Goal: Transaction & Acquisition: Book appointment/travel/reservation

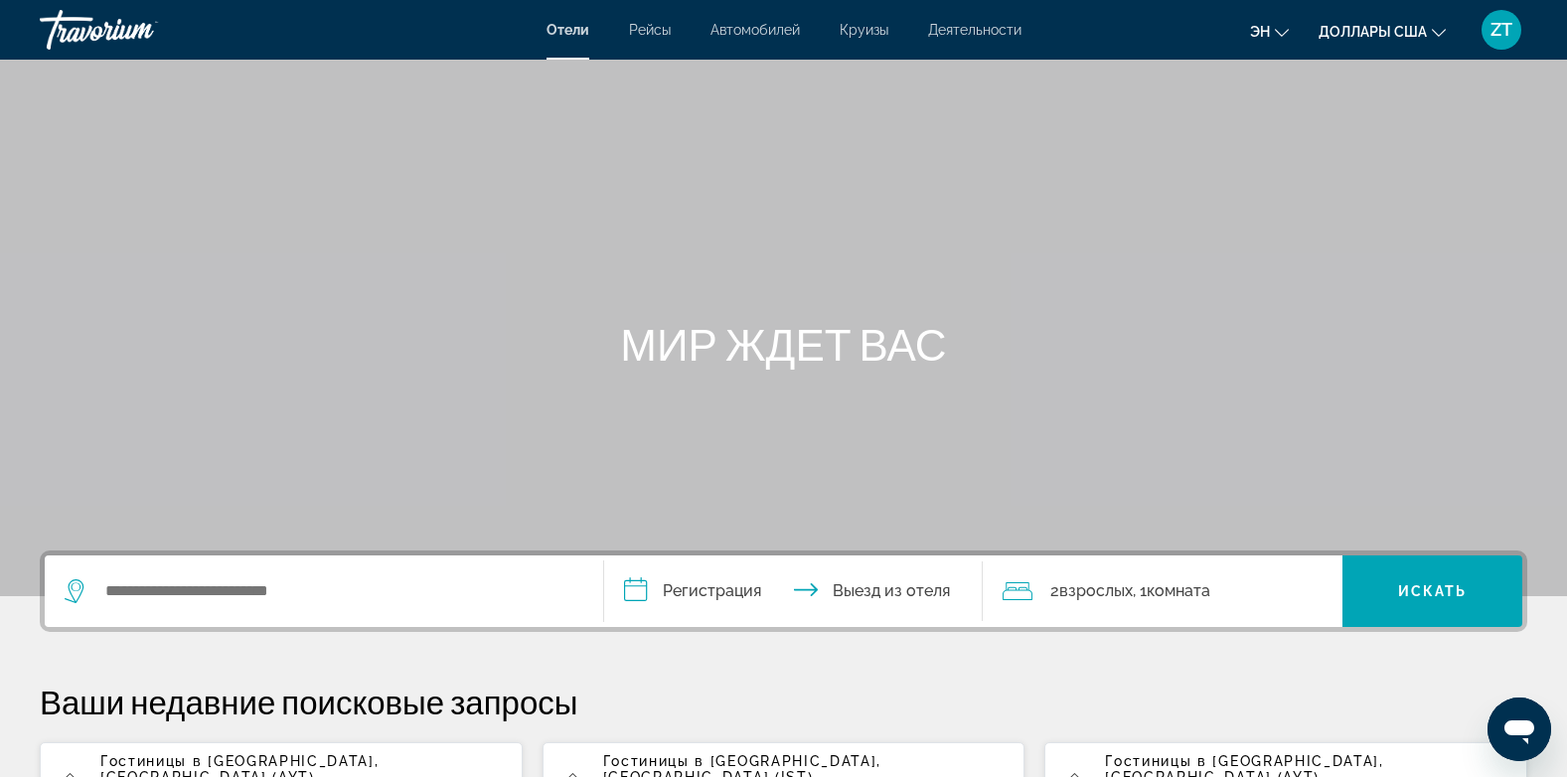
click at [337, 759] on span ", [GEOGRAPHIC_DATA] (AYT)" at bounding box center [239, 769] width 278 height 32
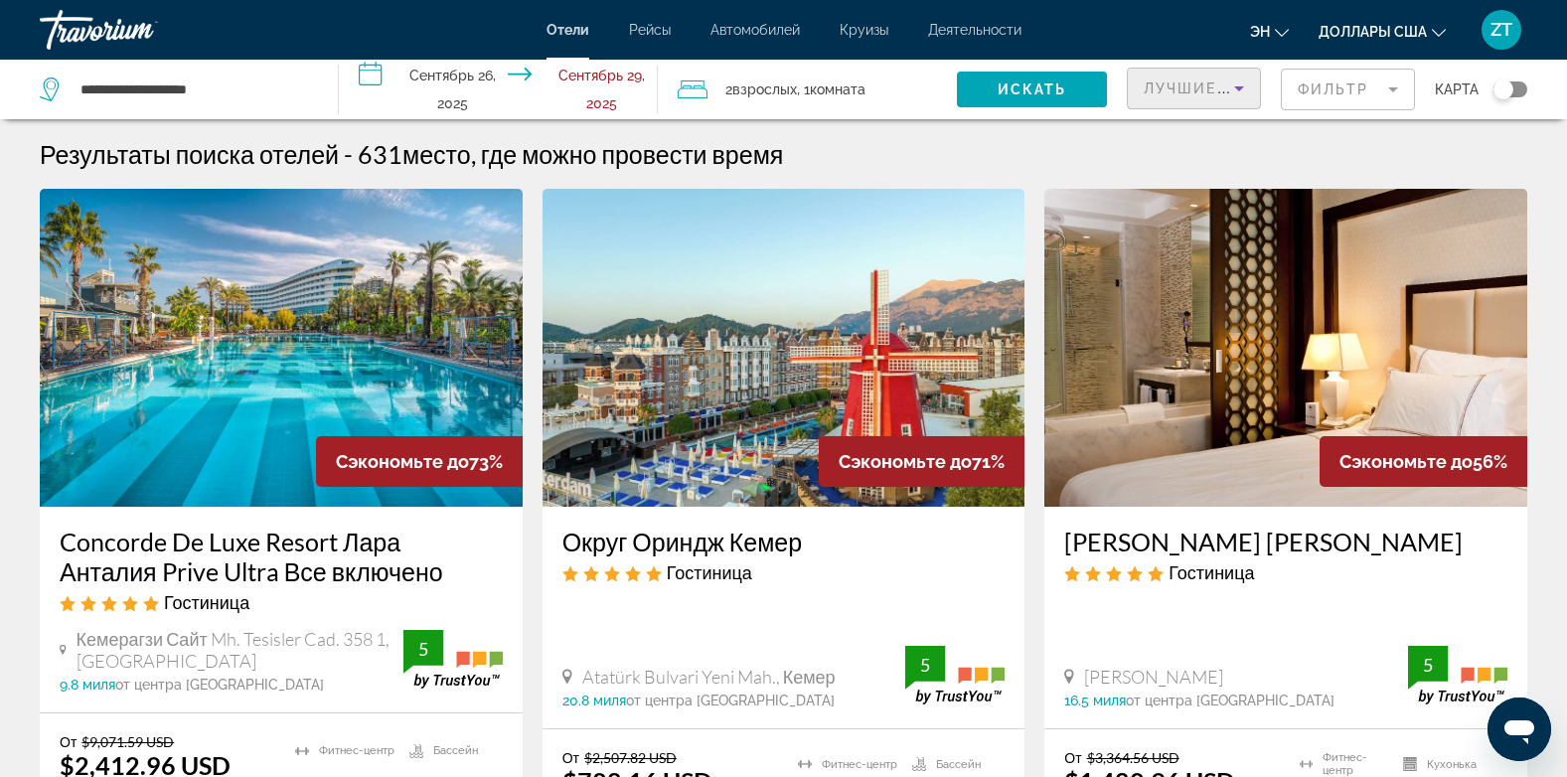
click at [1172, 91] on span "Лучшие предложения" at bounding box center [1250, 88] width 212 height 16
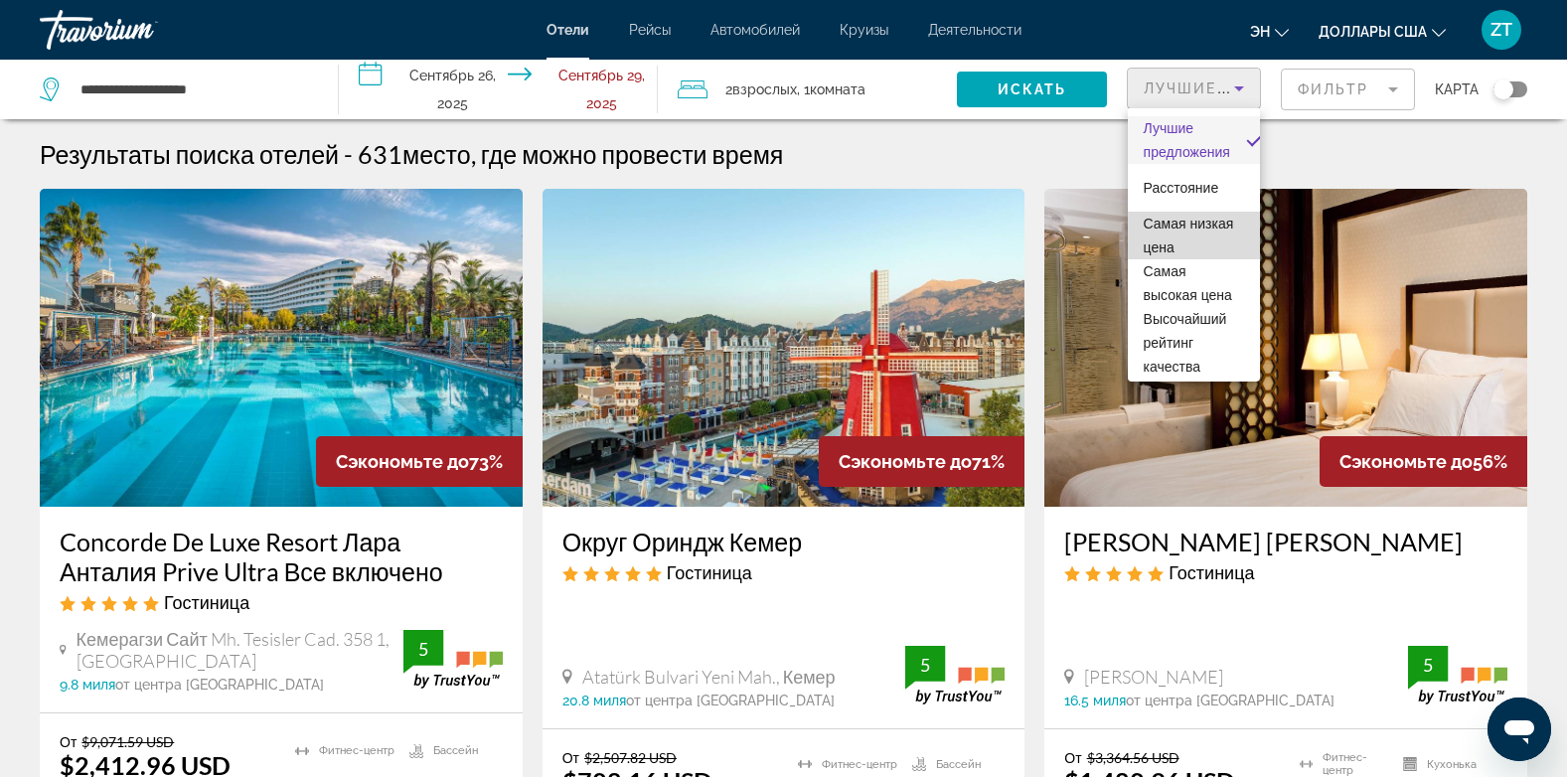
click at [1197, 229] on span "Самая низкая цена" at bounding box center [1194, 236] width 100 height 48
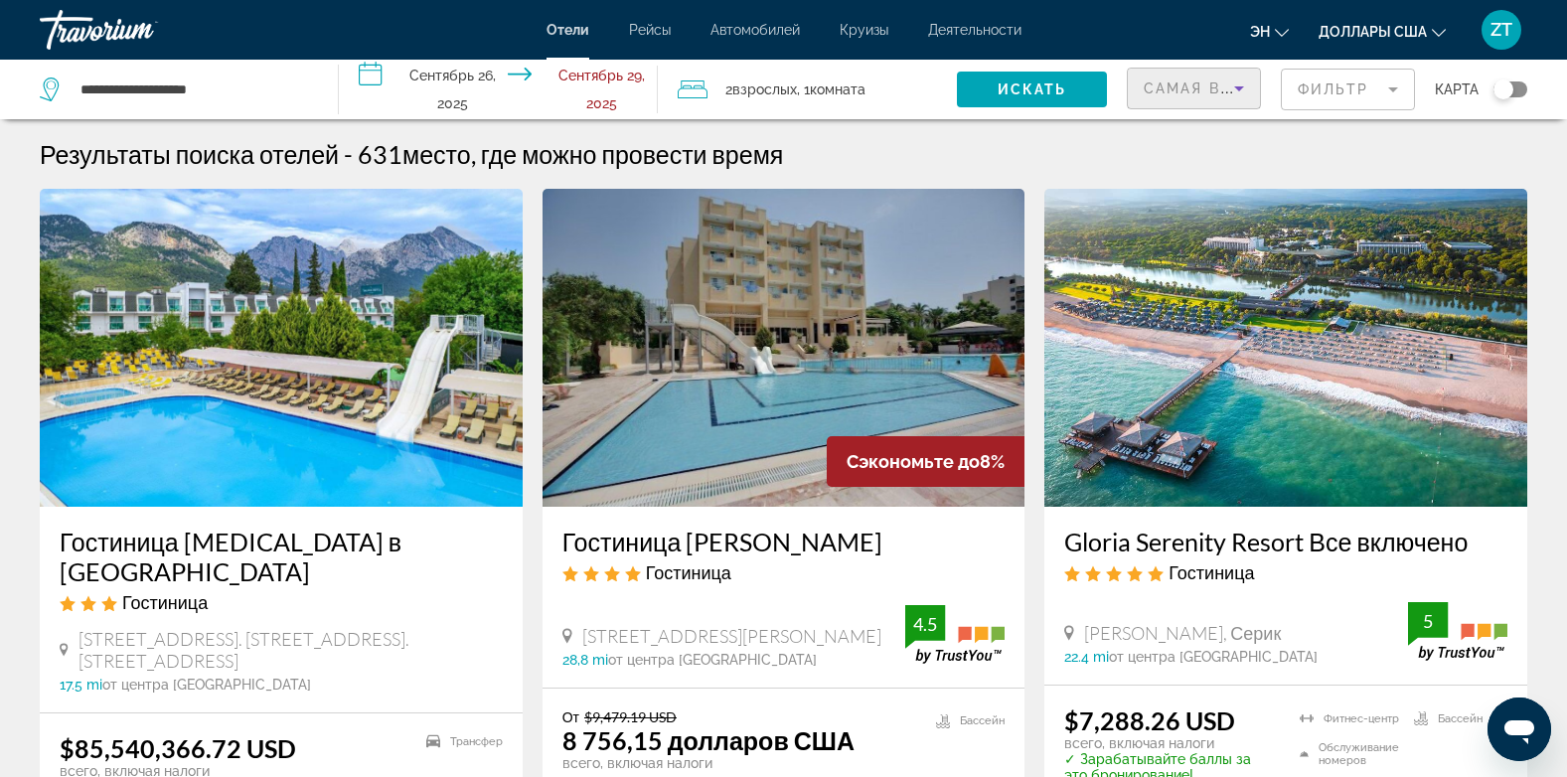
click at [1210, 93] on span "Самая высокая цена" at bounding box center [1243, 88] width 199 height 16
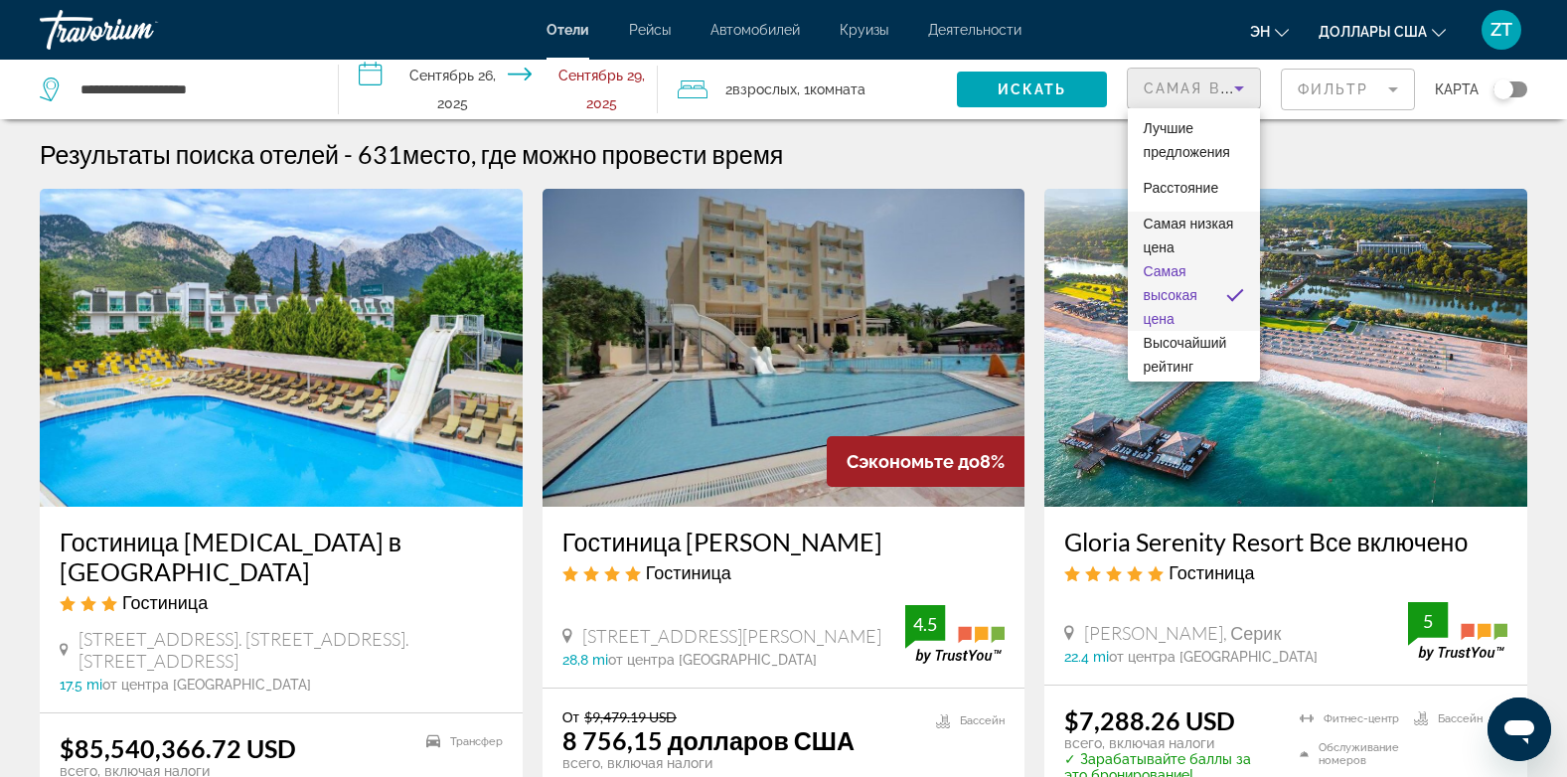
click at [1177, 238] on span "Самая низкая цена" at bounding box center [1189, 236] width 90 height 40
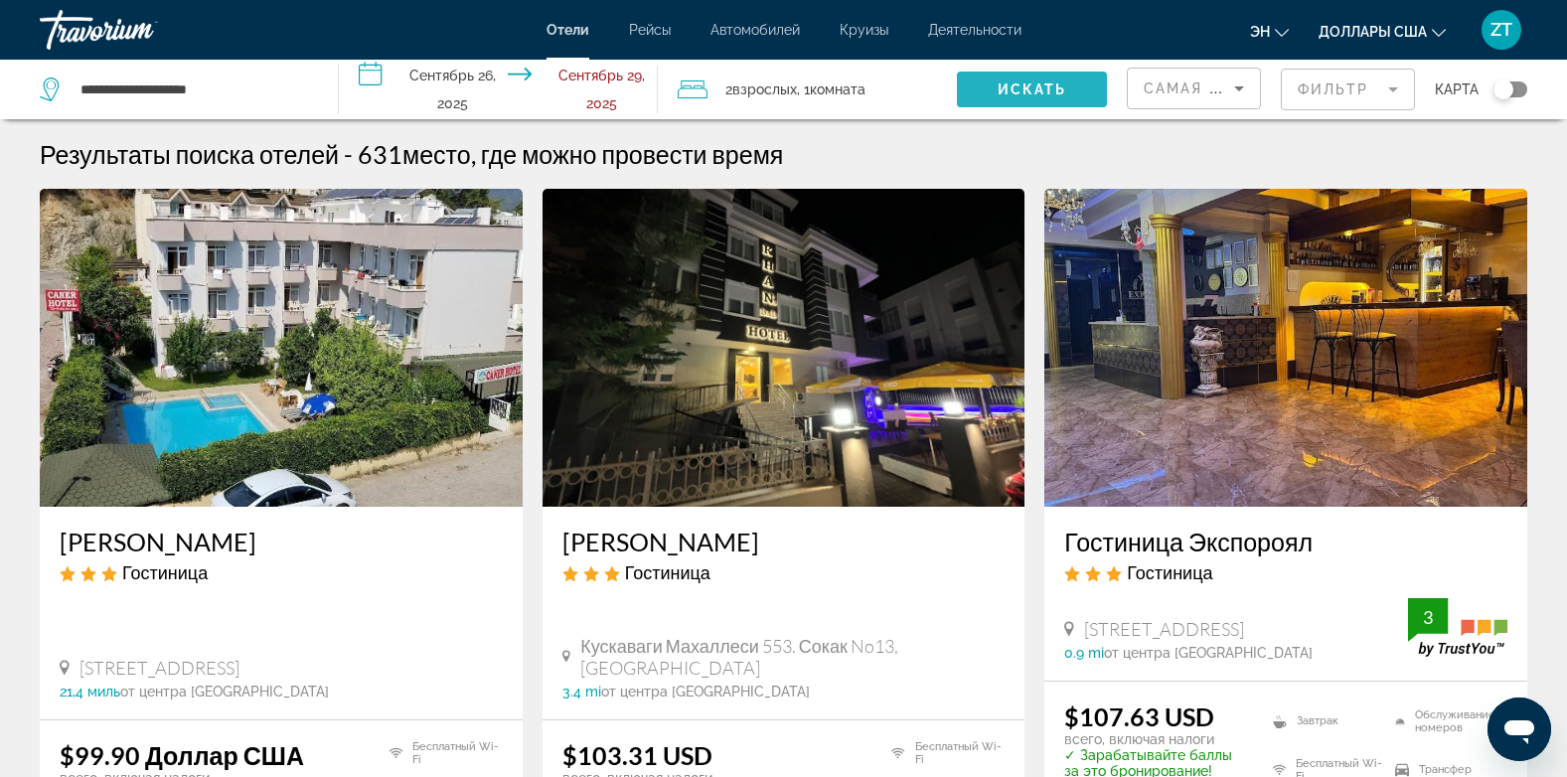
click at [1023, 89] on span "Искать" at bounding box center [1032, 89] width 70 height 16
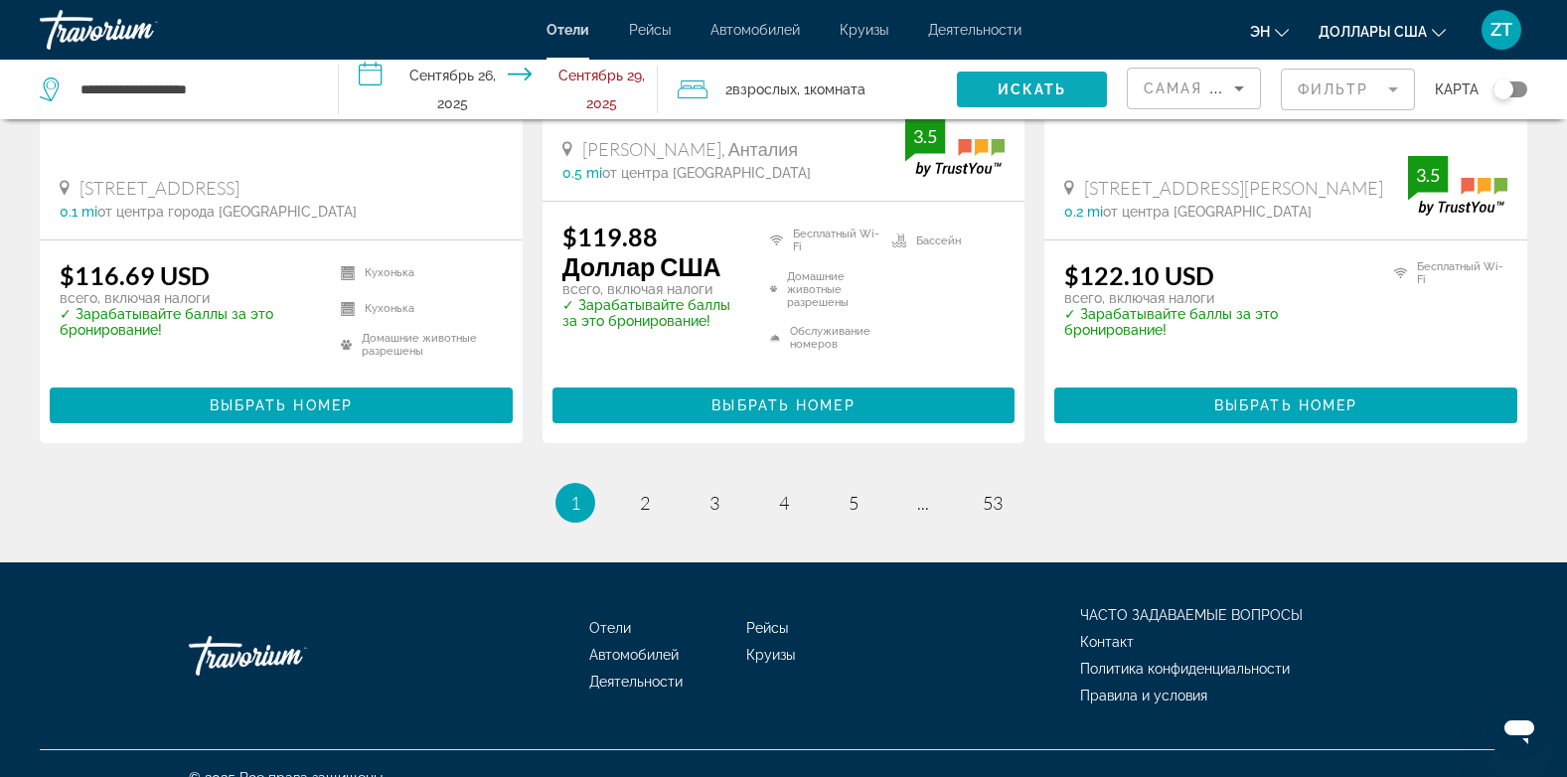
scroll to position [2737, 0]
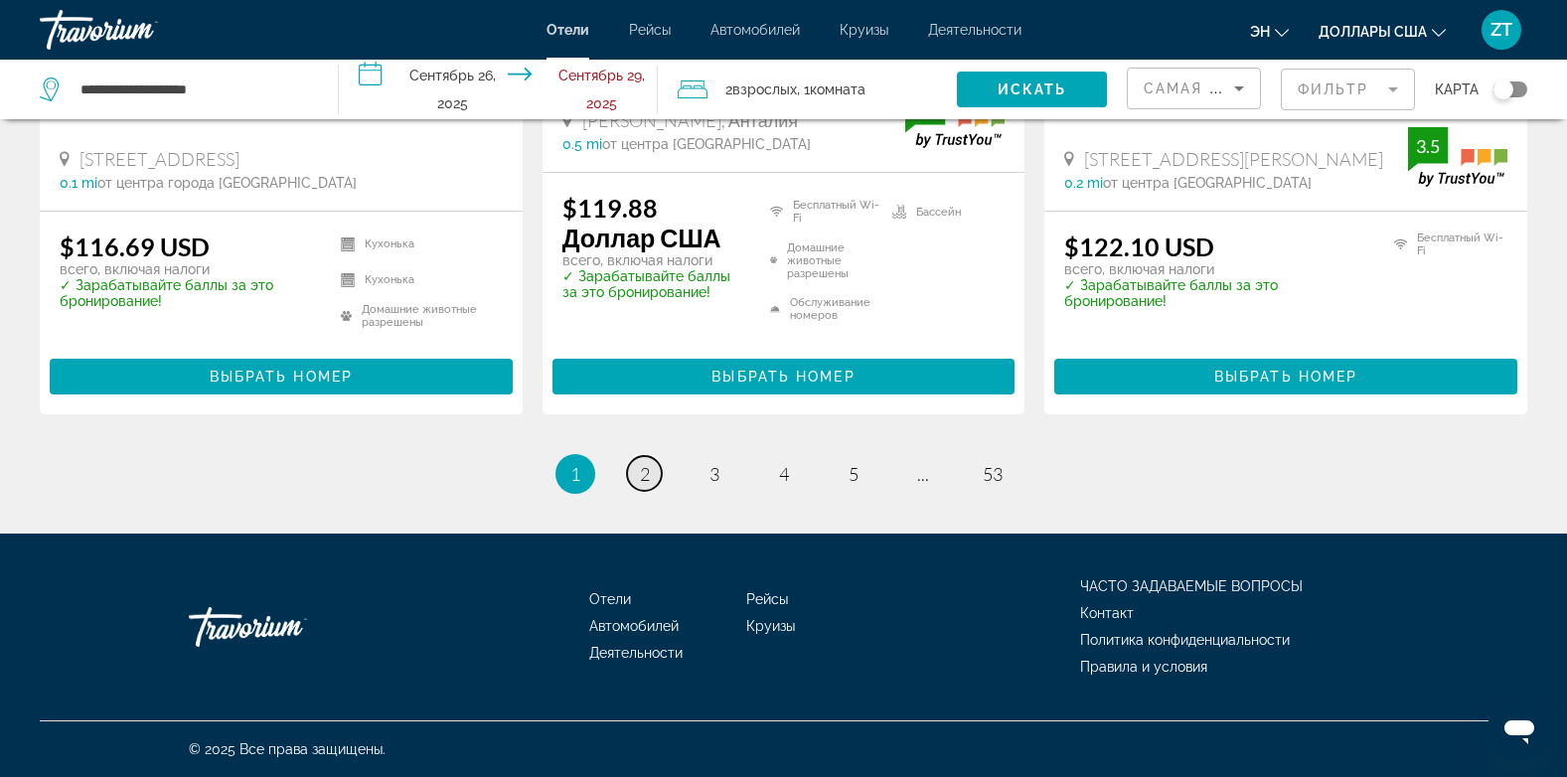
click at [648, 477] on span "2" at bounding box center [645, 474] width 10 height 22
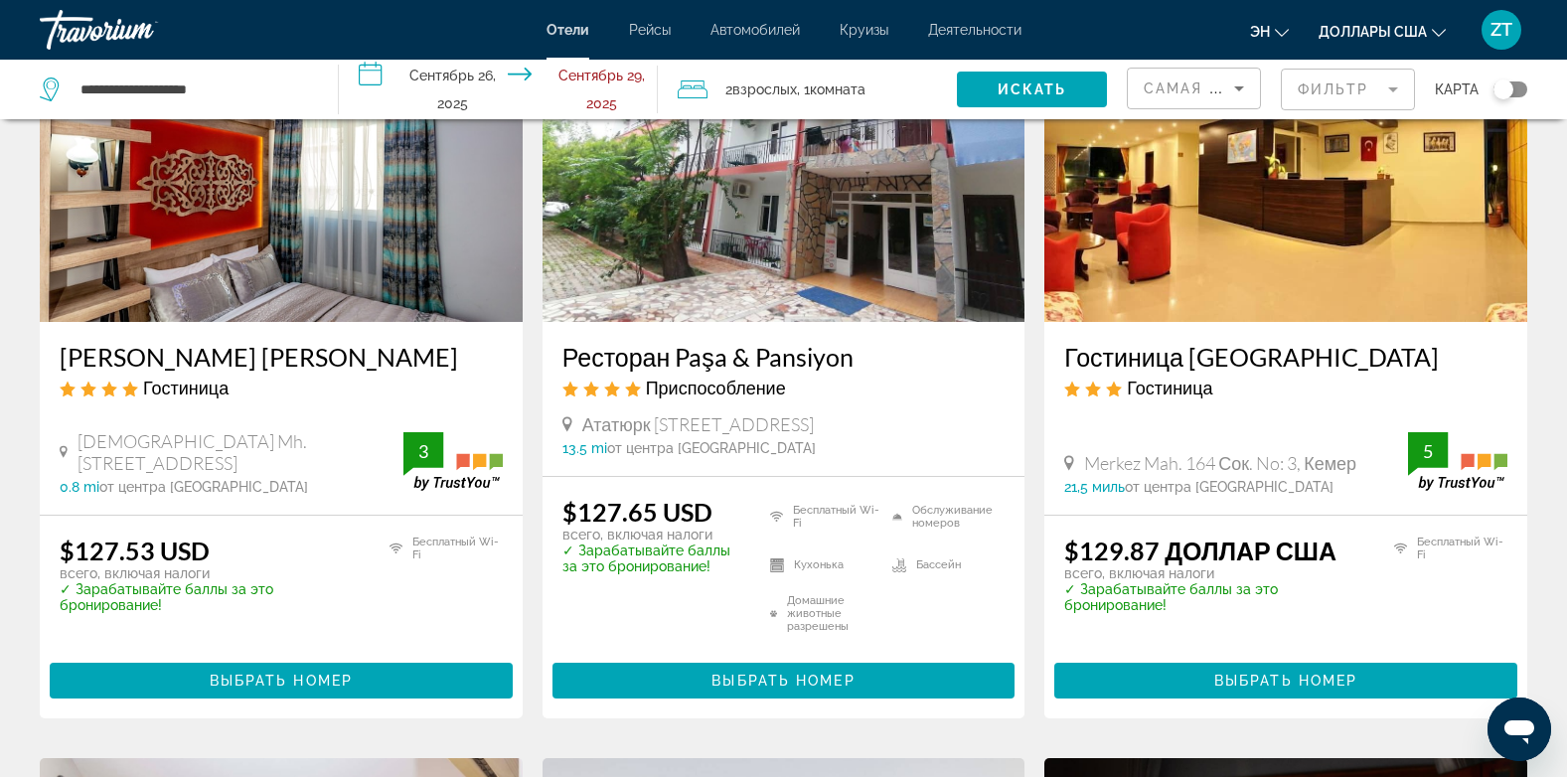
scroll to position [954, 0]
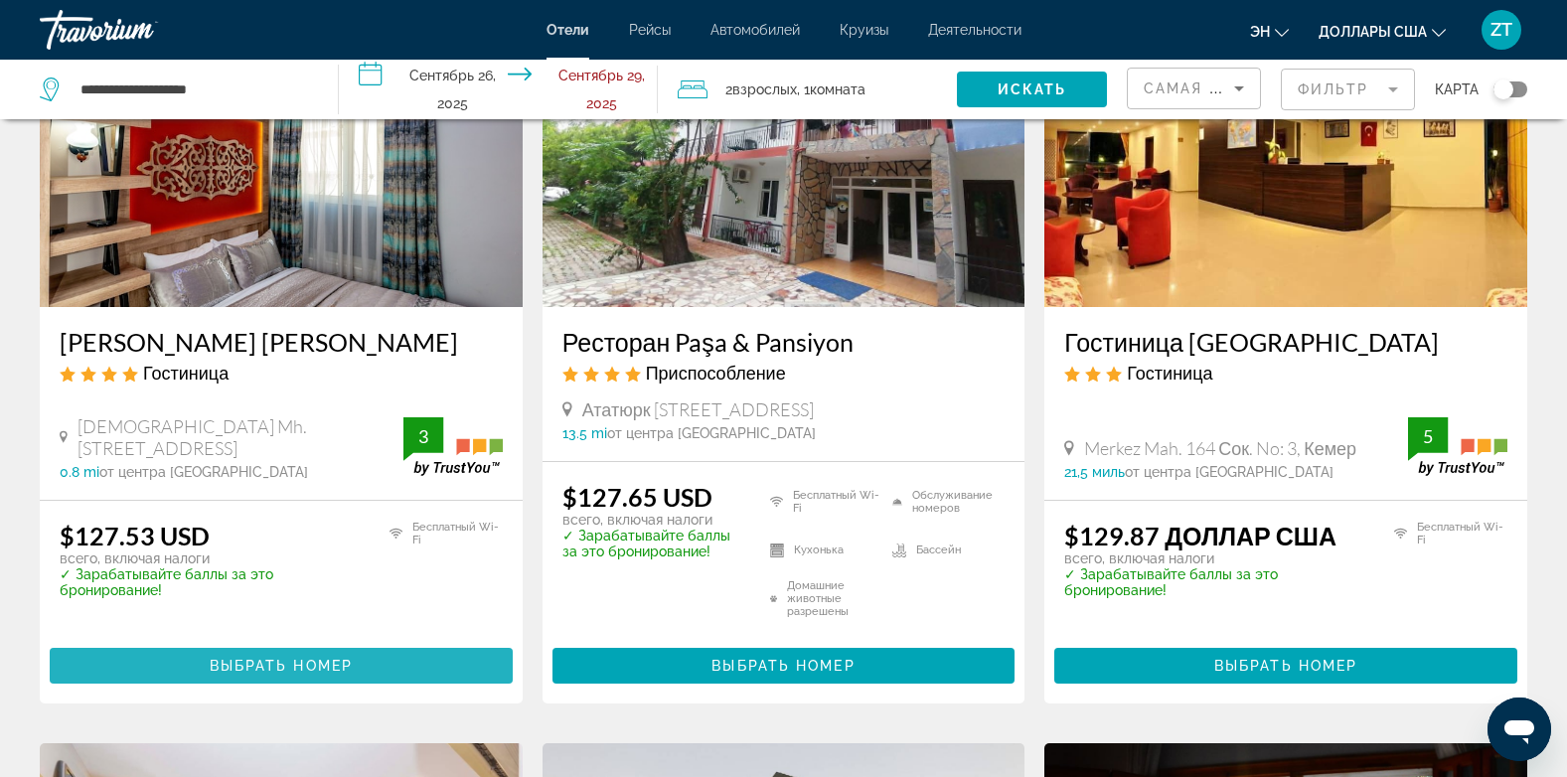
click at [244, 674] on span "Выбрать номер" at bounding box center [281, 666] width 143 height 16
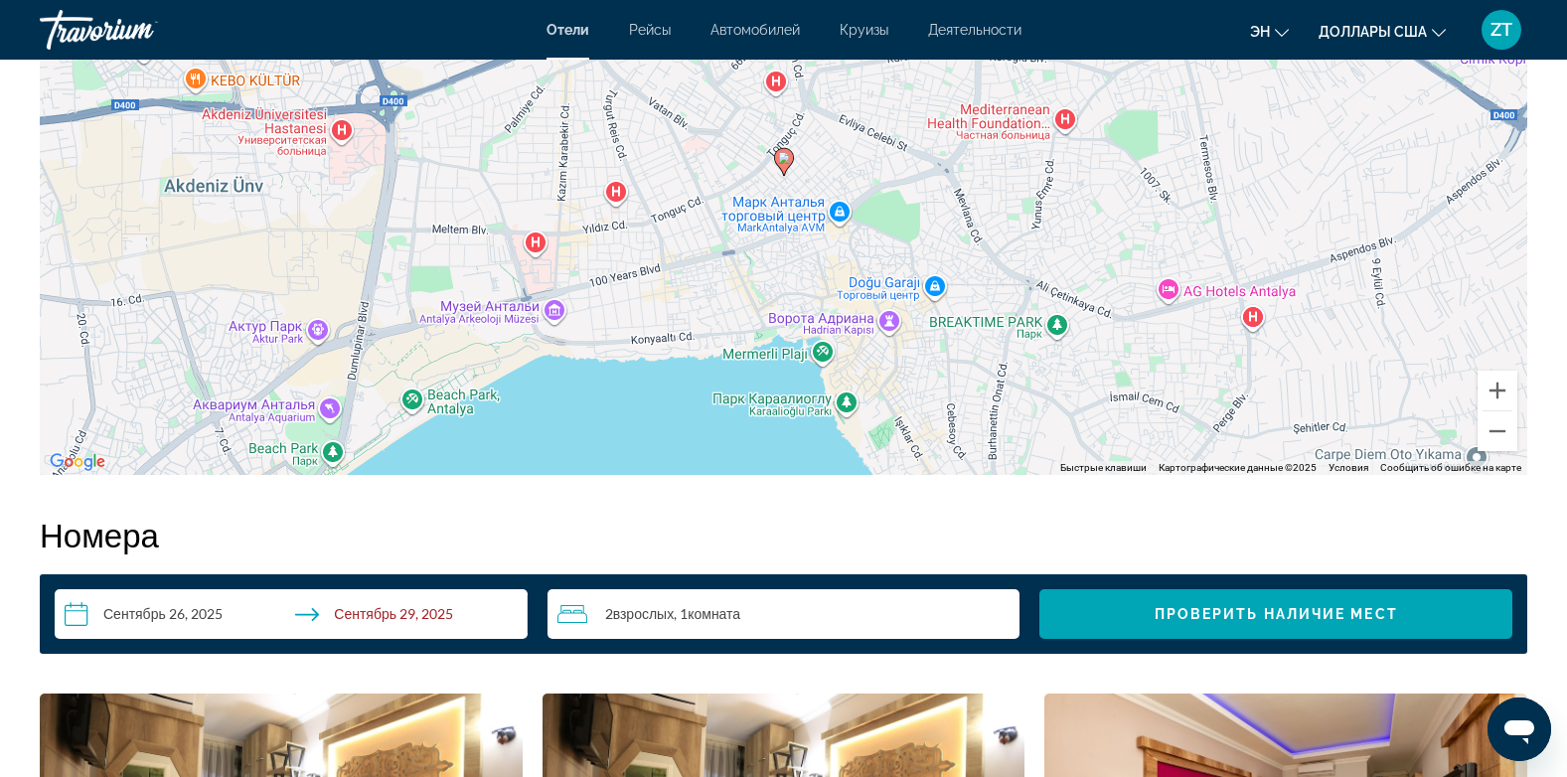
scroll to position [2186, 0]
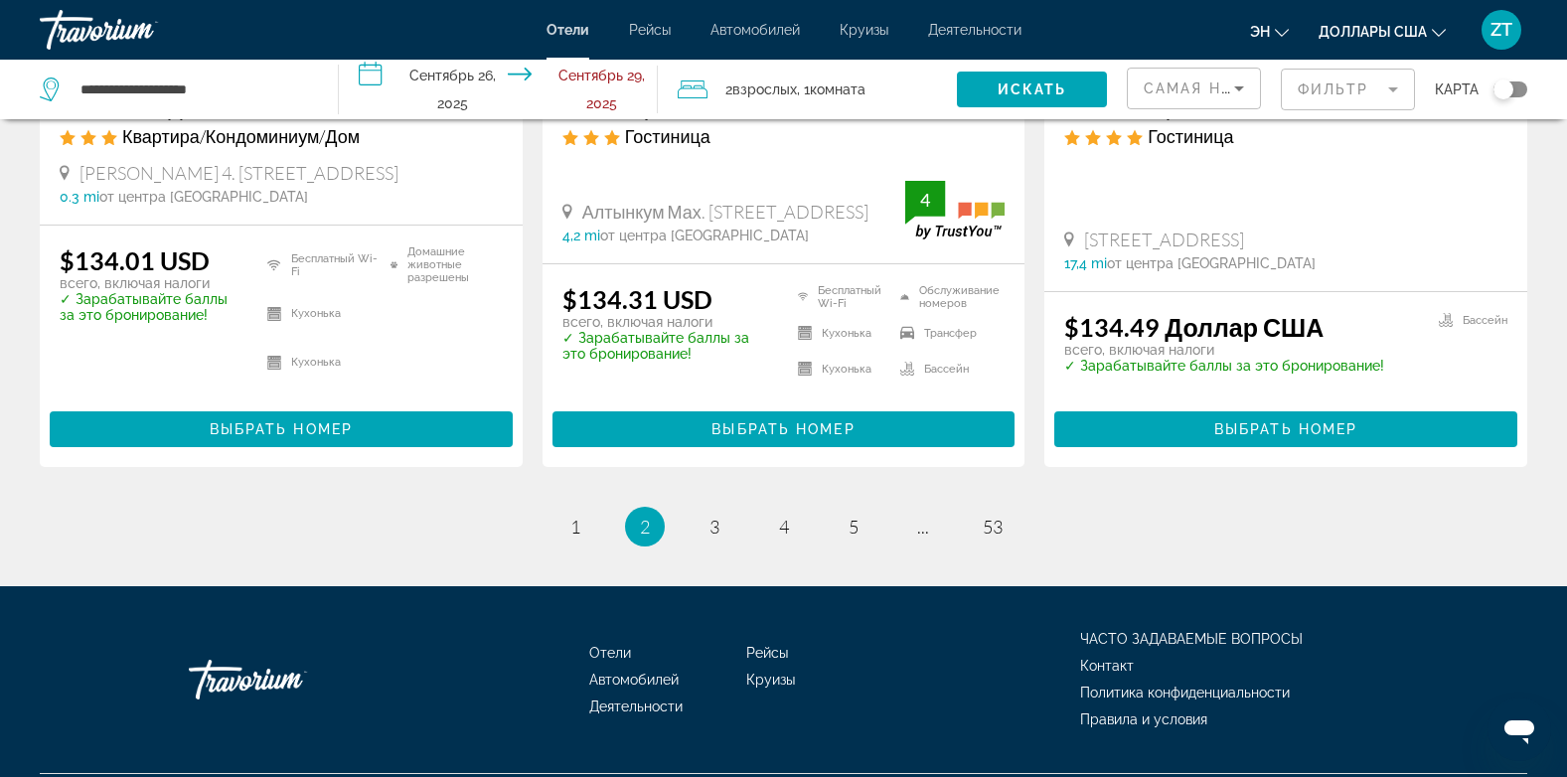
scroll to position [2756, 0]
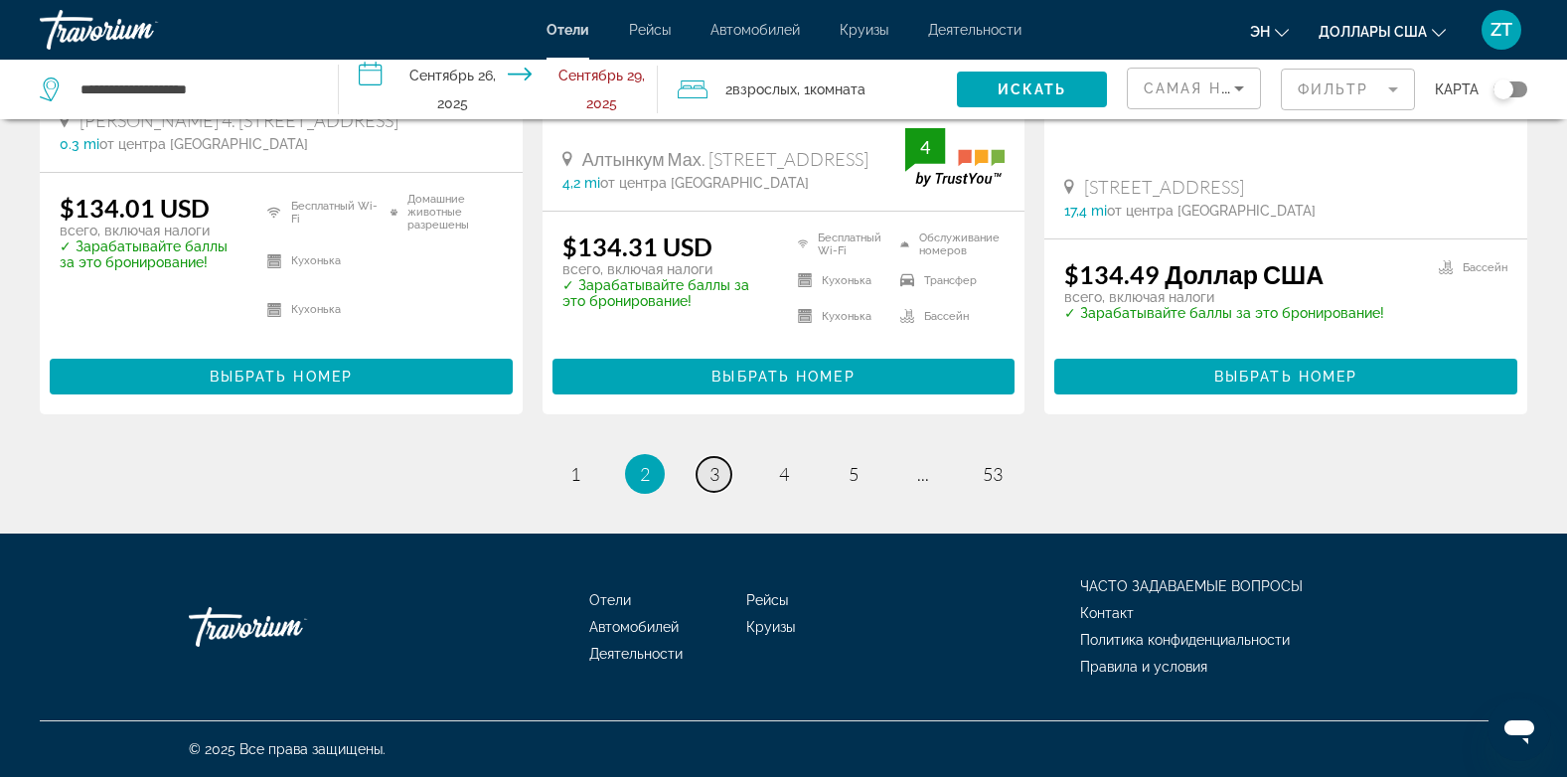
click at [712, 479] on span "3" at bounding box center [714, 474] width 10 height 22
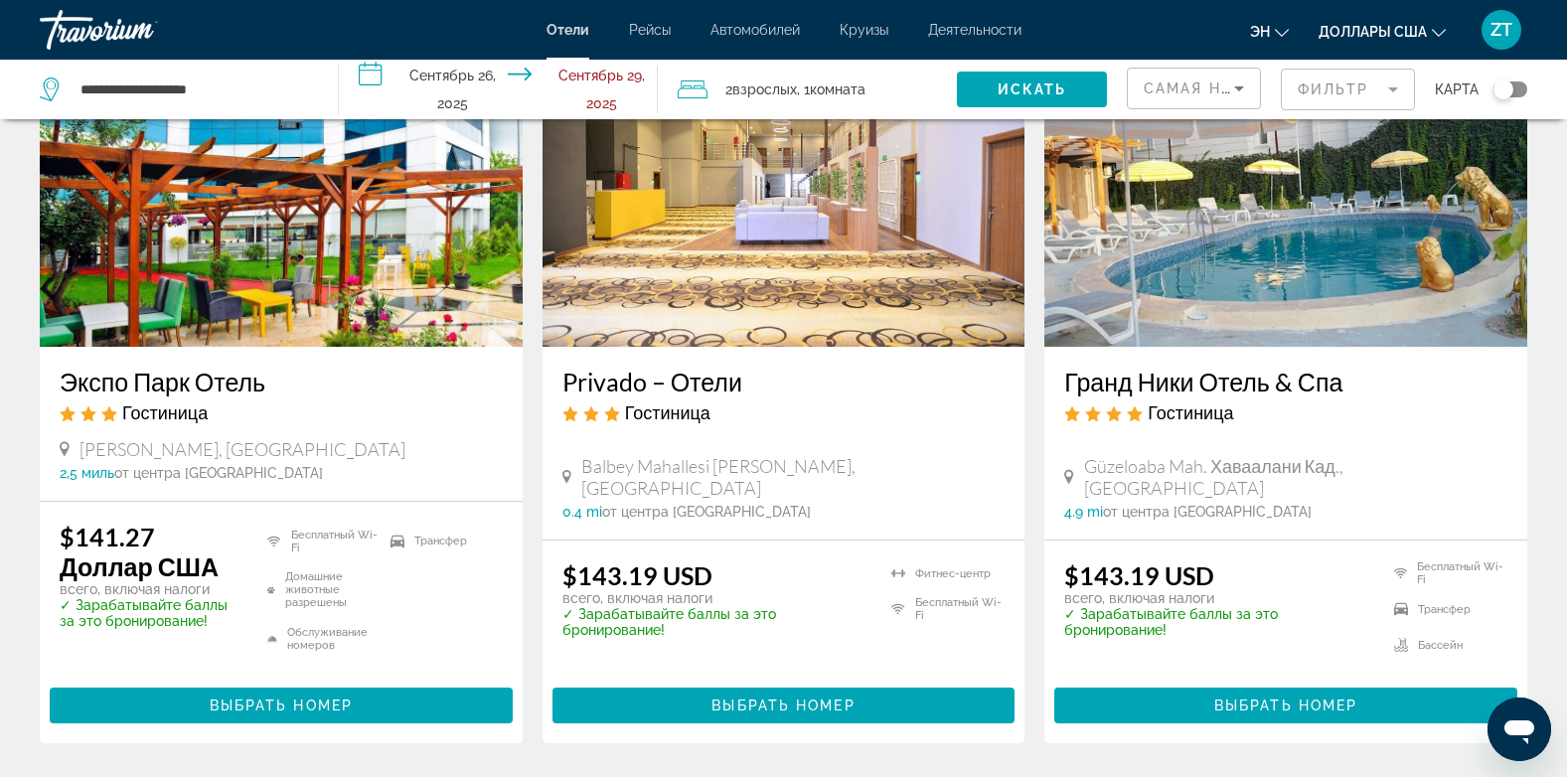
scroll to position [835, 0]
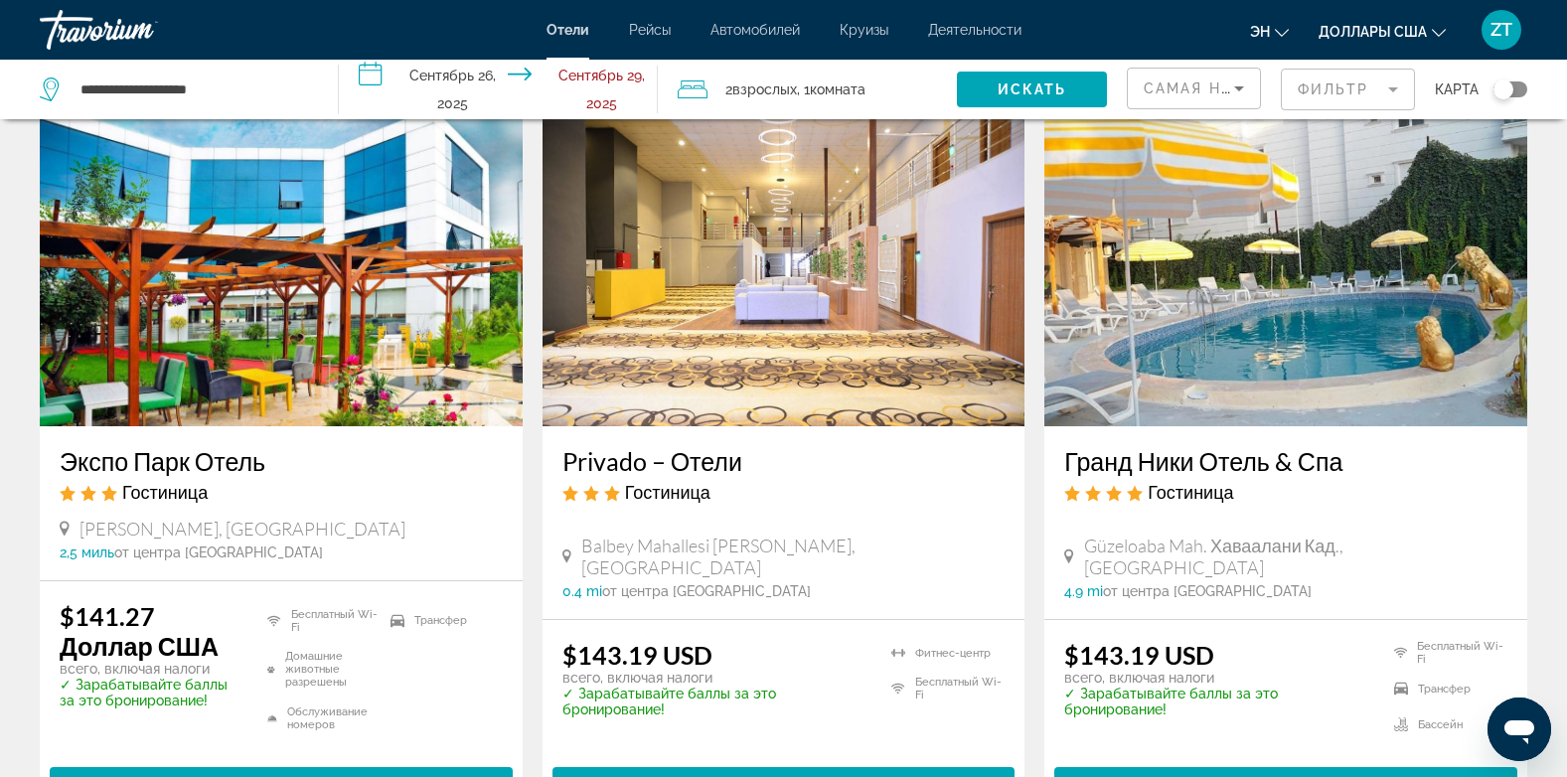
click at [838, 377] on img "Основное содержание" at bounding box center [783, 267] width 483 height 318
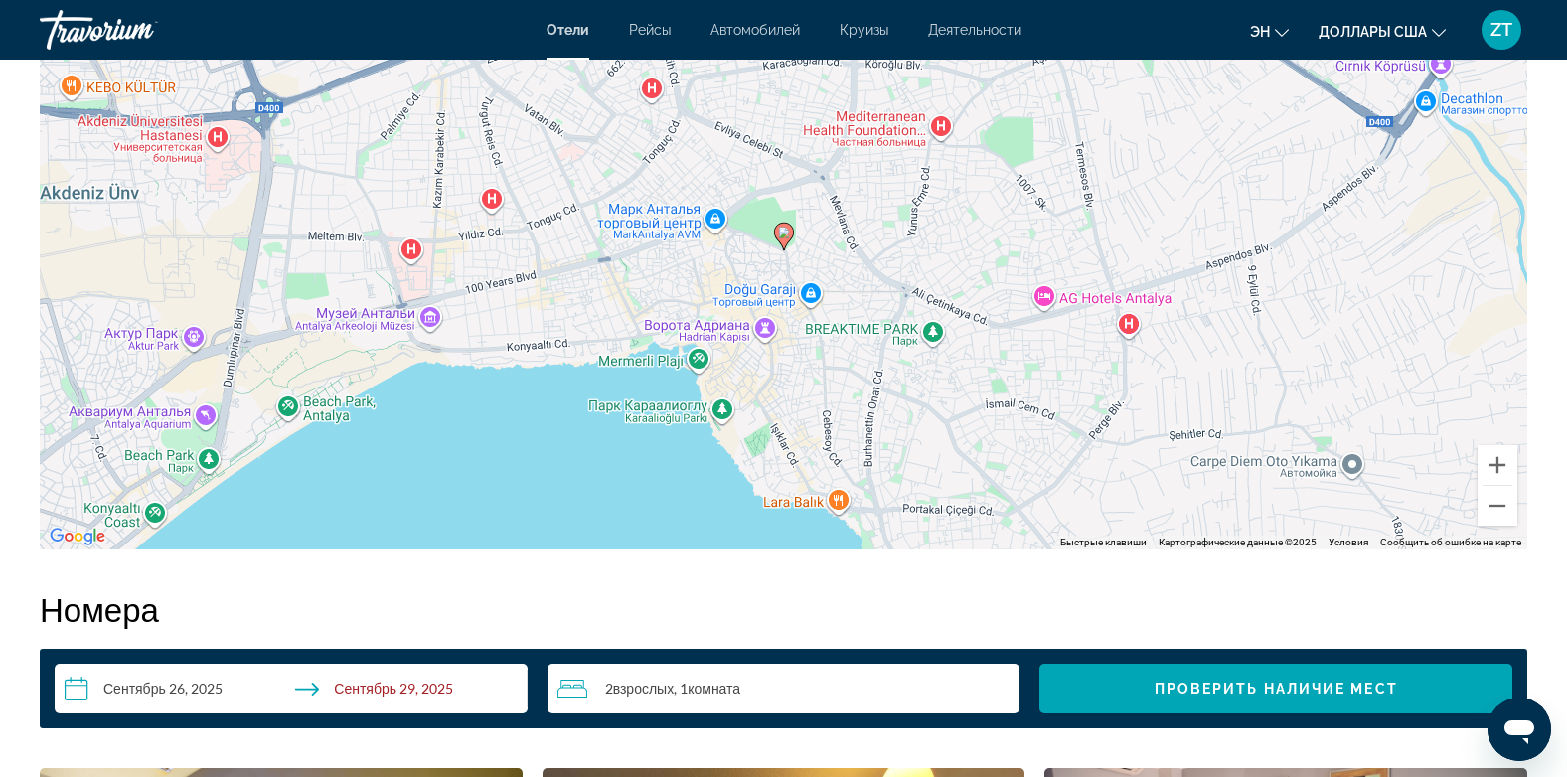
scroll to position [2106, 0]
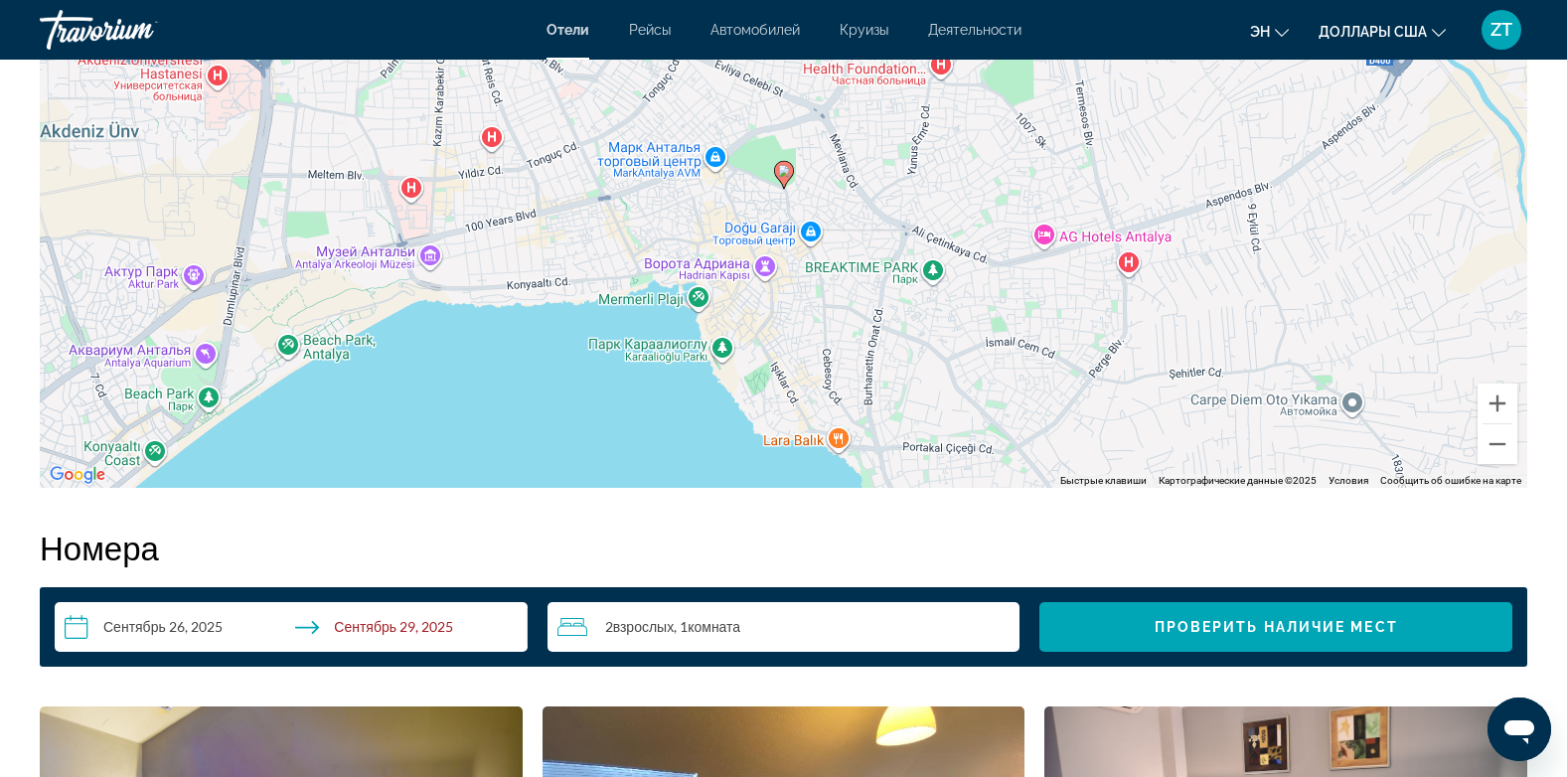
click at [748, 340] on div "Чтобы активировать перетаскивание с помощью клавиатуры, нажмите Alt + Ввод. Пос…" at bounding box center [783, 190] width 1487 height 596
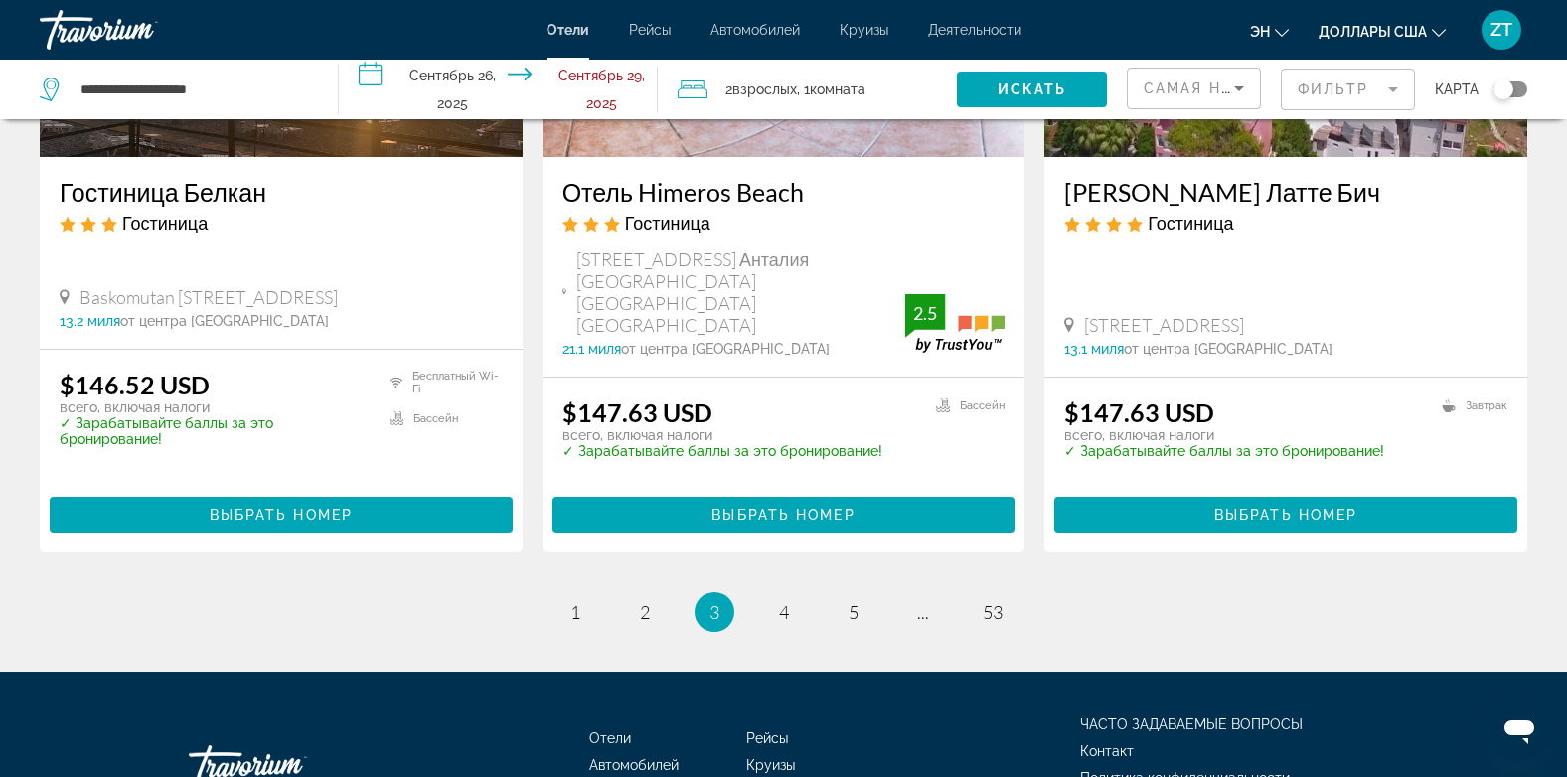
scroll to position [2719, 0]
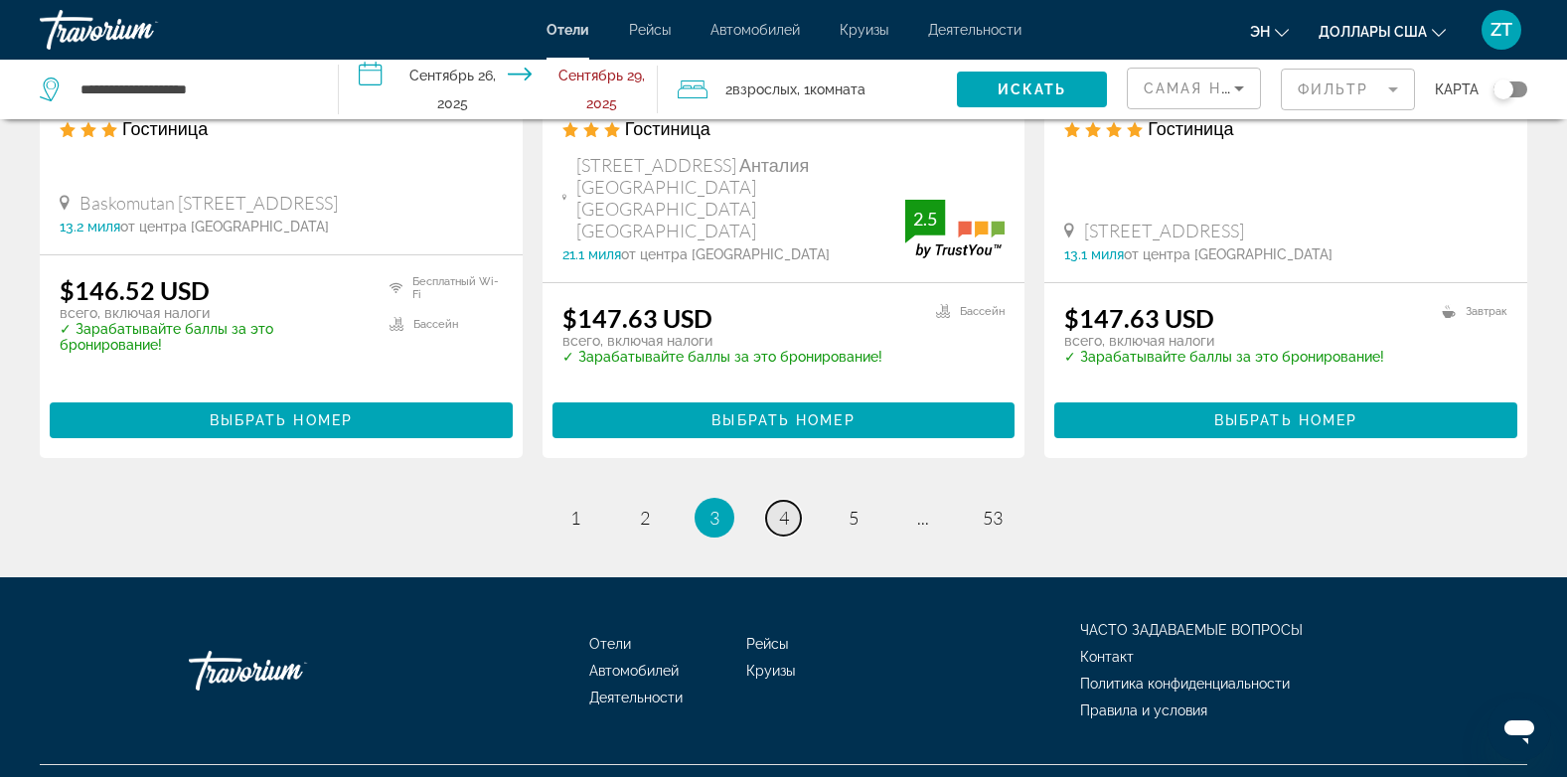
click at [782, 507] on span "4" at bounding box center [784, 518] width 10 height 22
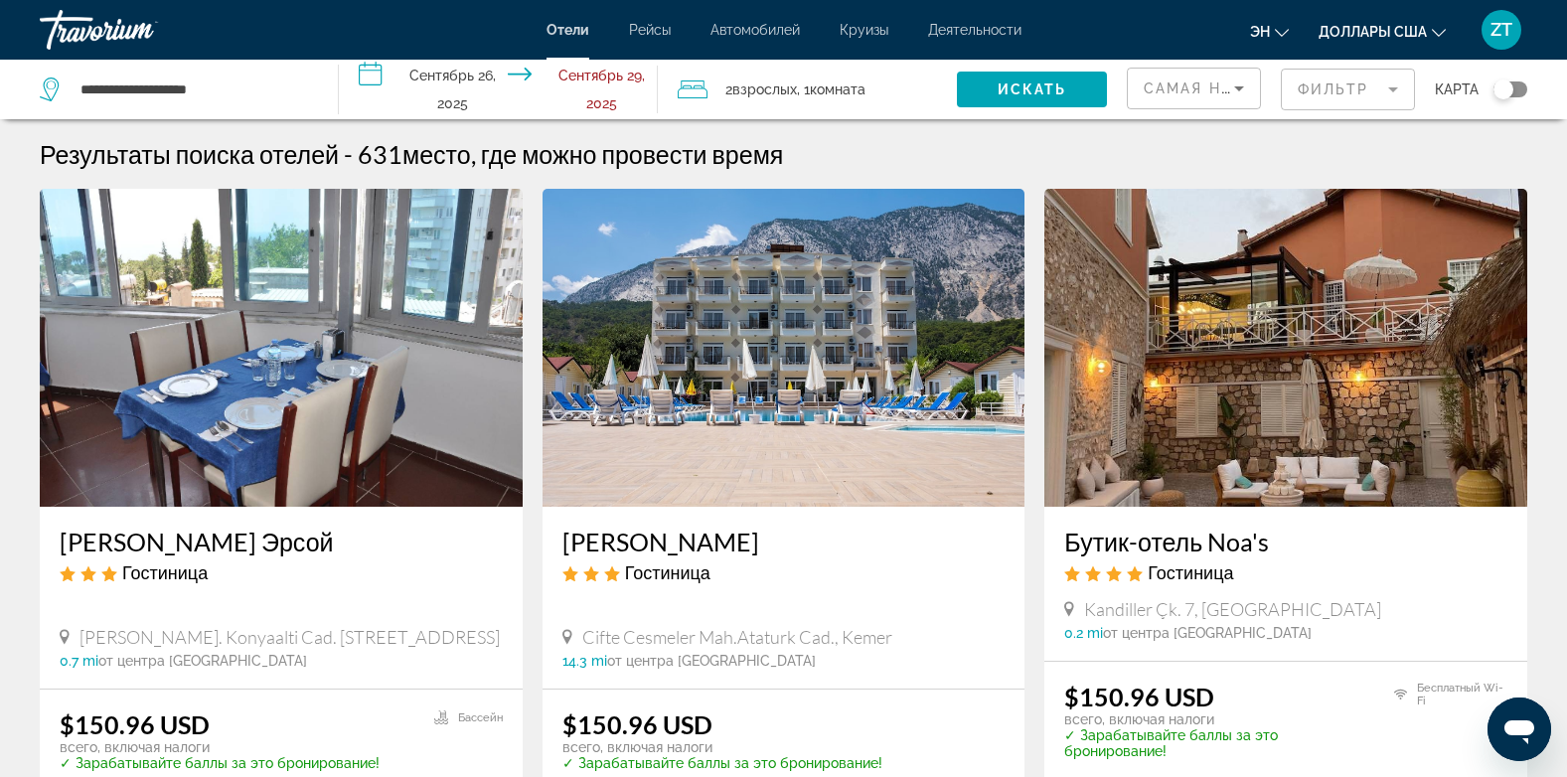
click at [1194, 475] on img "Основное содержание" at bounding box center [1285, 348] width 483 height 318
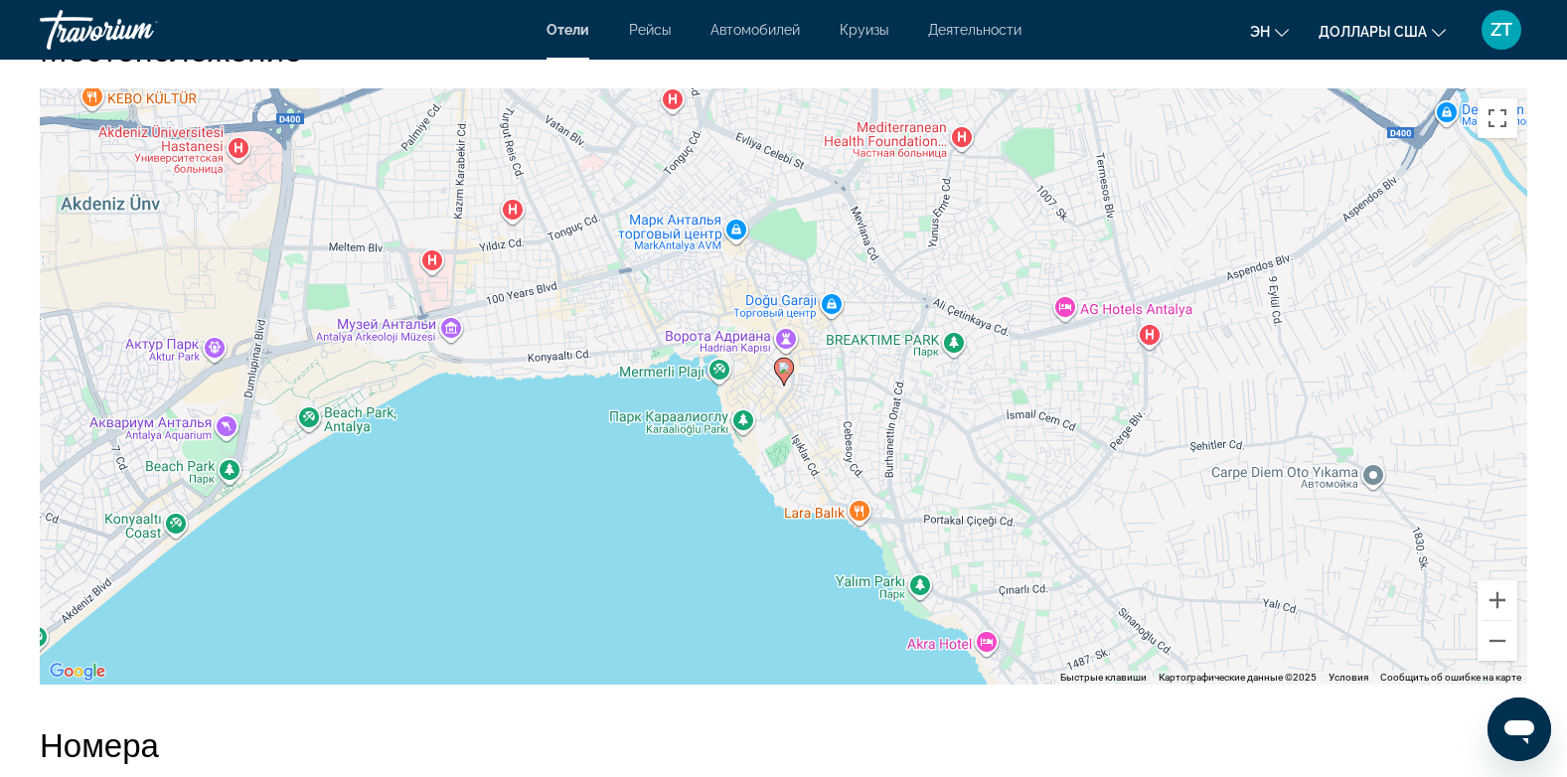
scroll to position [1868, 0]
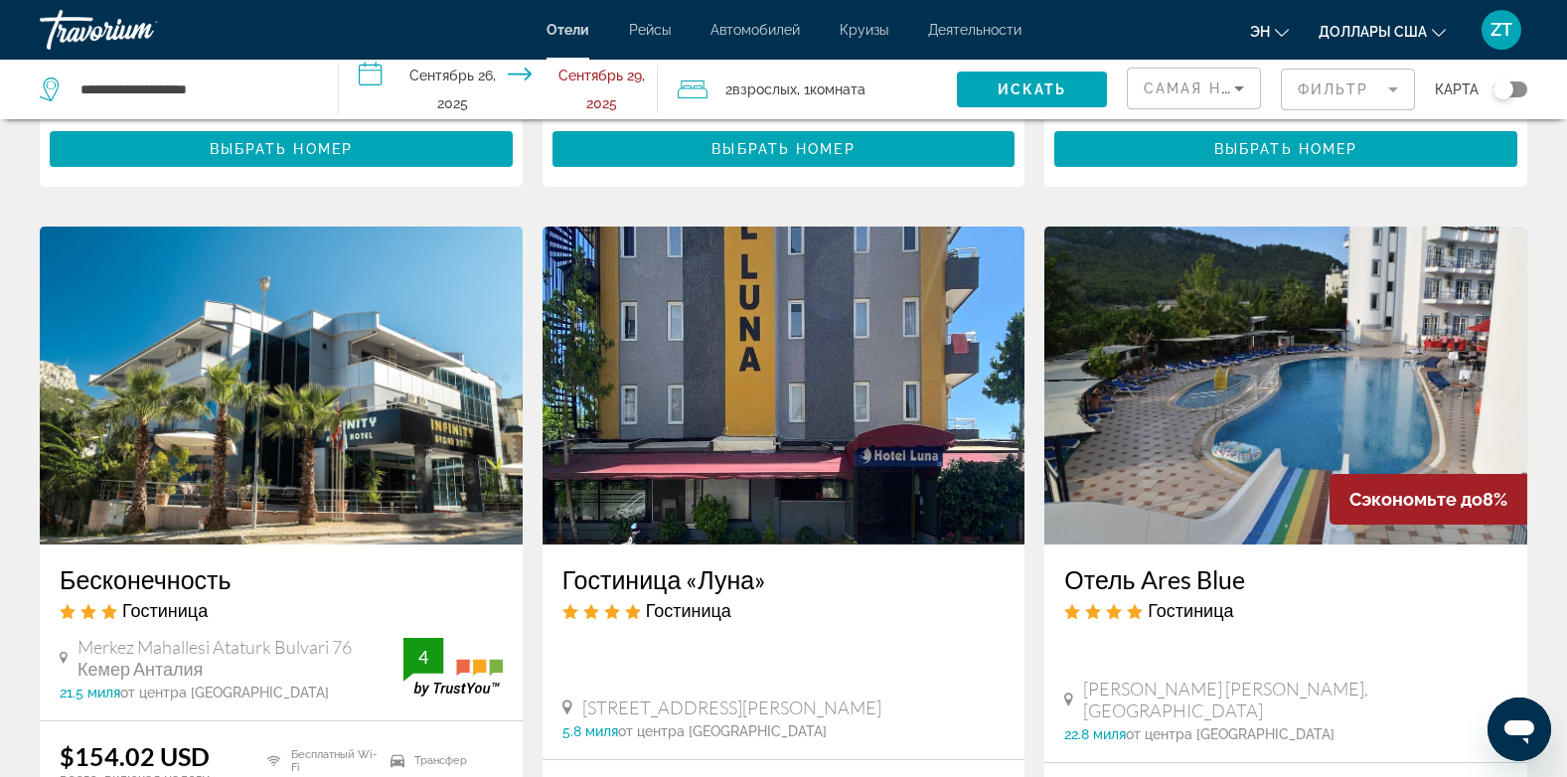
scroll to position [676, 0]
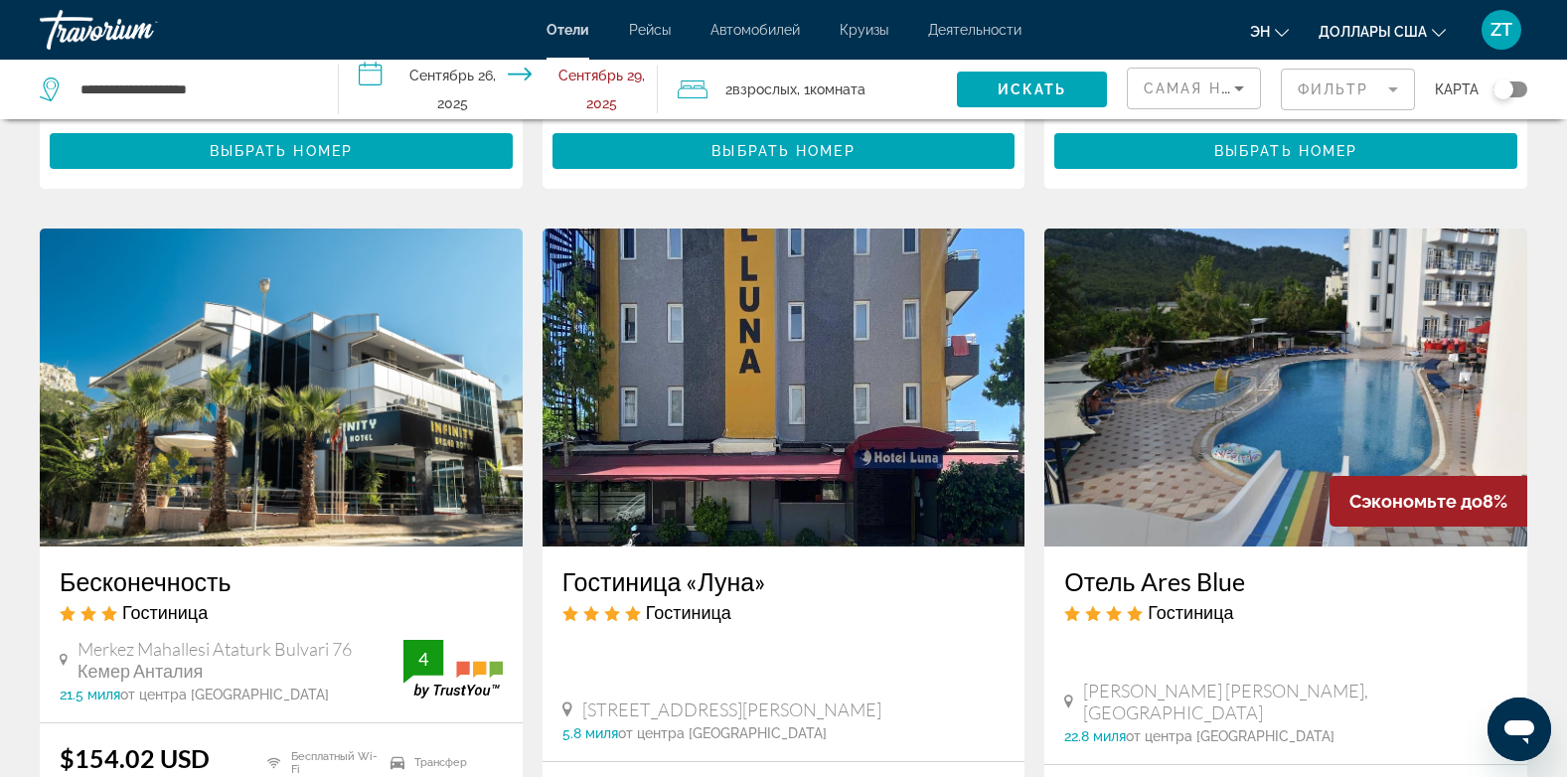
click at [732, 347] on img "Основное содержание" at bounding box center [783, 388] width 483 height 318
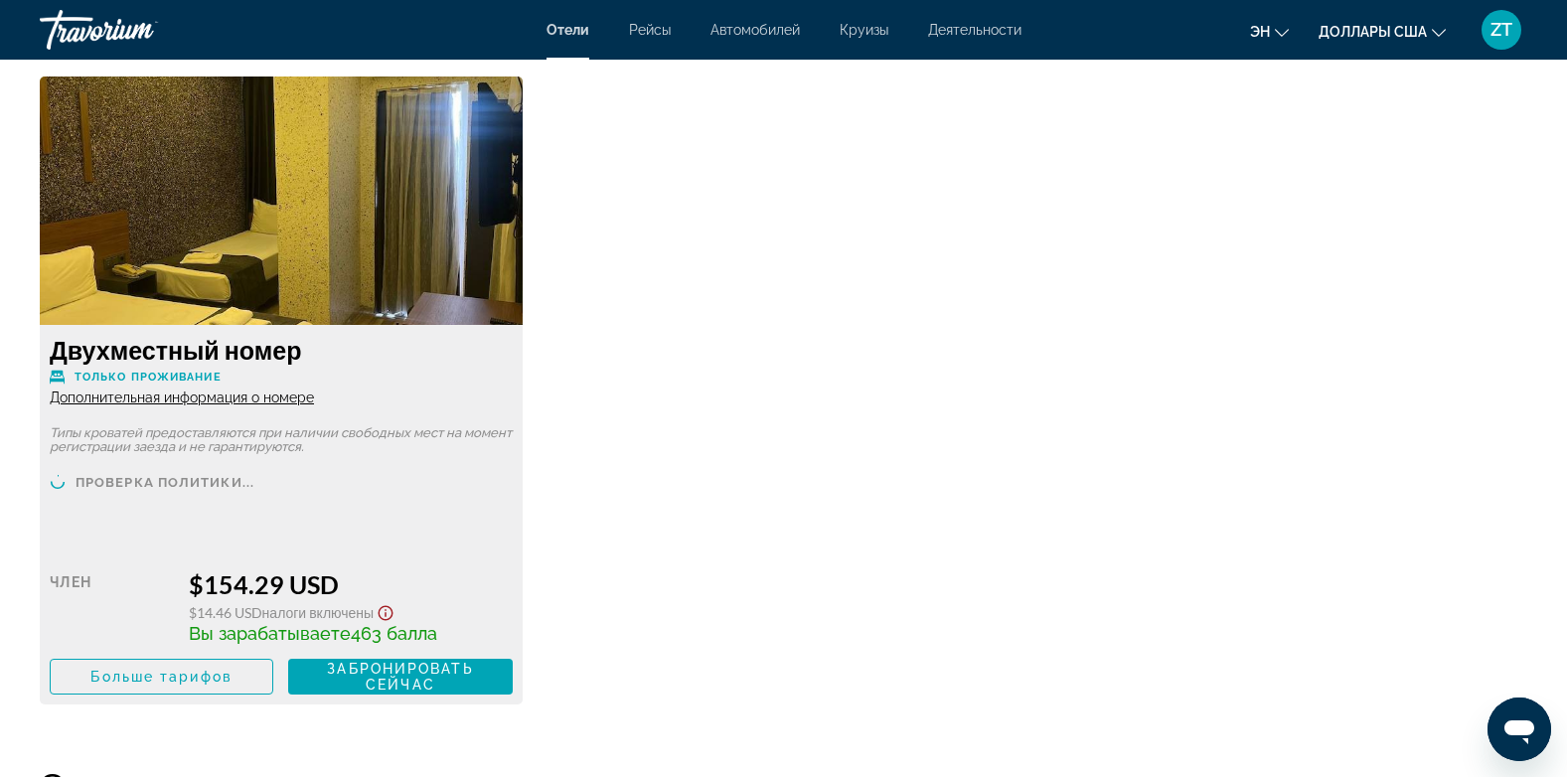
scroll to position [2702, 0]
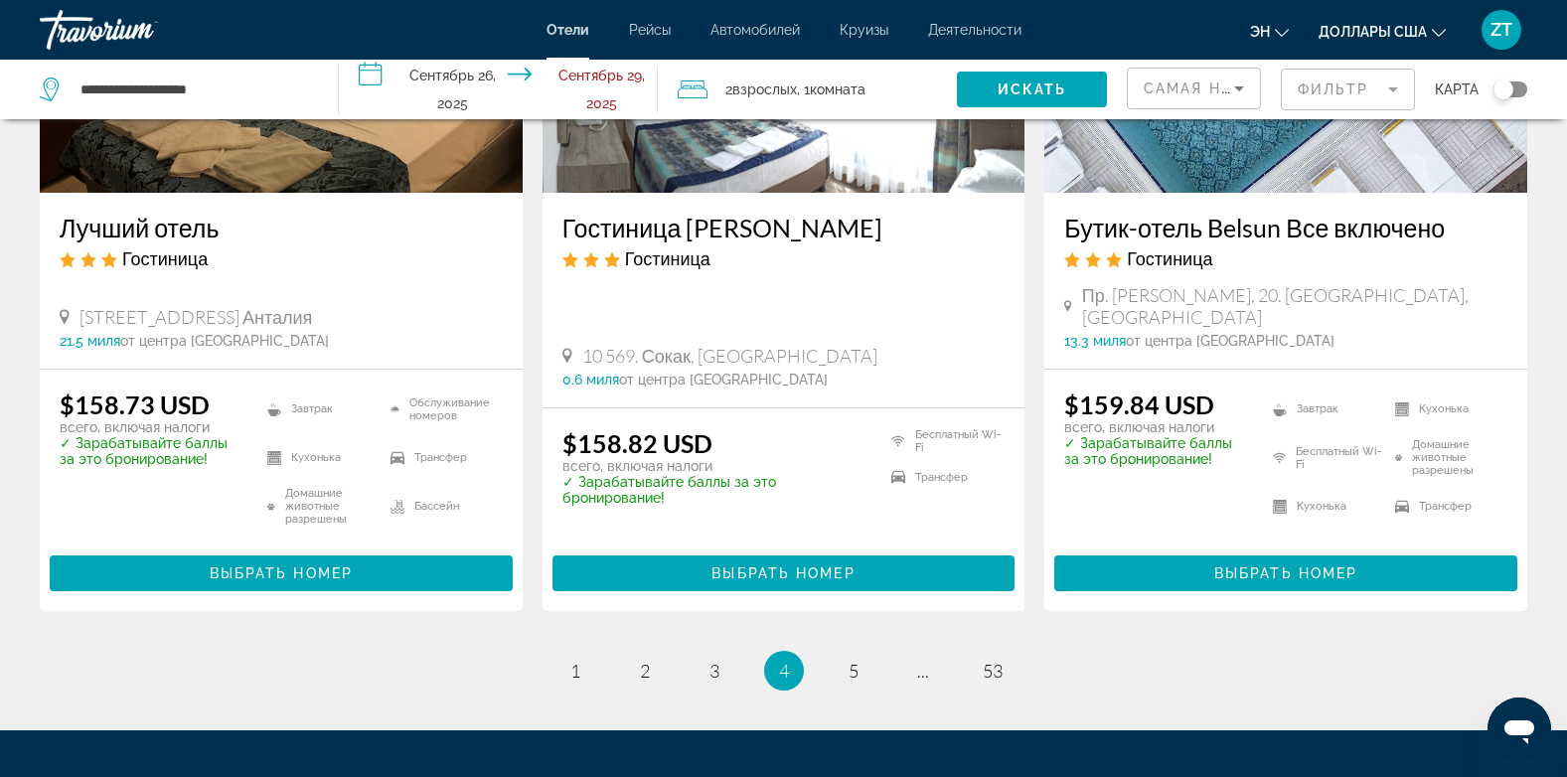
scroll to position [2728, 0]
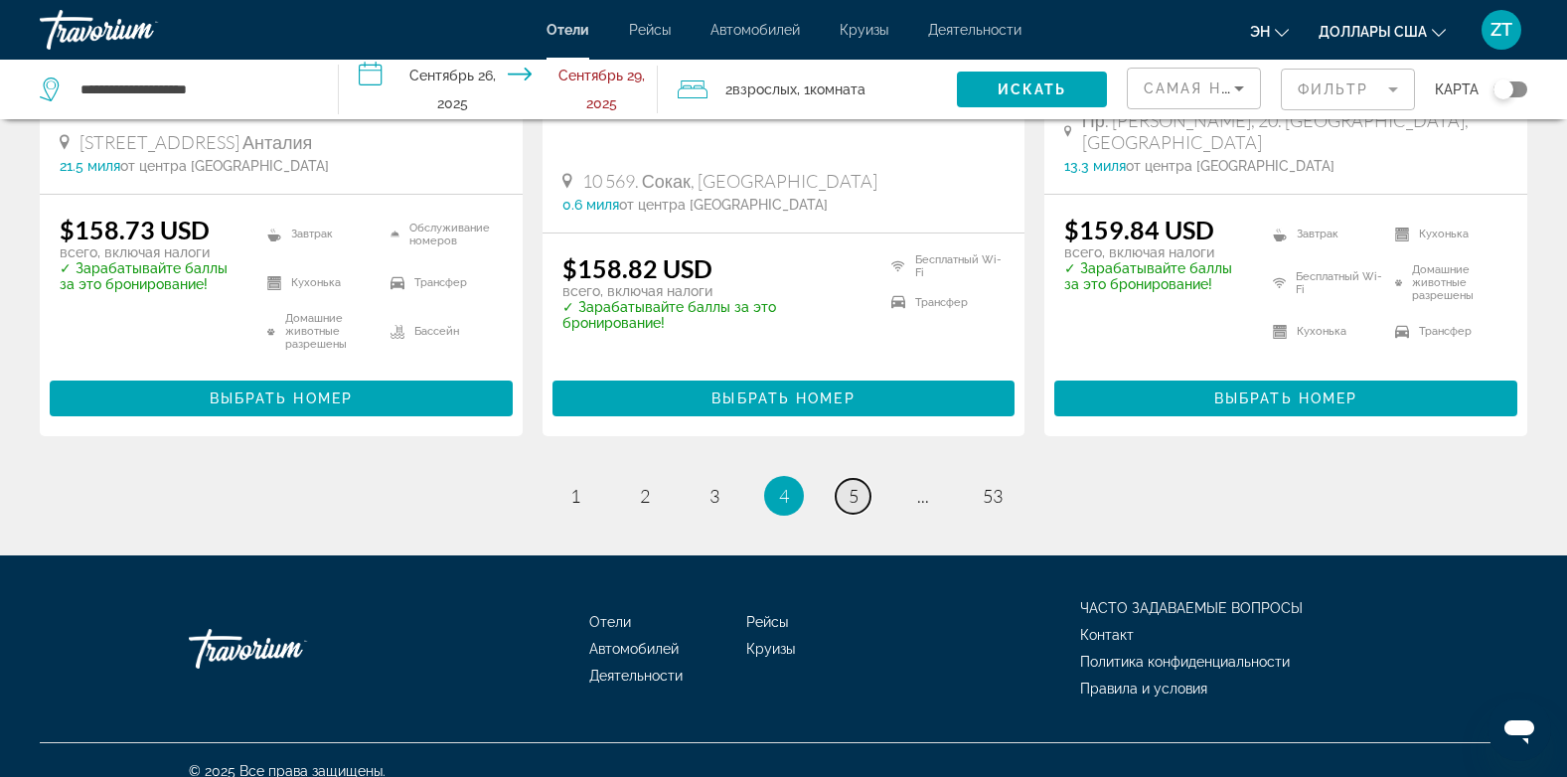
click at [848, 485] on span "5" at bounding box center [853, 496] width 10 height 22
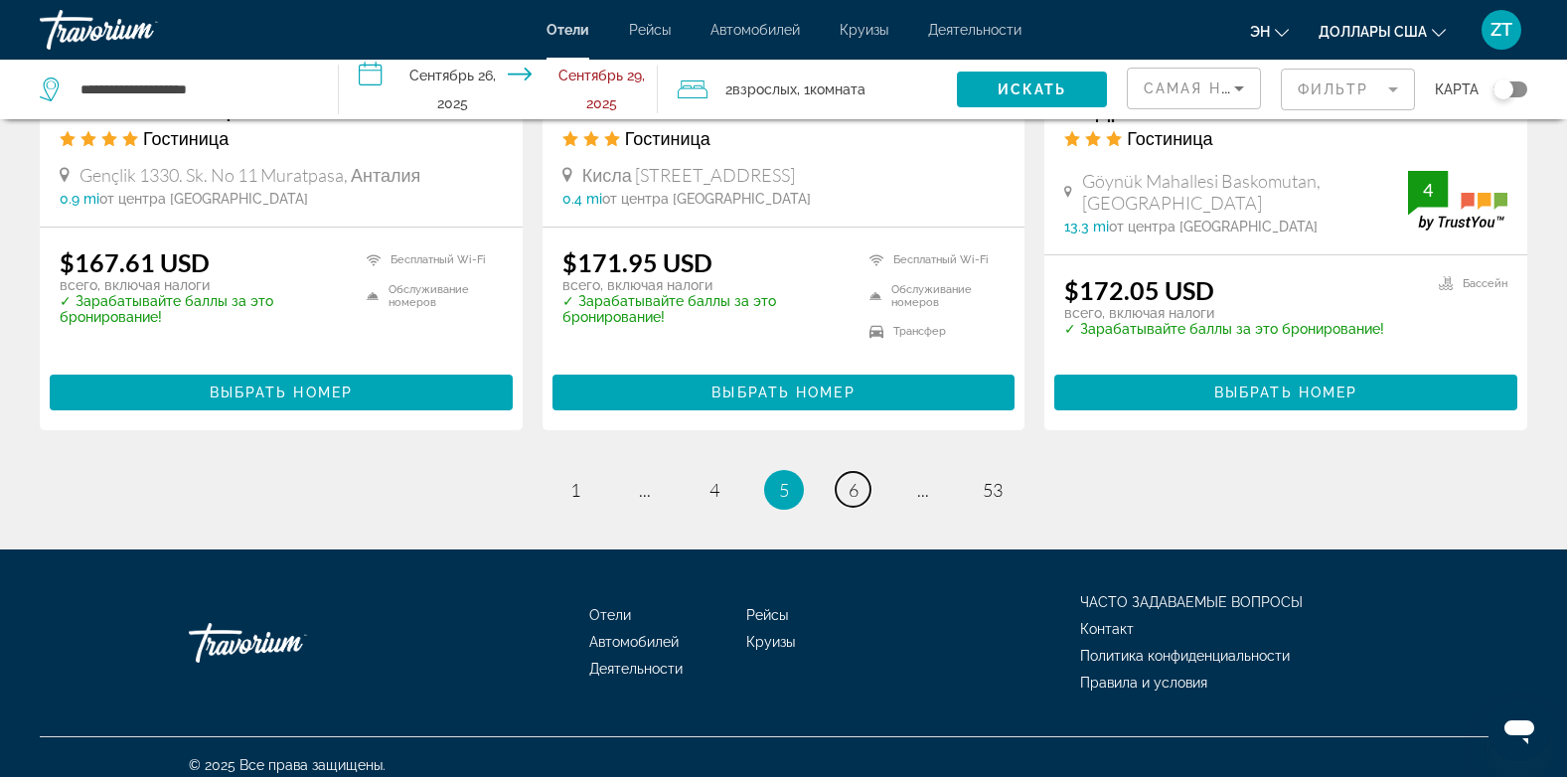
scroll to position [2717, 0]
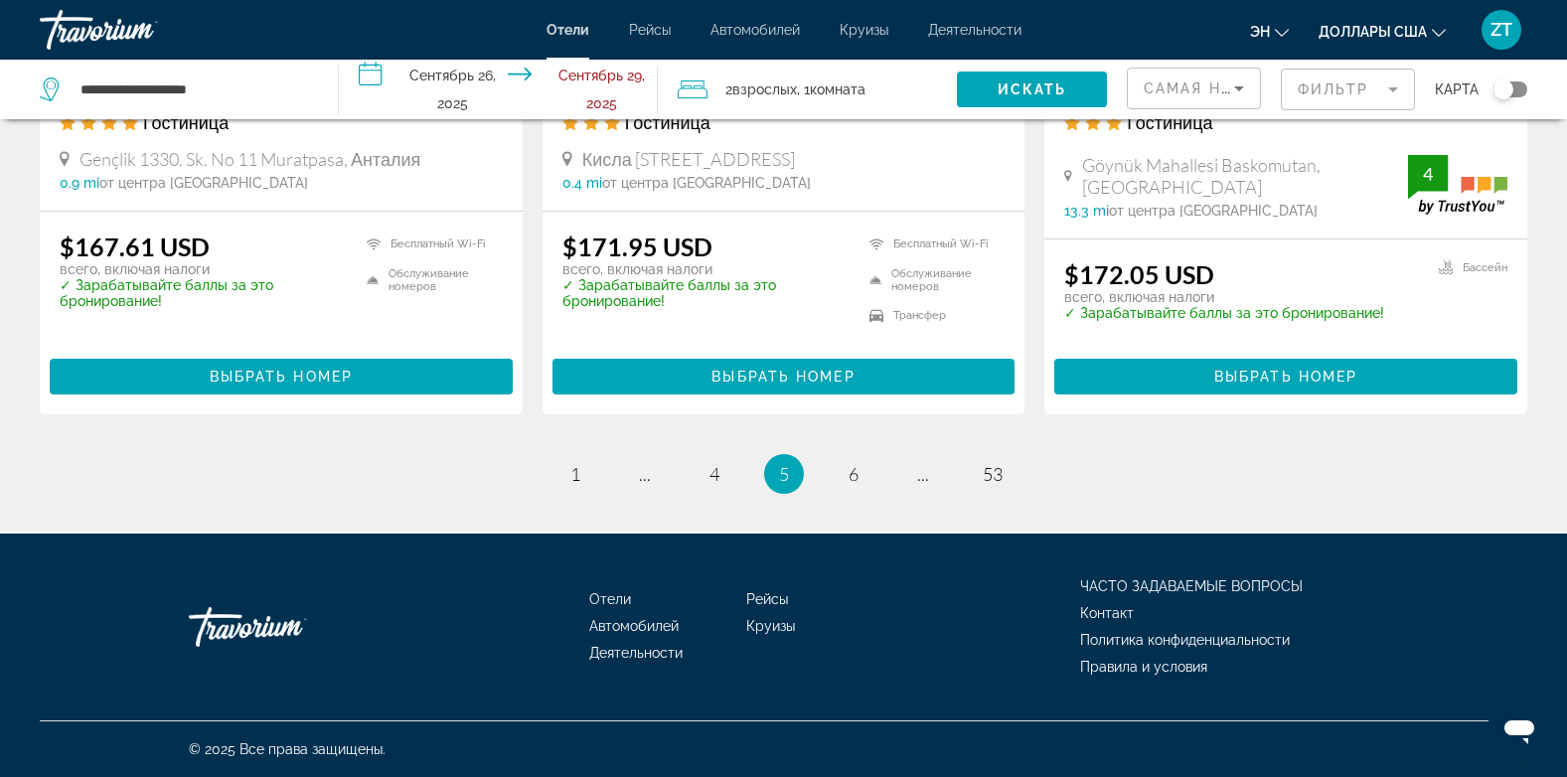
click at [1318, 97] on mat-form-field "Фильтр" at bounding box center [1348, 90] width 134 height 42
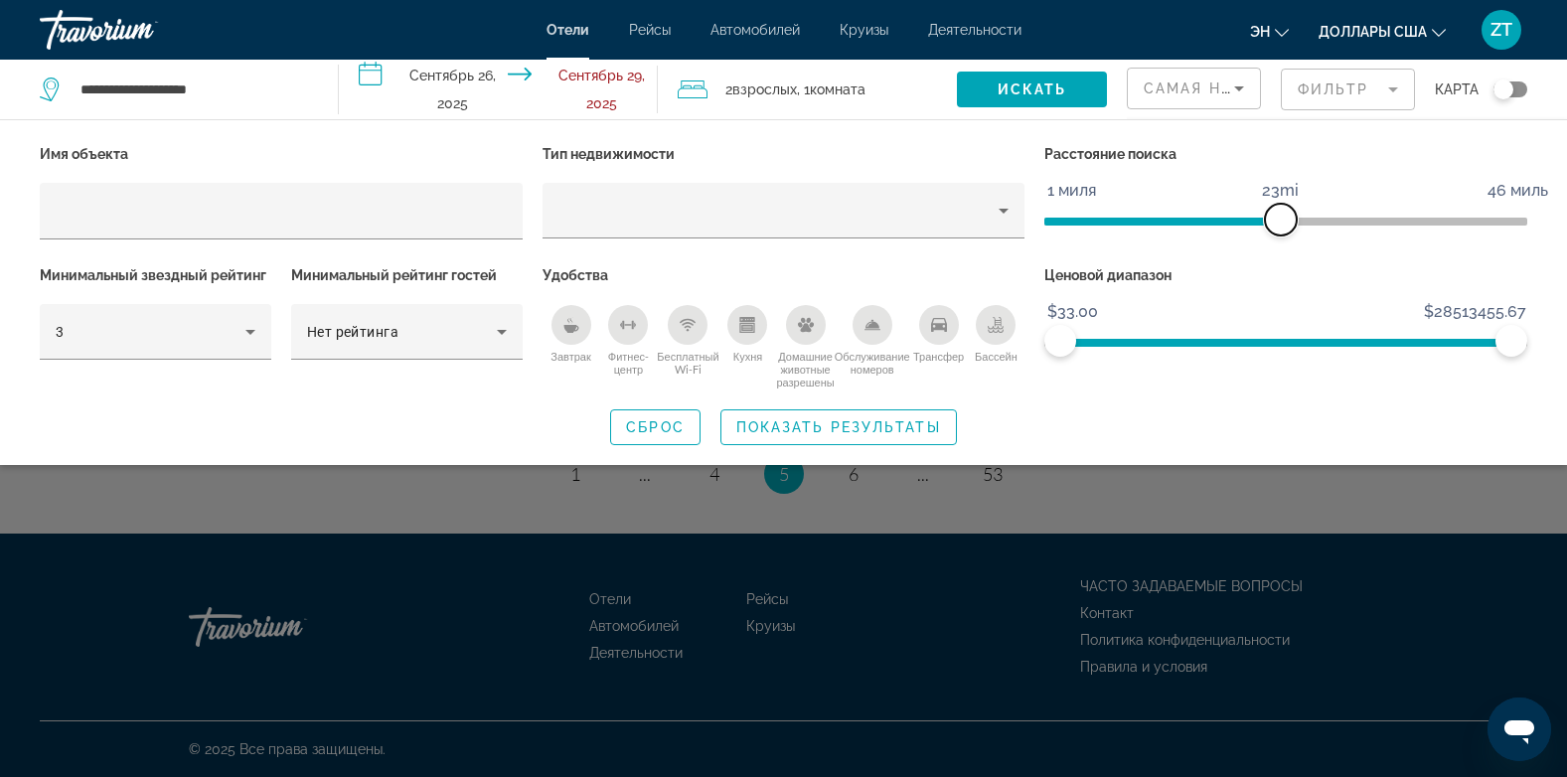
drag, startPoint x: 1347, startPoint y: 223, endPoint x: 1284, endPoint y: 243, distance: 66.9
click at [1284, 243] on div "Расстояние поиска 1 миля 46 миль 23mi" at bounding box center [1285, 200] width 503 height 121
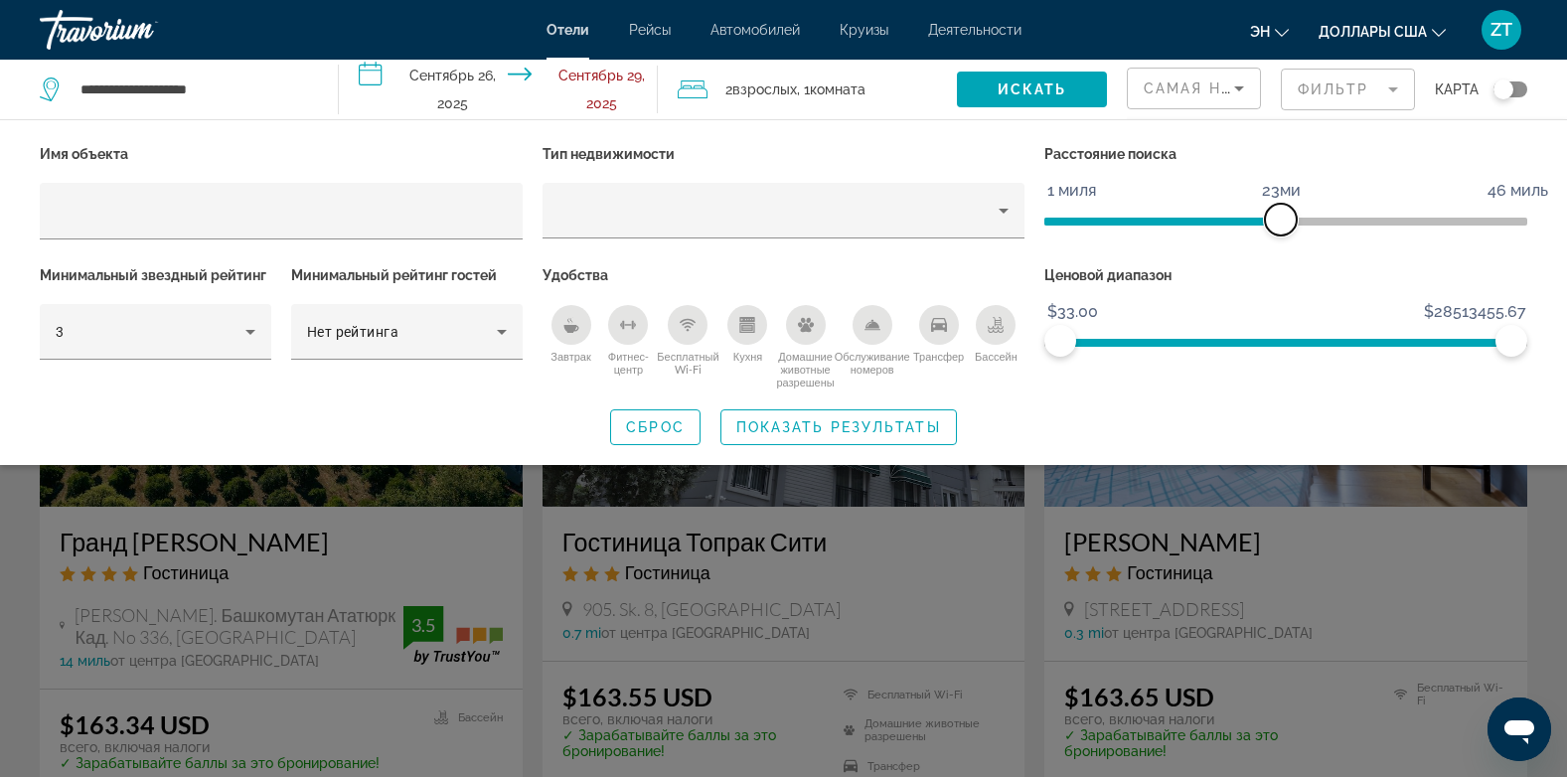
click at [1275, 227] on span "ngx-слайдер" at bounding box center [1281, 220] width 32 height 32
drag, startPoint x: 1275, startPoint y: 227, endPoint x: 1196, endPoint y: 250, distance: 82.0
click at [1196, 250] on div "Расстояние поиска 1 миля 46 миль 15mi" at bounding box center [1285, 200] width 503 height 121
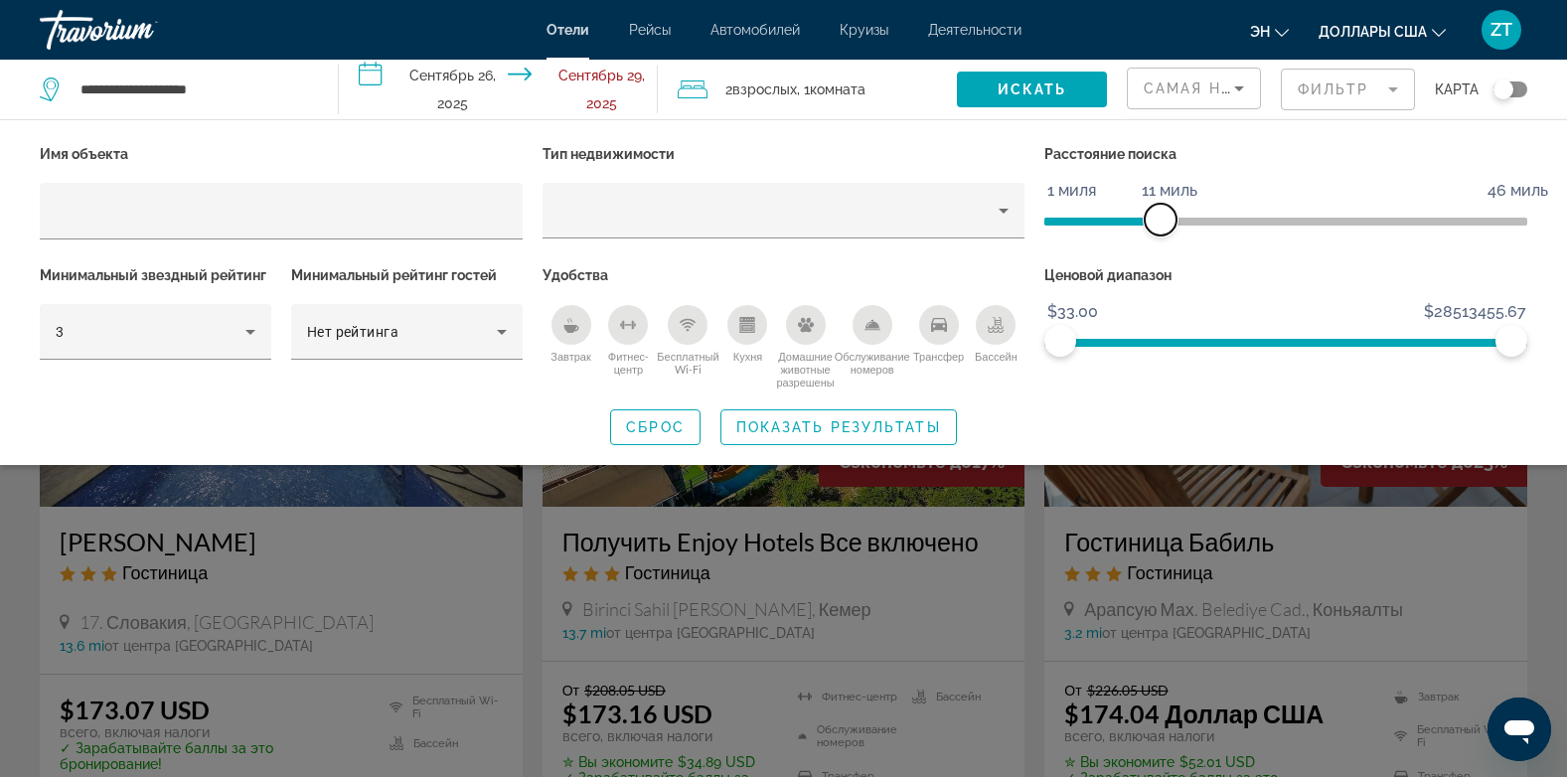
drag, startPoint x: 1193, startPoint y: 224, endPoint x: 1159, endPoint y: 230, distance: 34.3
click at [1159, 230] on span "ngx-слайдер" at bounding box center [1161, 220] width 32 height 32
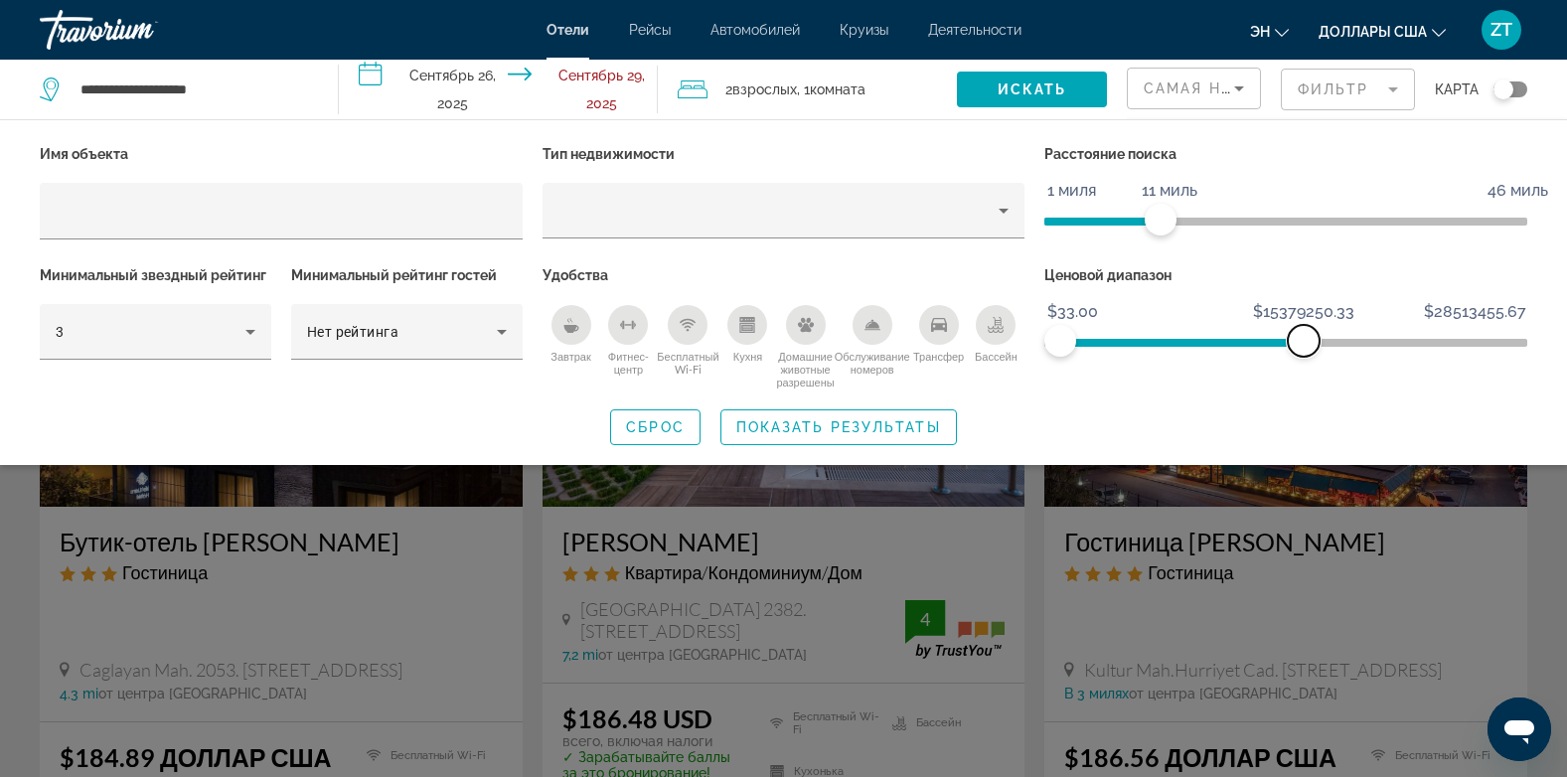
drag, startPoint x: 1506, startPoint y: 341, endPoint x: 1278, endPoint y: 393, distance: 234.5
click at [1278, 393] on div "Имя объекта Тип недвижимости Расстояние поиска 1 миля 46 миль 11 миль Минимальн…" at bounding box center [783, 292] width 1567 height 305
drag, startPoint x: 1276, startPoint y: 344, endPoint x: 1169, endPoint y: 358, distance: 107.2
click at [1169, 358] on div "Ценовой диапазон $33.00 $28513455.67 $33.00 $7145575.00" at bounding box center [1285, 325] width 503 height 128
click at [1162, 348] on span "ngx-слайдер-макс" at bounding box center [1163, 341] width 32 height 32
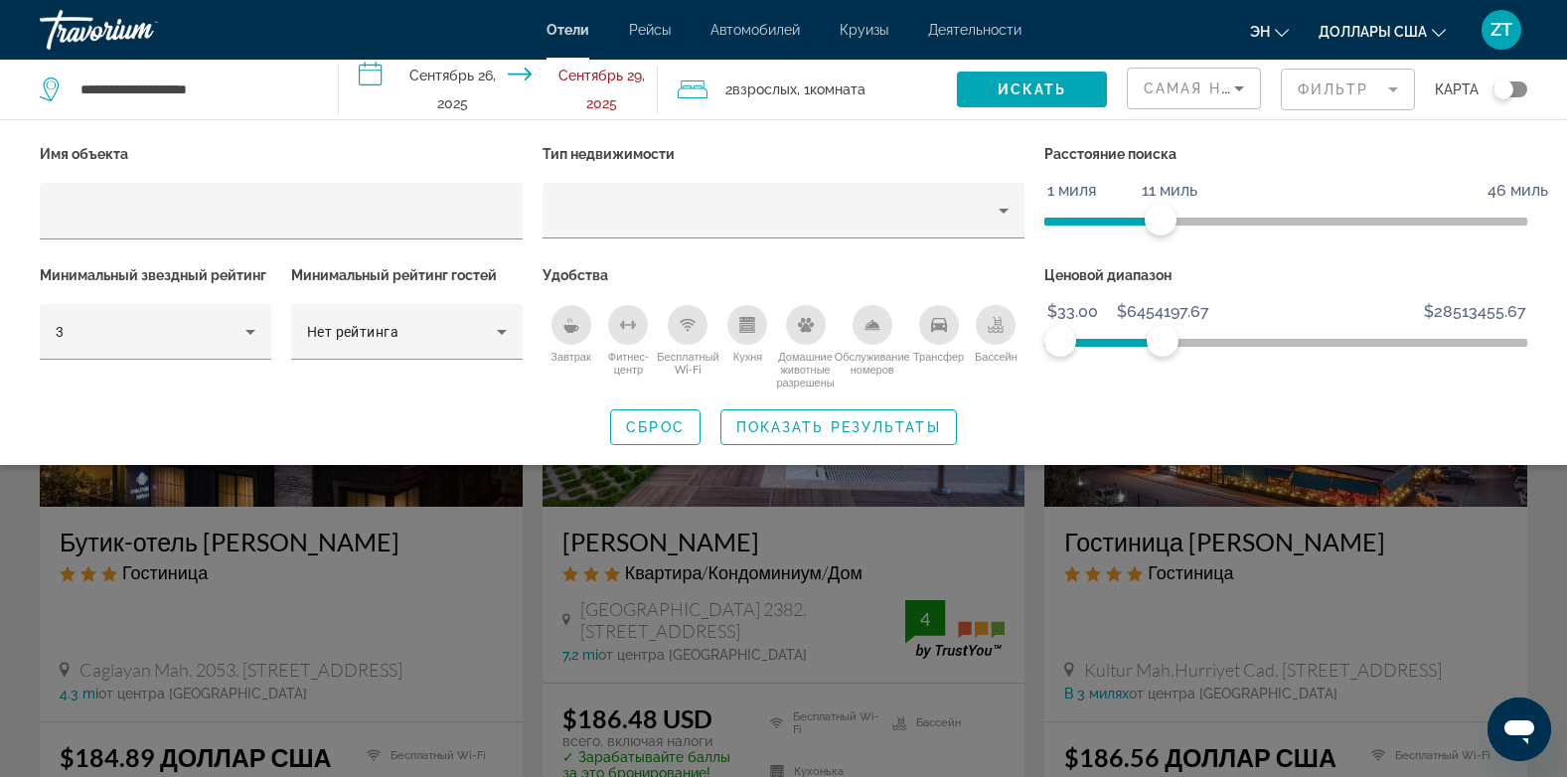
click at [1502, 87] on div "Переключить карту" at bounding box center [1503, 89] width 20 height 20
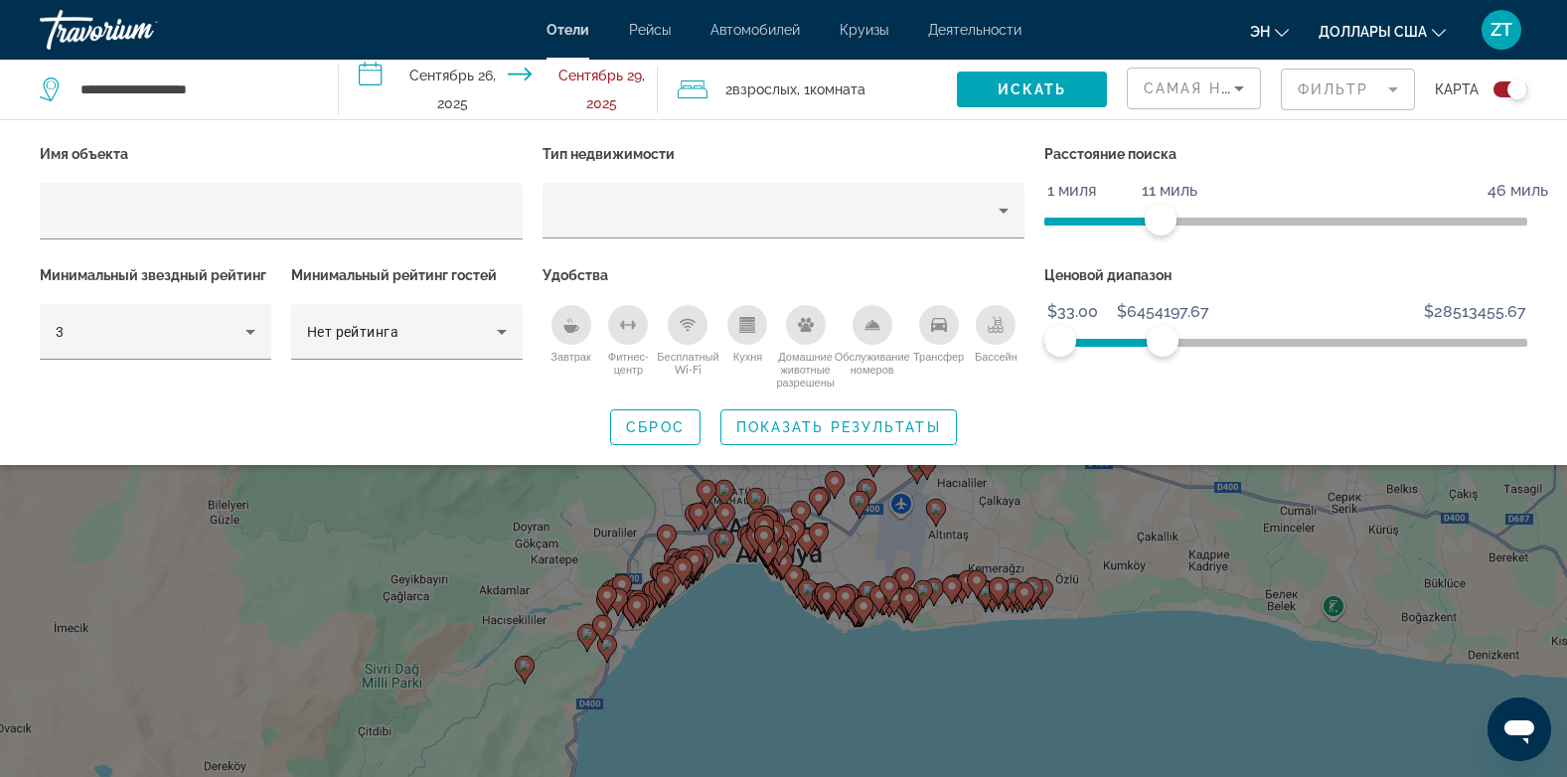
click at [769, 569] on div "Виджет поиска" at bounding box center [783, 537] width 1567 height 479
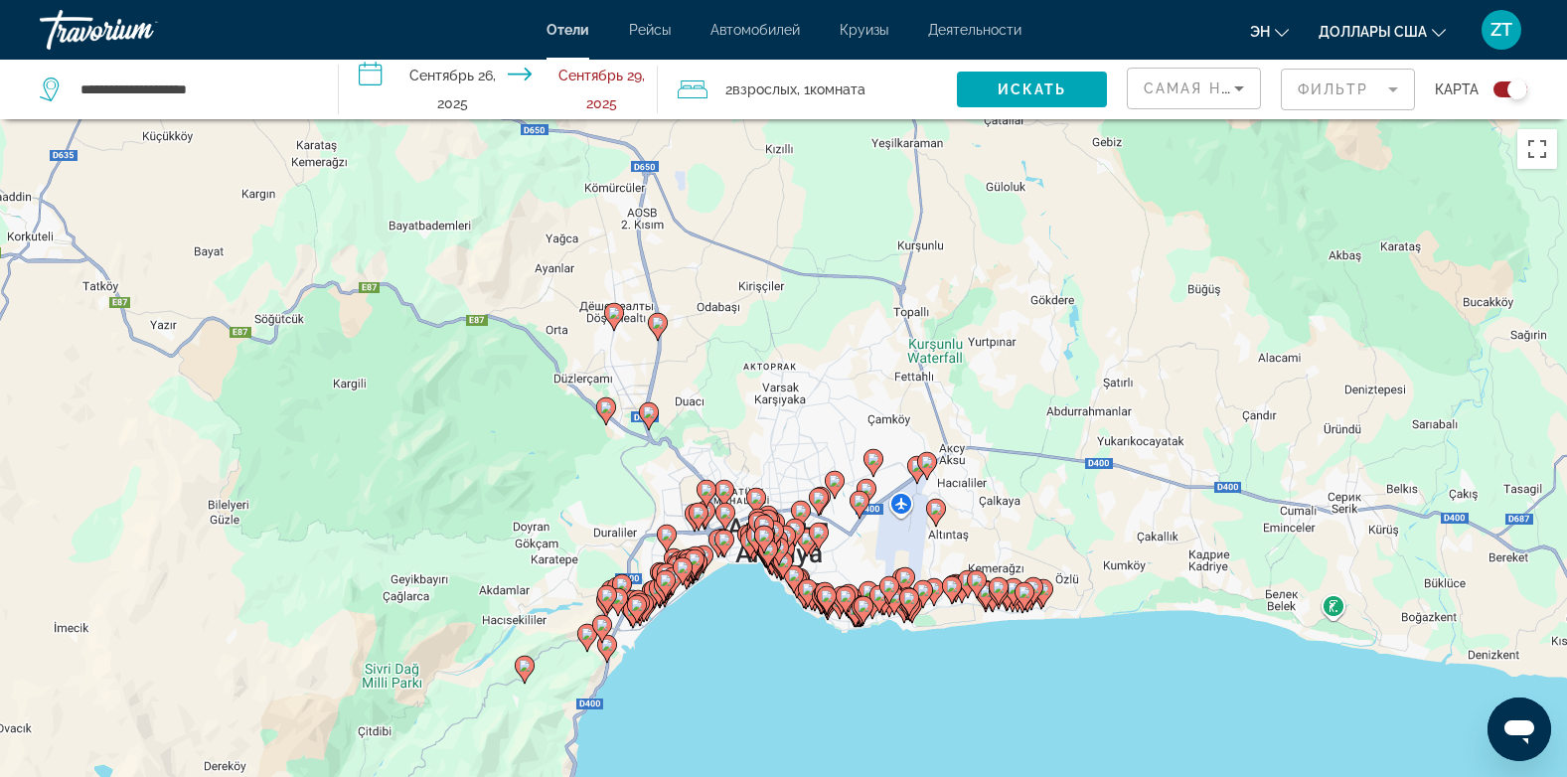
click at [769, 569] on icon "Основное содержание" at bounding box center [772, 561] width 20 height 28
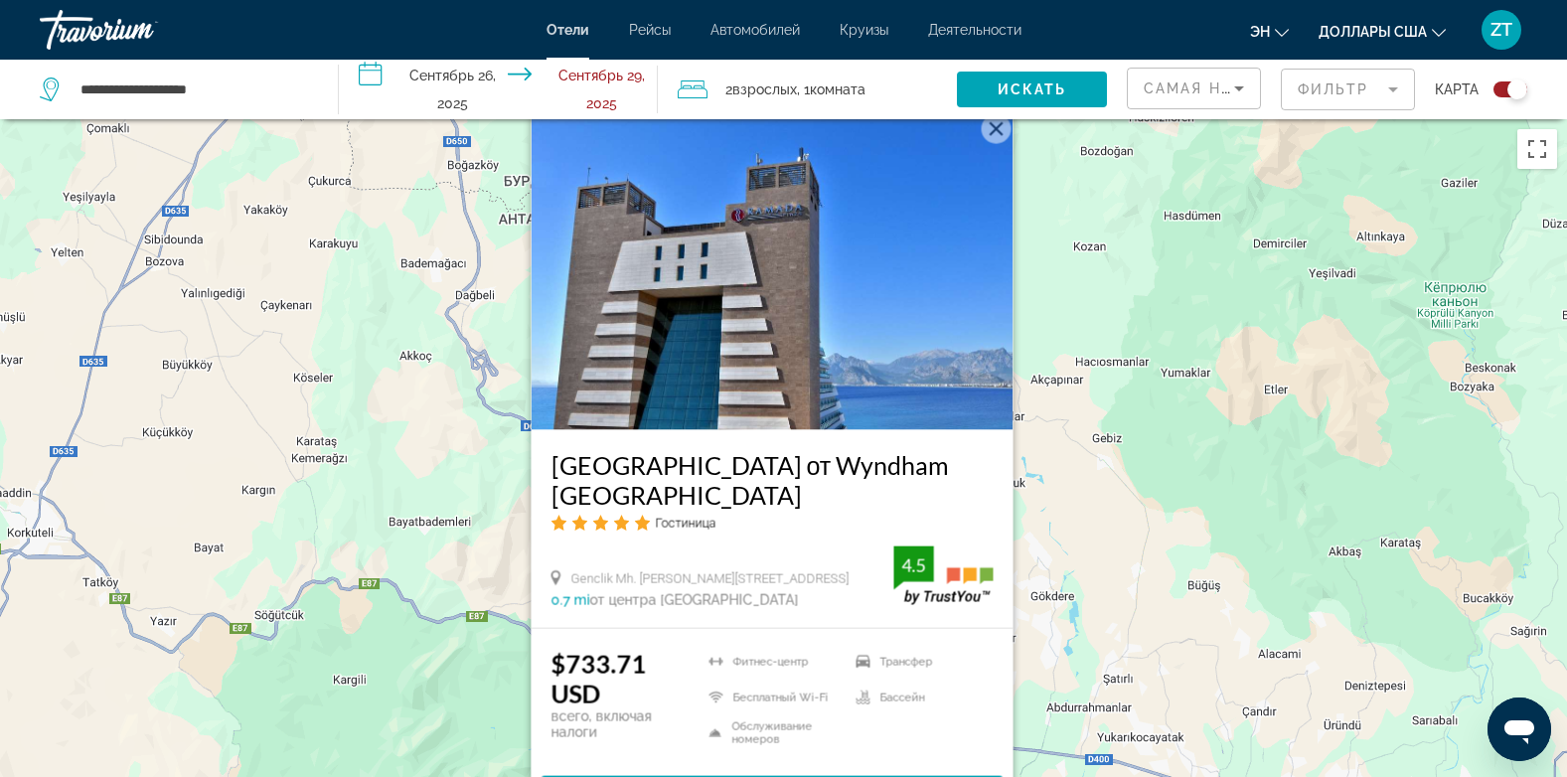
click at [722, 401] on img "Основное содержание" at bounding box center [772, 271] width 482 height 318
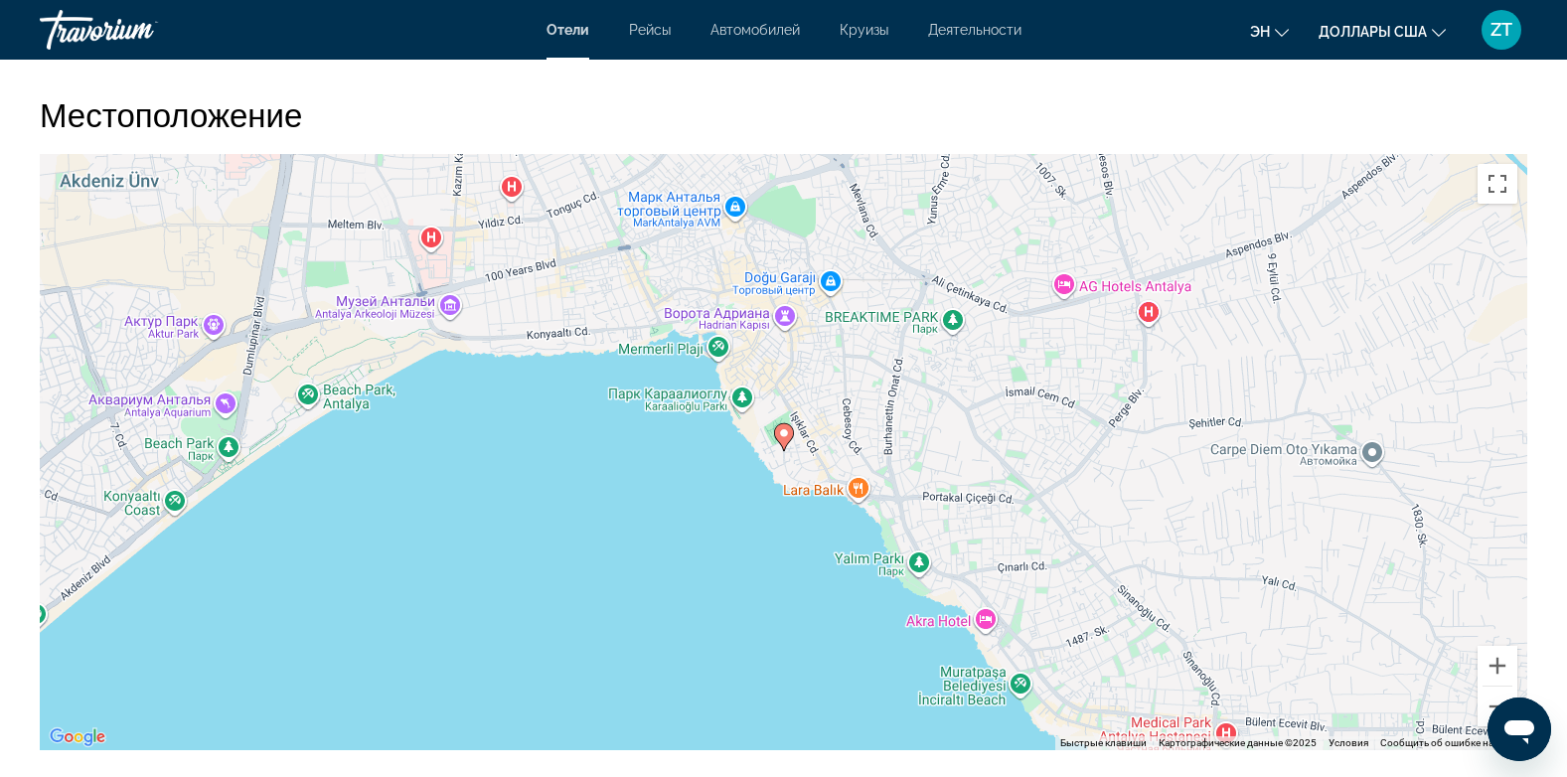
scroll to position [1788, 0]
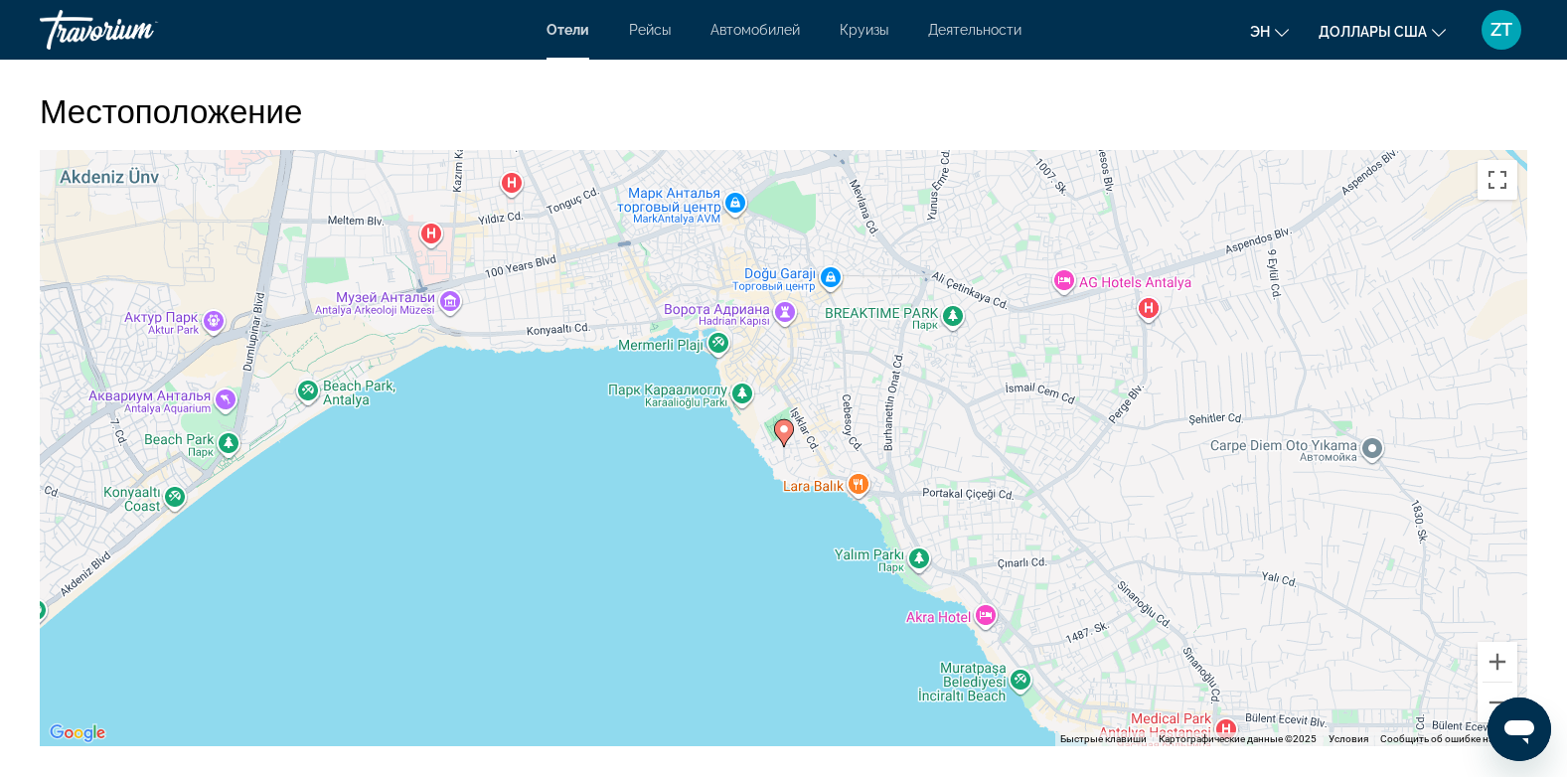
click at [785, 435] on image "Основное содержание" at bounding box center [784, 429] width 12 height 12
click at [1493, 676] on button "Увеличить" at bounding box center [1497, 662] width 40 height 40
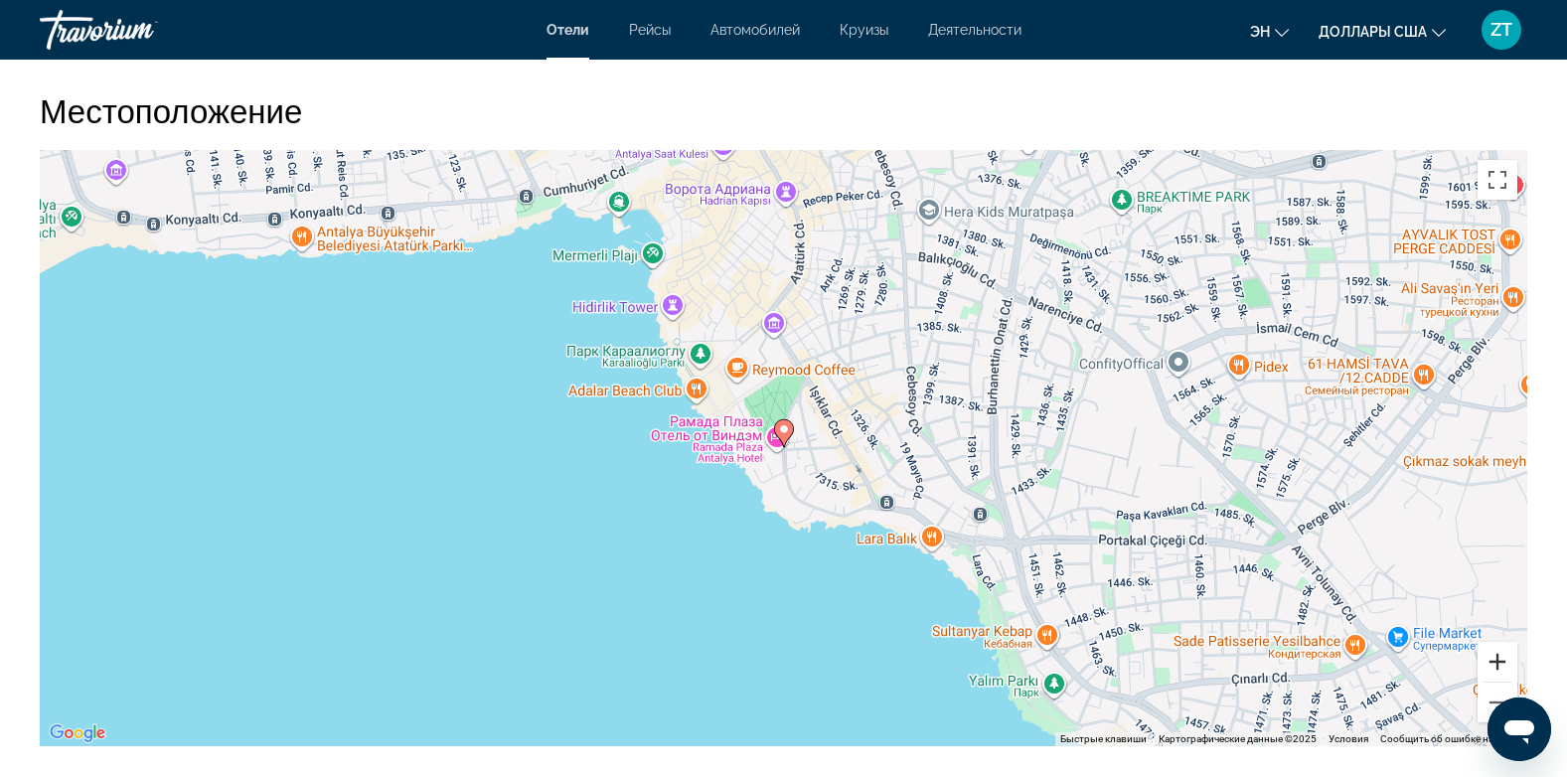
click at [1493, 676] on button "Увеличить" at bounding box center [1497, 662] width 40 height 40
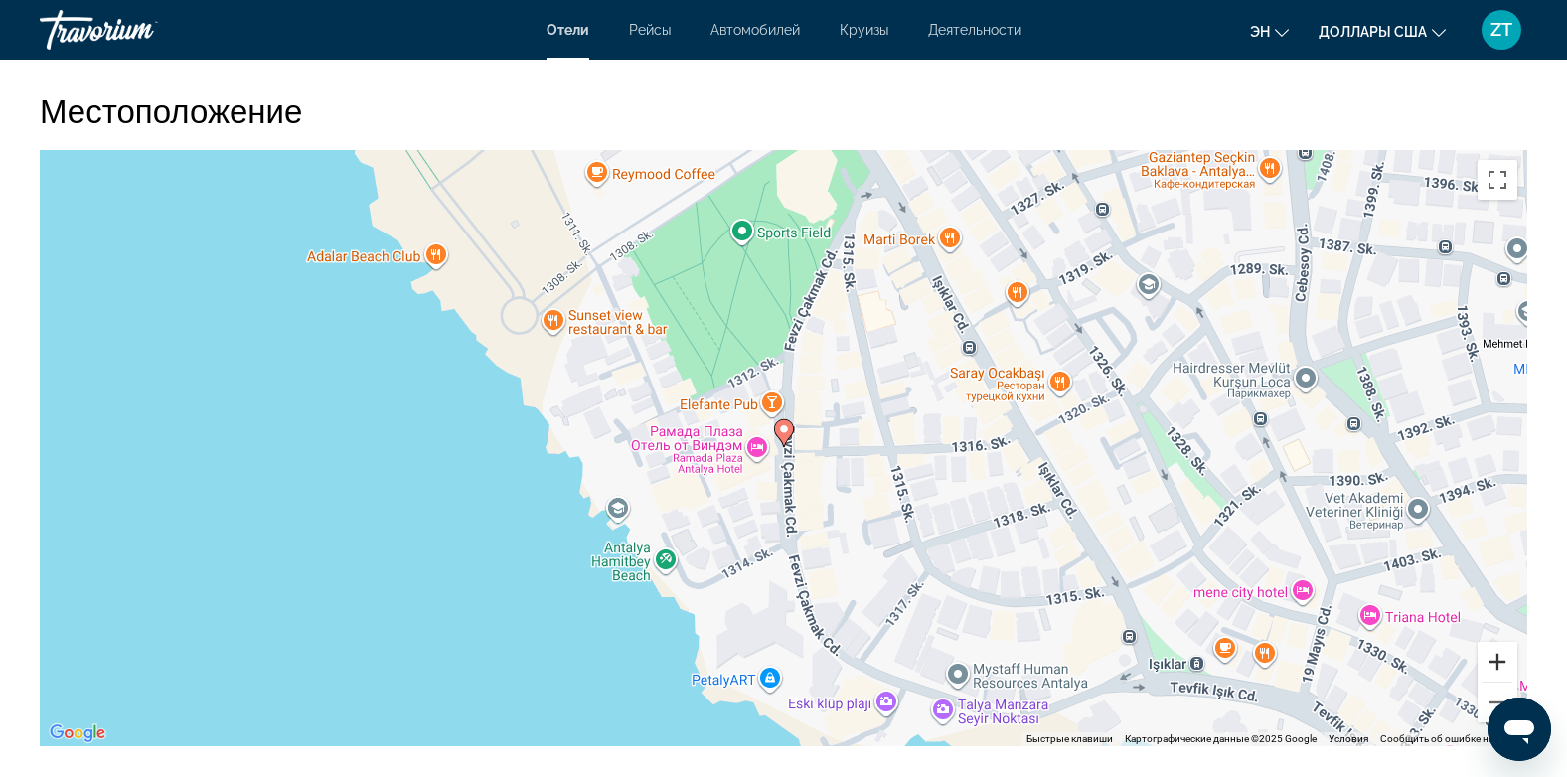
click at [1493, 676] on button "Увеличить" at bounding box center [1497, 662] width 40 height 40
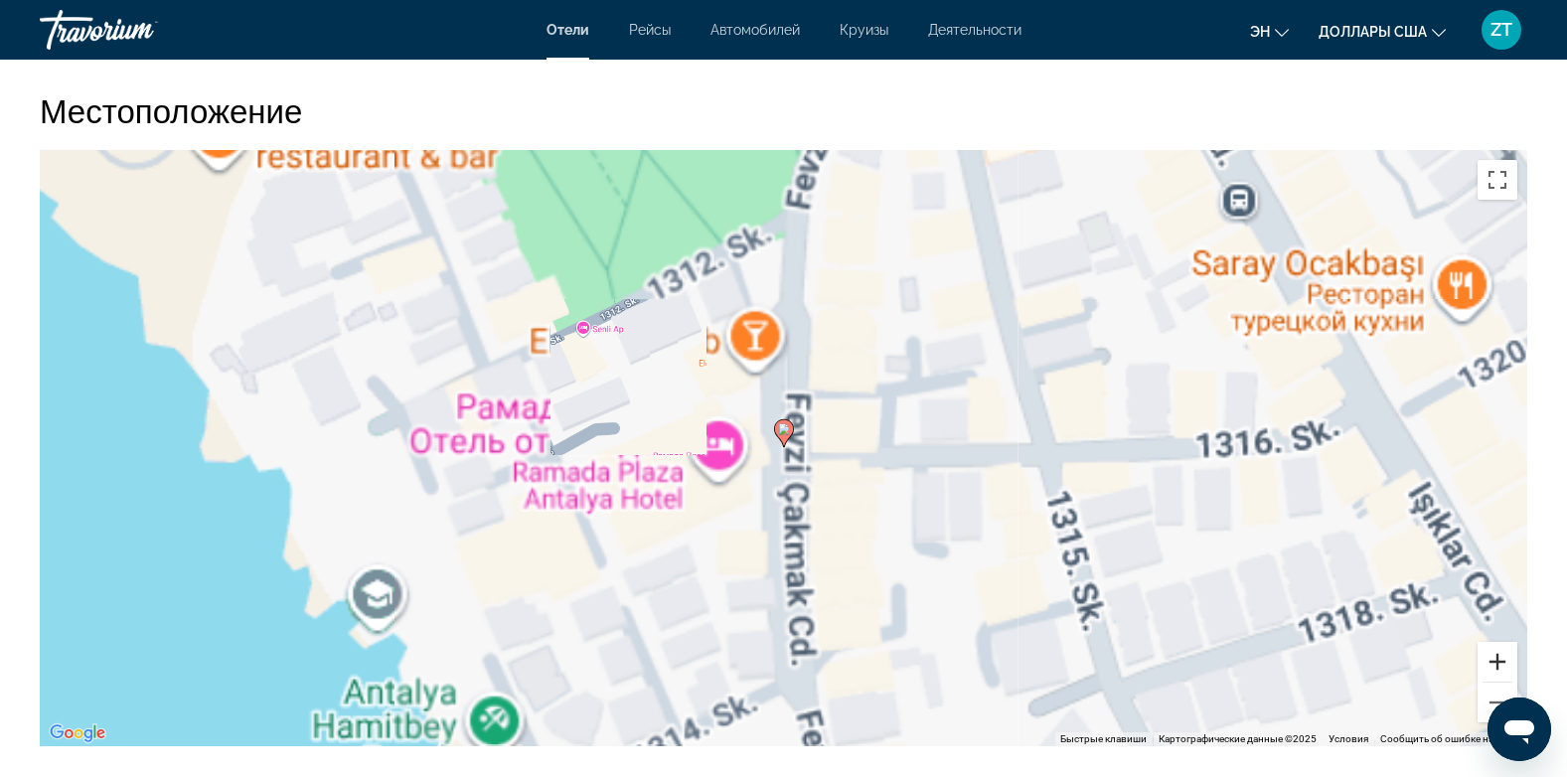
click at [1493, 676] on button "Увеличить" at bounding box center [1497, 662] width 40 height 40
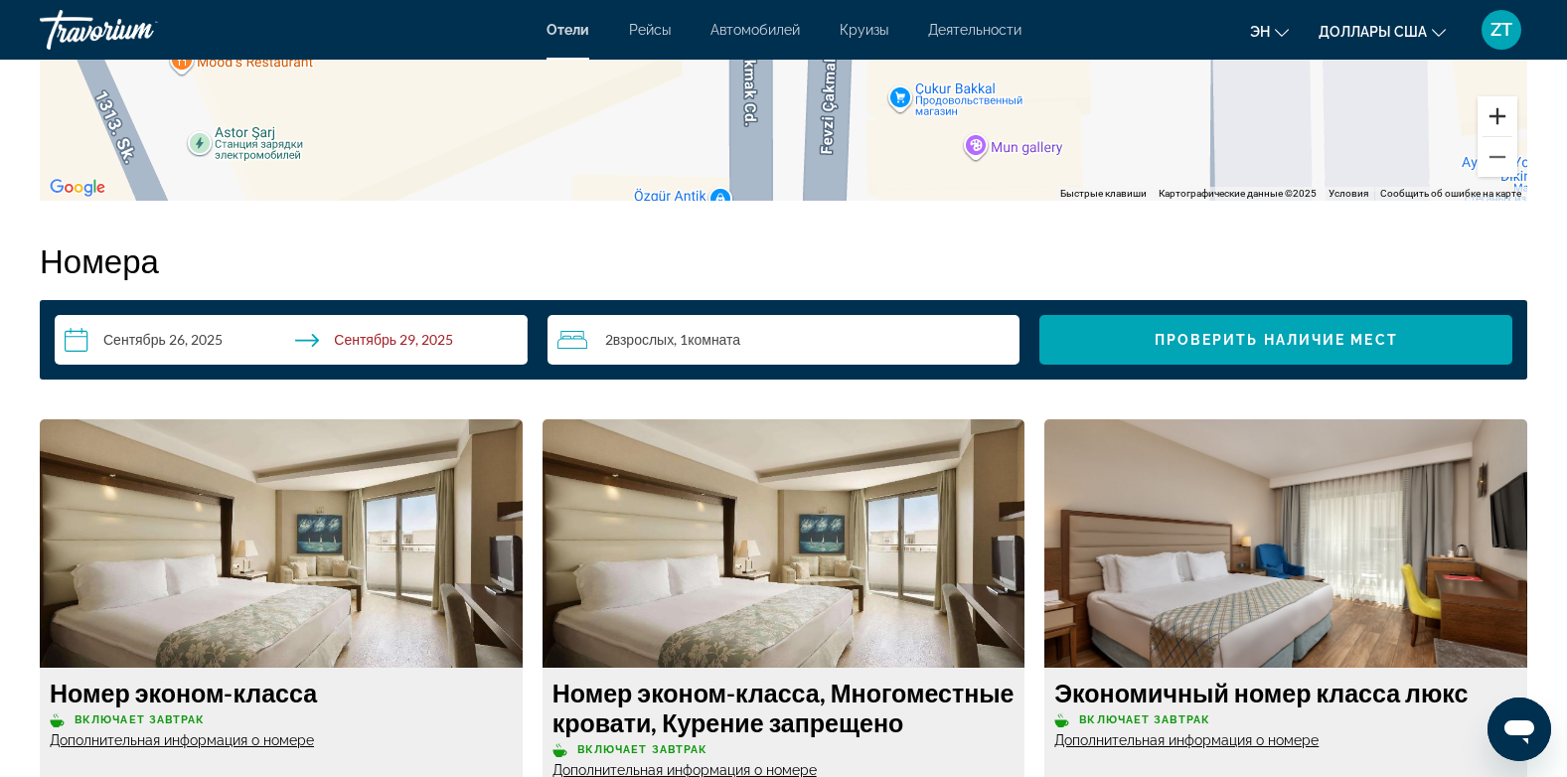
scroll to position [2345, 0]
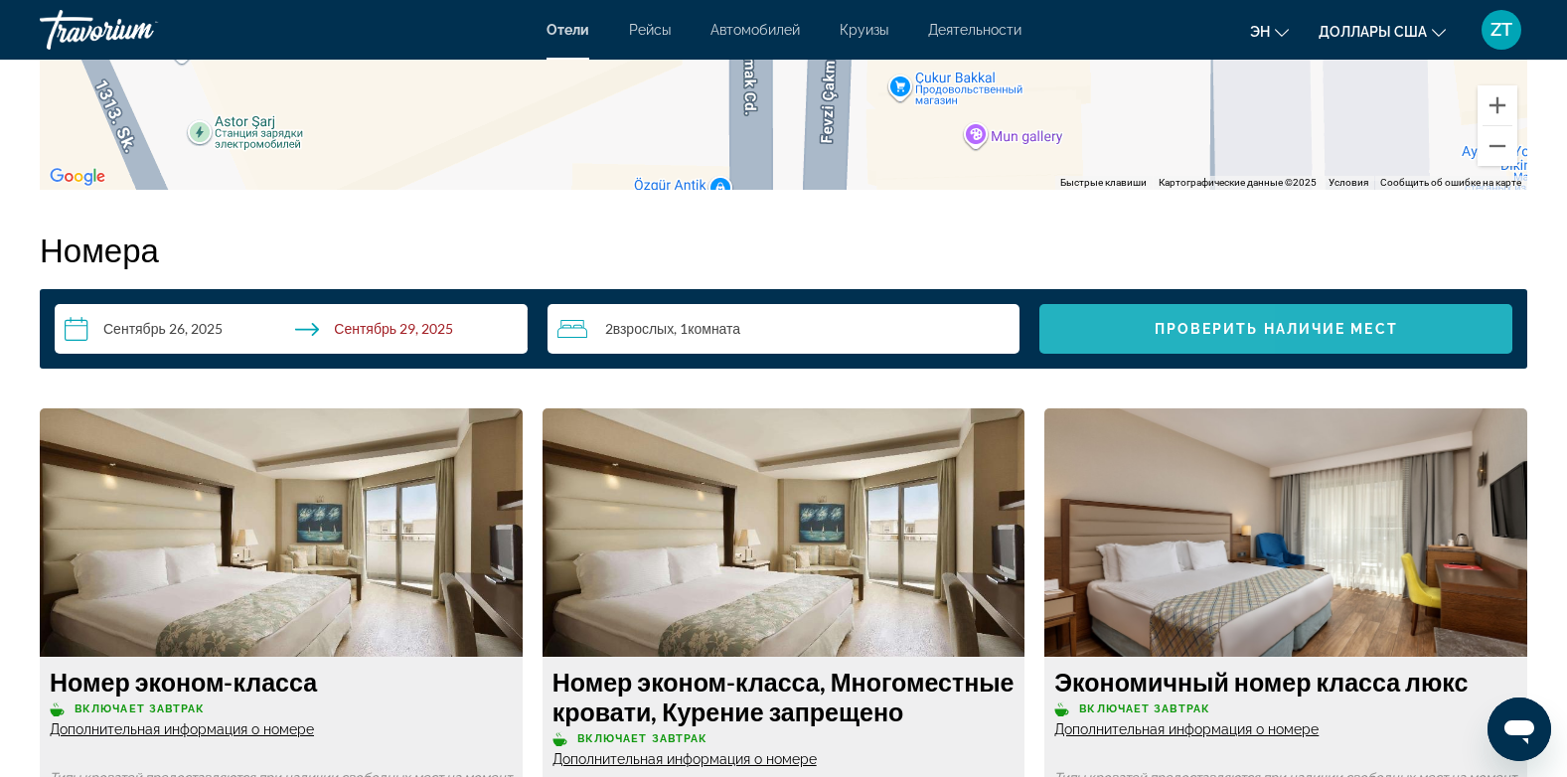
click at [1142, 353] on span "Виджет поиска" at bounding box center [1275, 329] width 473 height 48
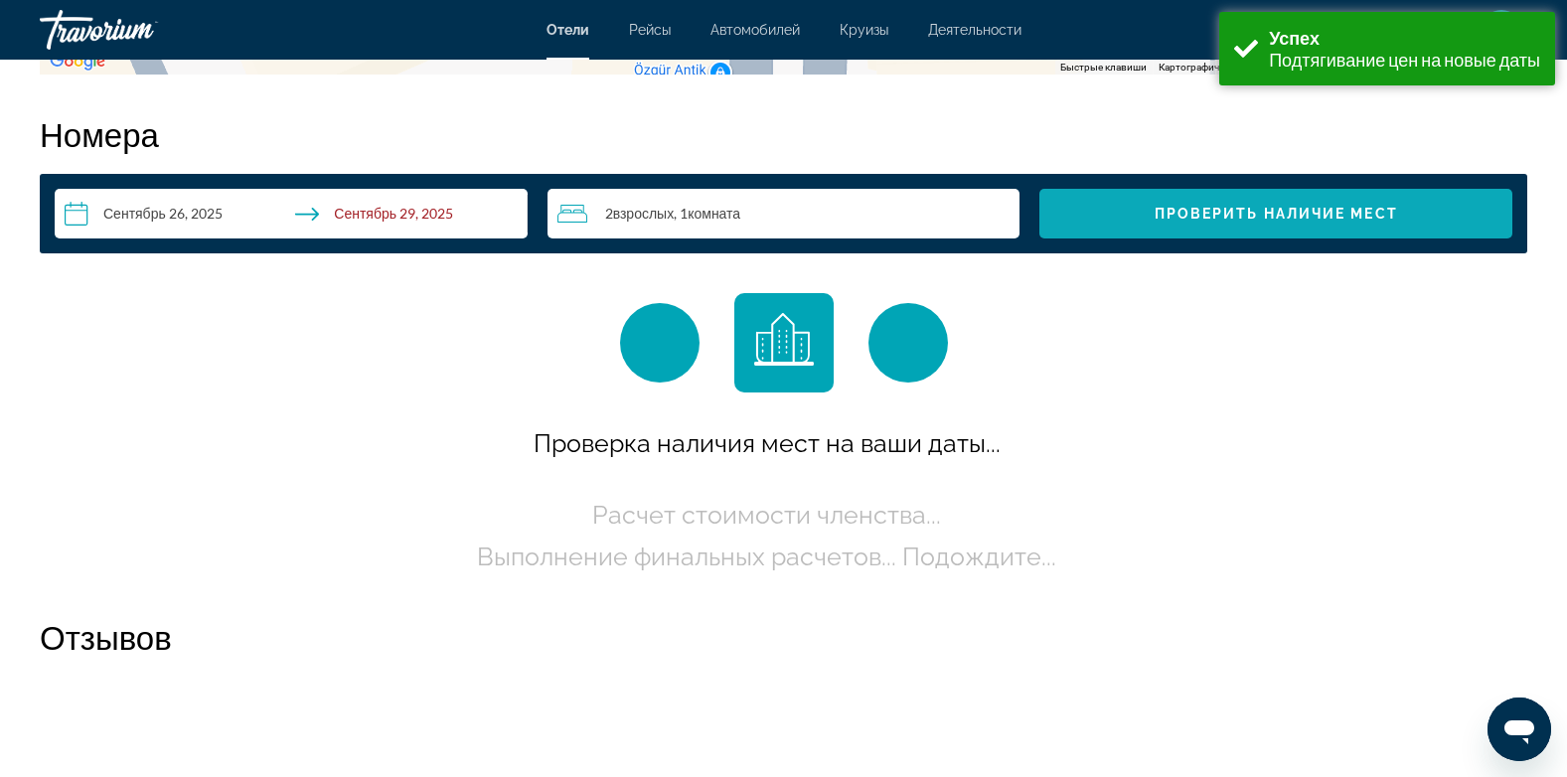
scroll to position [2471, 0]
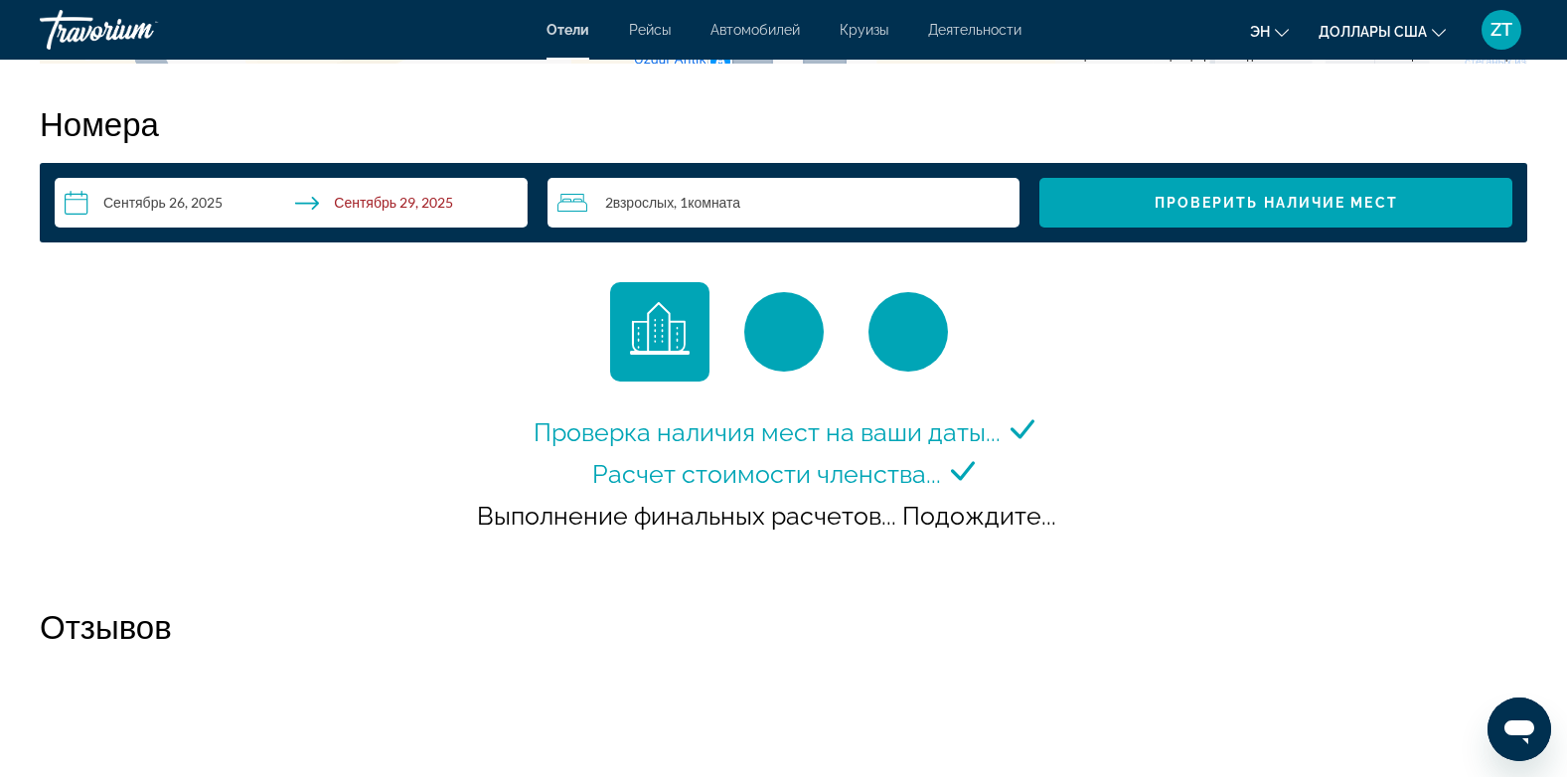
click at [1170, 349] on div "Проверка наличия мест на ваши даты... Расчет стоимости членства..." at bounding box center [783, 424] width 1487 height 284
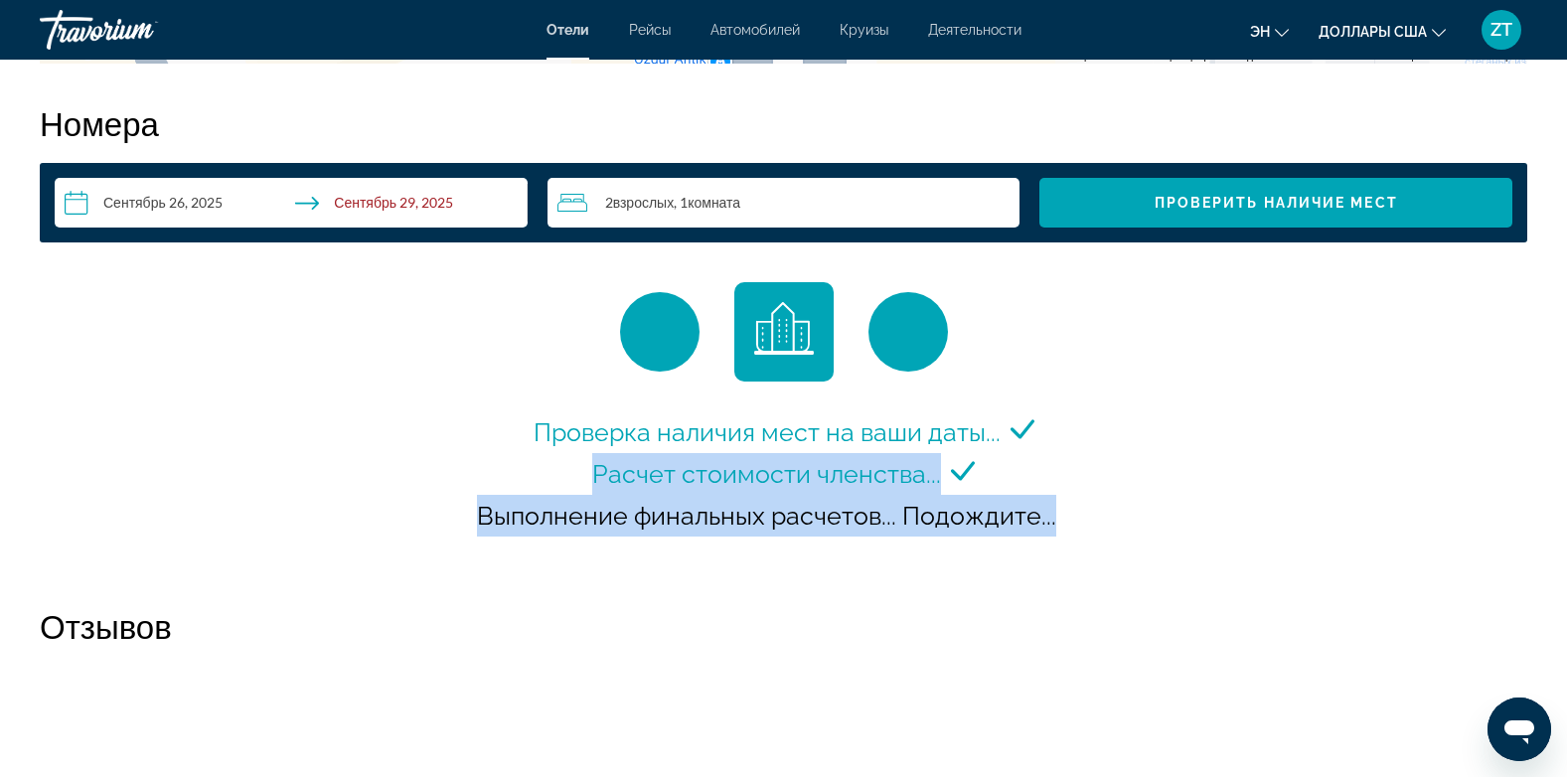
drag, startPoint x: 1170, startPoint y: 349, endPoint x: 1167, endPoint y: 456, distance: 107.3
click at [1167, 456] on div "Проверка наличия мест на ваши даты... Расчет стоимости членства..." at bounding box center [783, 424] width 1487 height 284
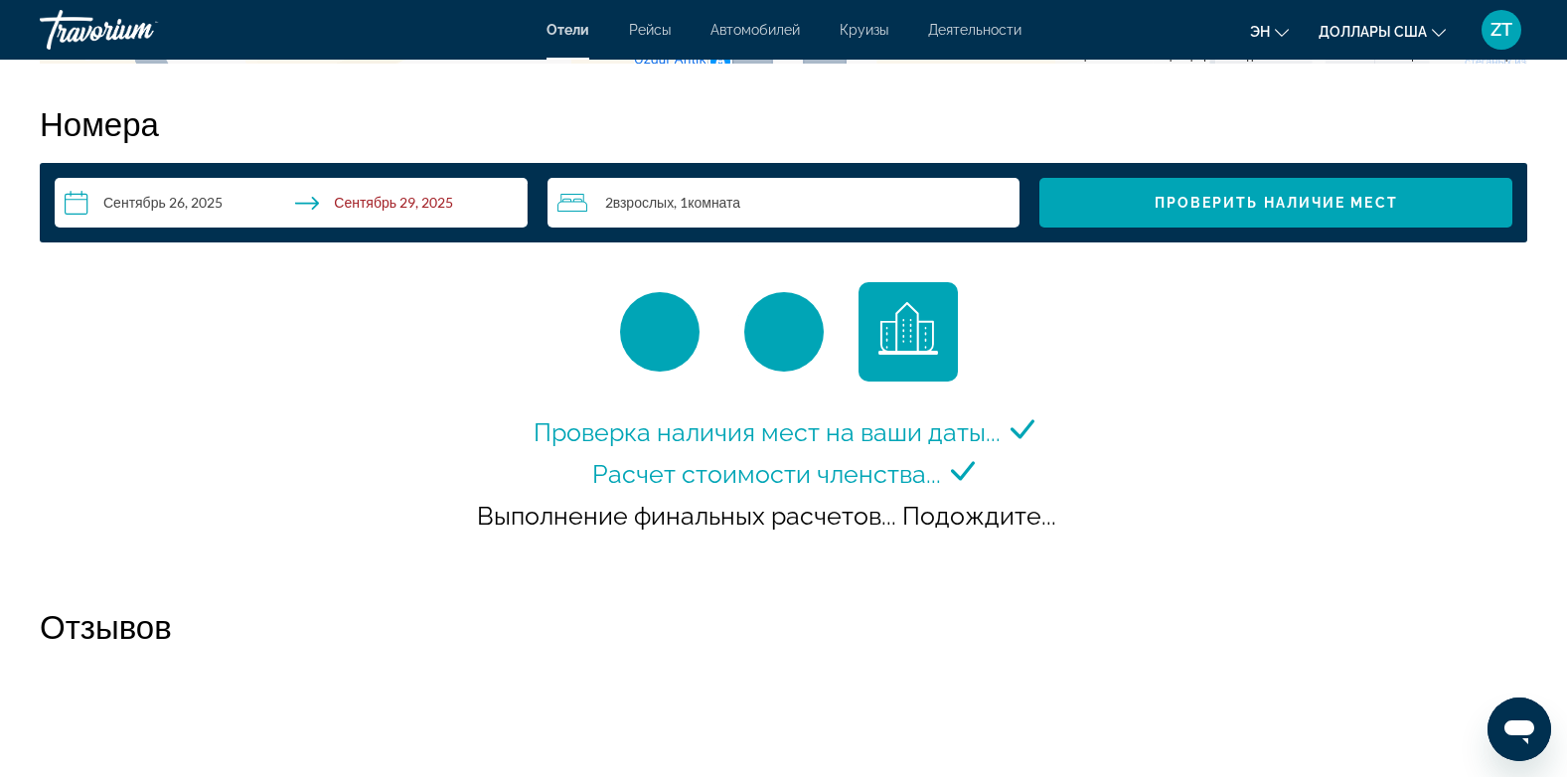
click at [1167, 456] on div "Проверка наличия мест на ваши даты... Расчет стоимости членства..." at bounding box center [783, 424] width 1487 height 284
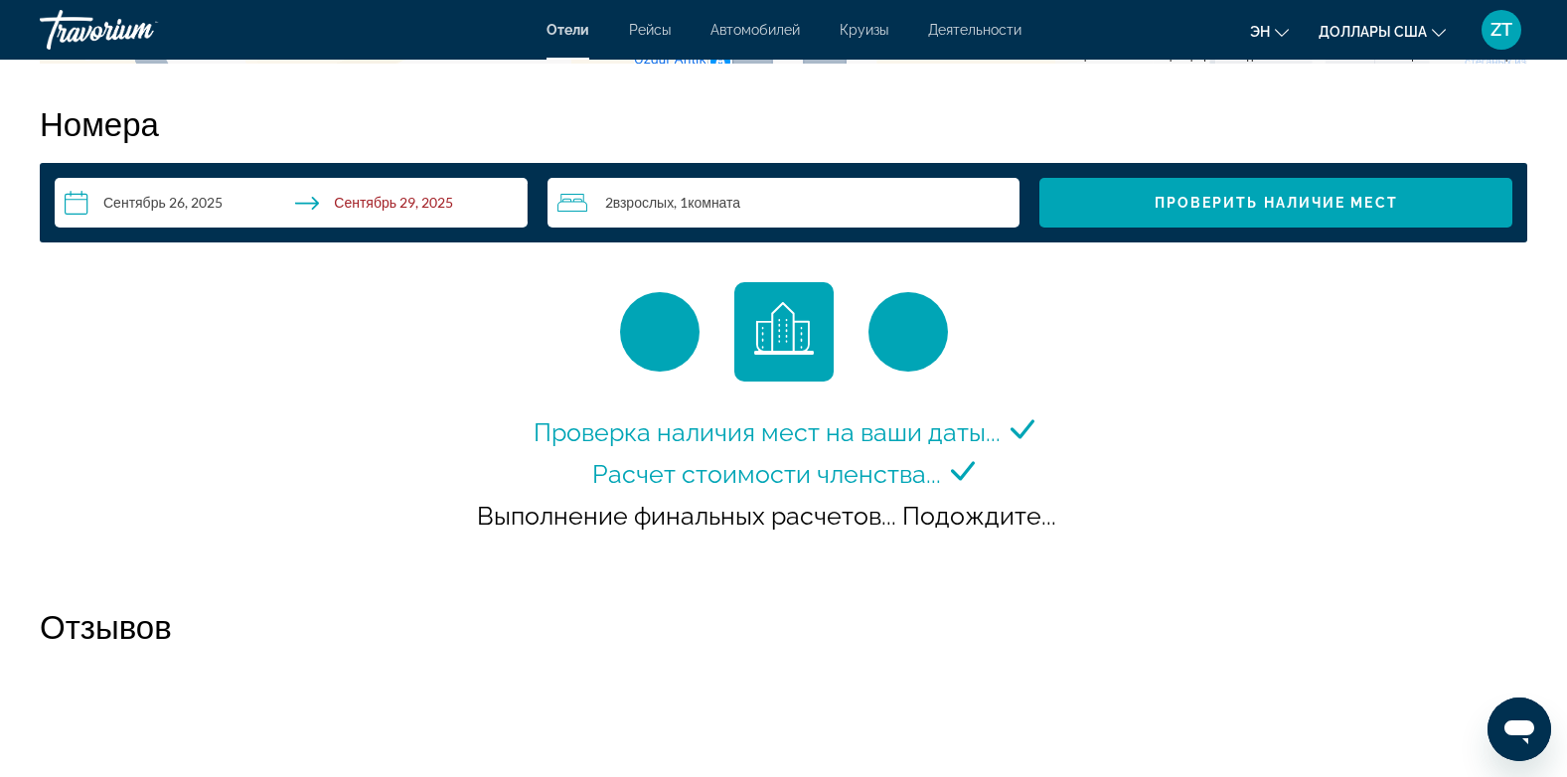
click at [1001, 531] on span "Выполнение финальных расчетов... Подождите..." at bounding box center [766, 516] width 579 height 30
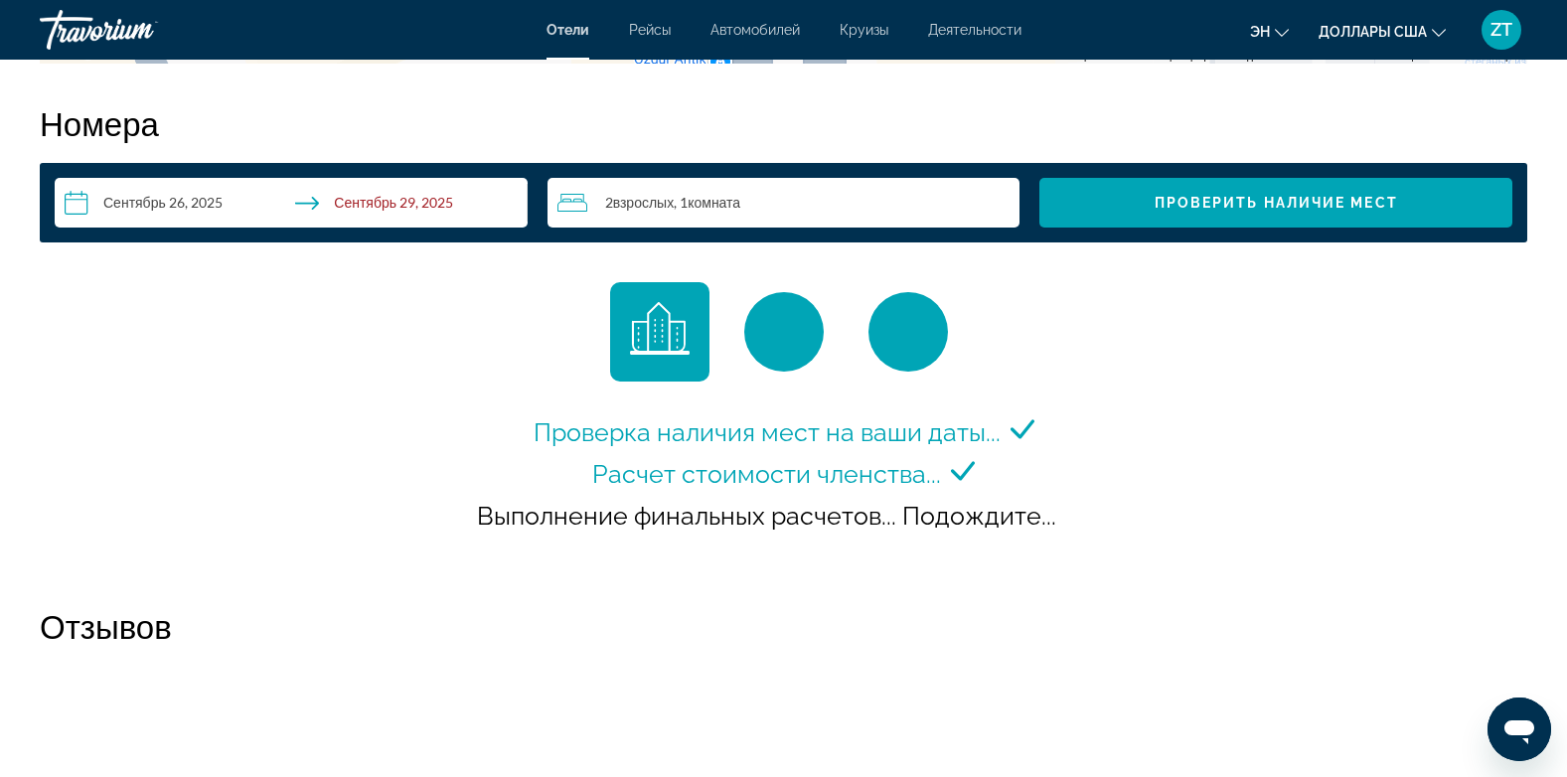
click at [1051, 531] on span "Выполнение финальных расчетов... Подождите..." at bounding box center [766, 516] width 579 height 30
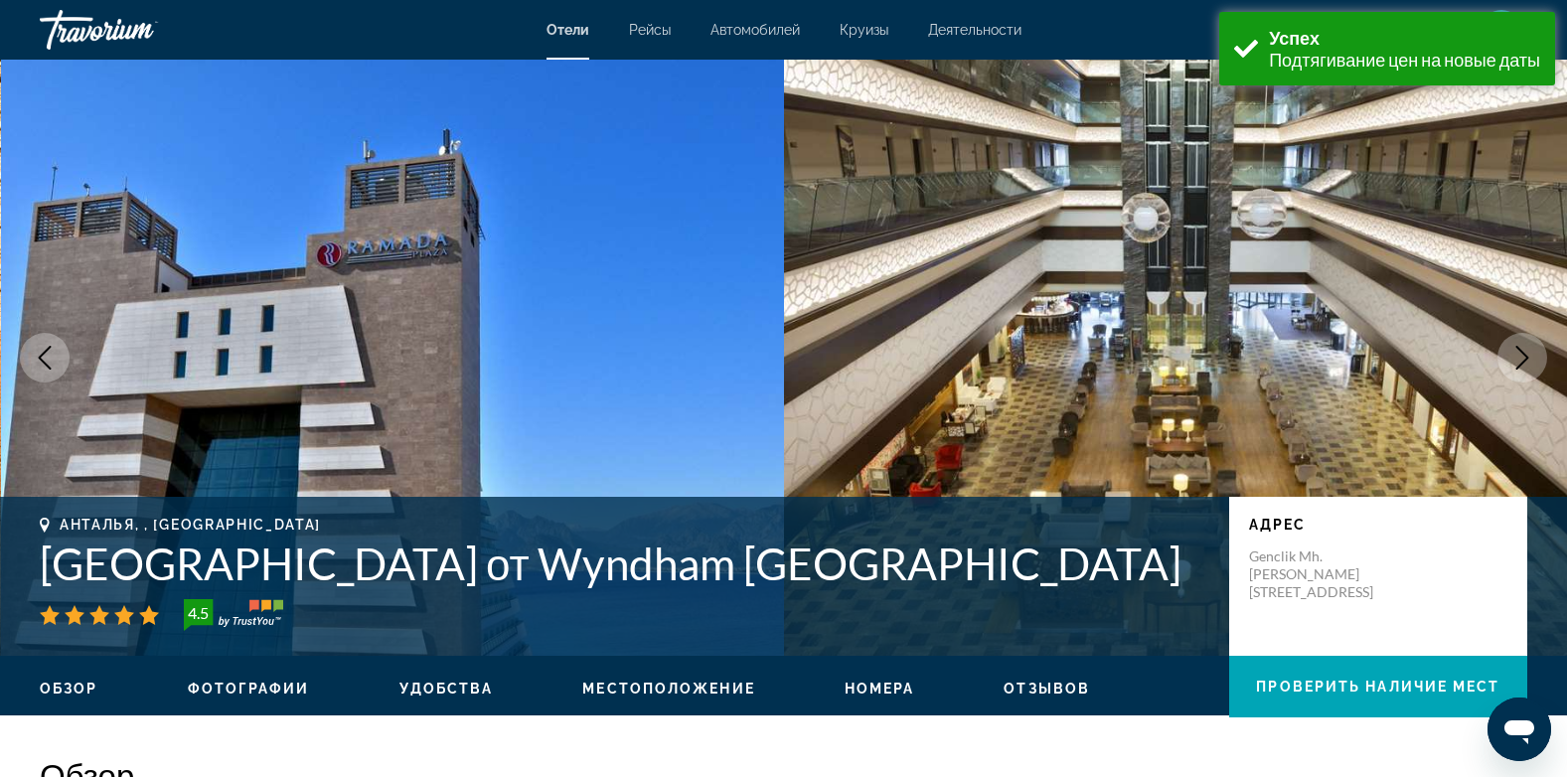
click at [116, 64] on img "Основное содержание" at bounding box center [393, 358] width 784 height 596
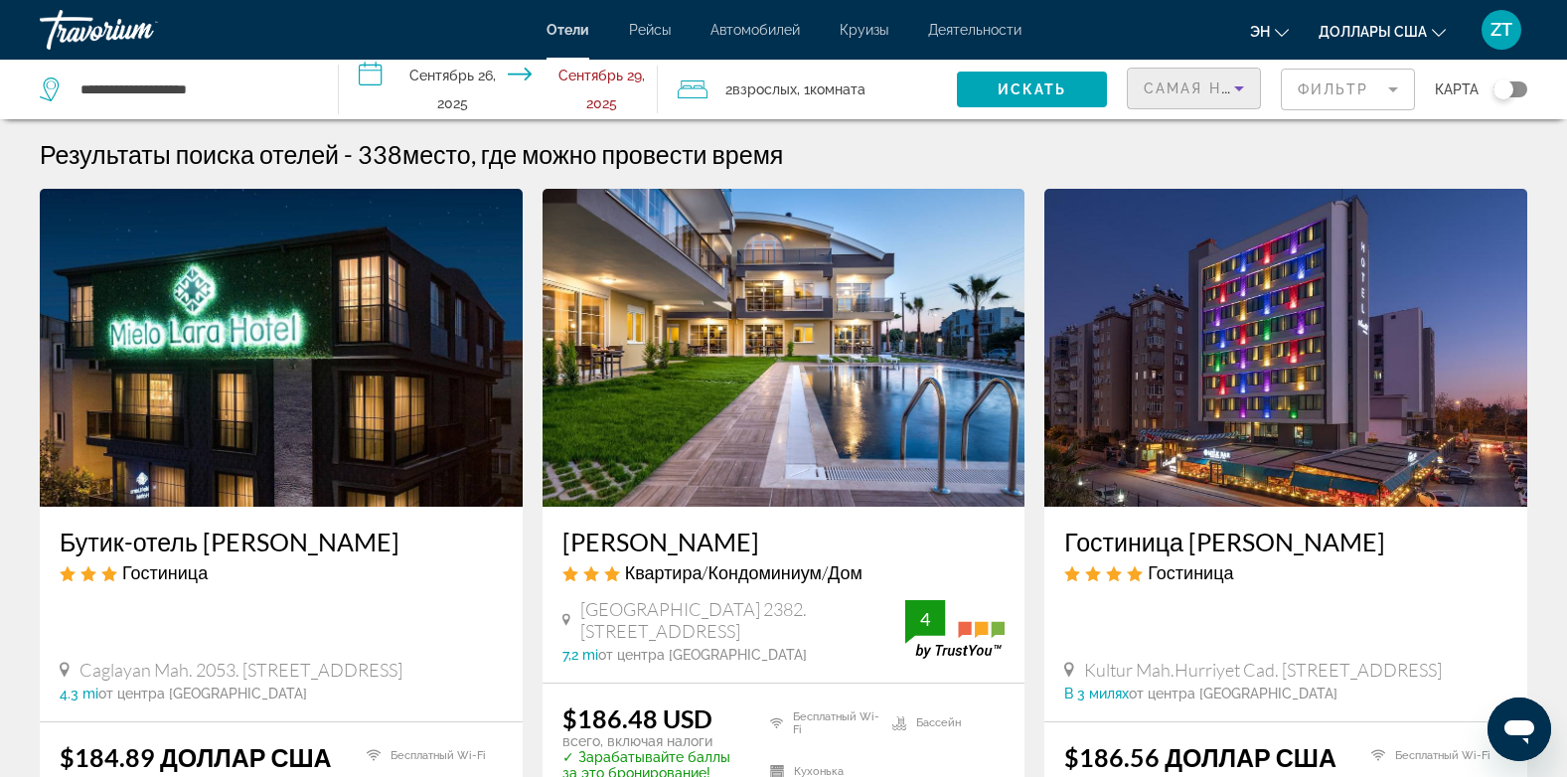
click at [1187, 83] on span "Самая низкая цена" at bounding box center [1236, 88] width 185 height 16
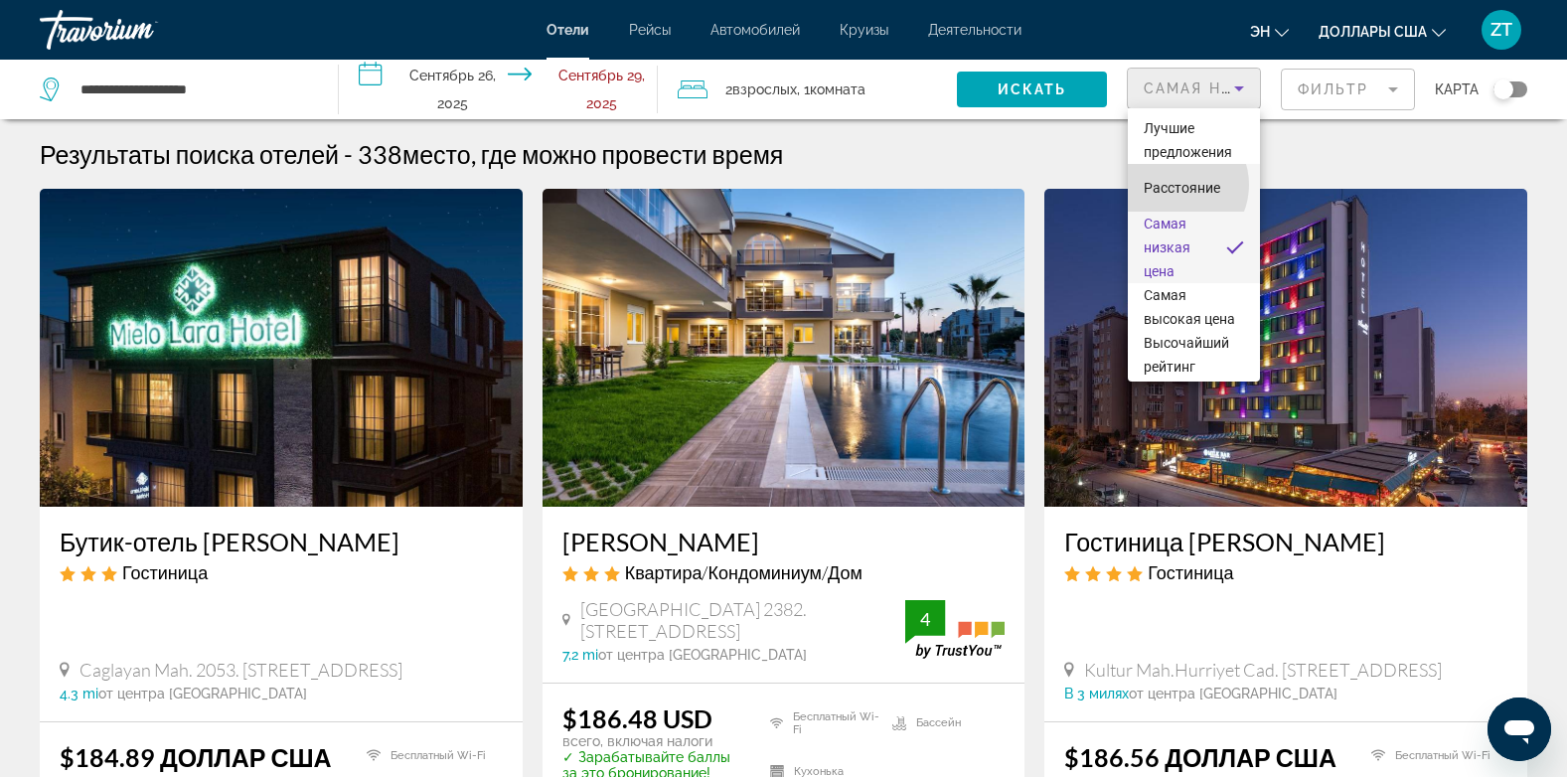
click at [1173, 185] on span "Расстояние" at bounding box center [1182, 188] width 77 height 16
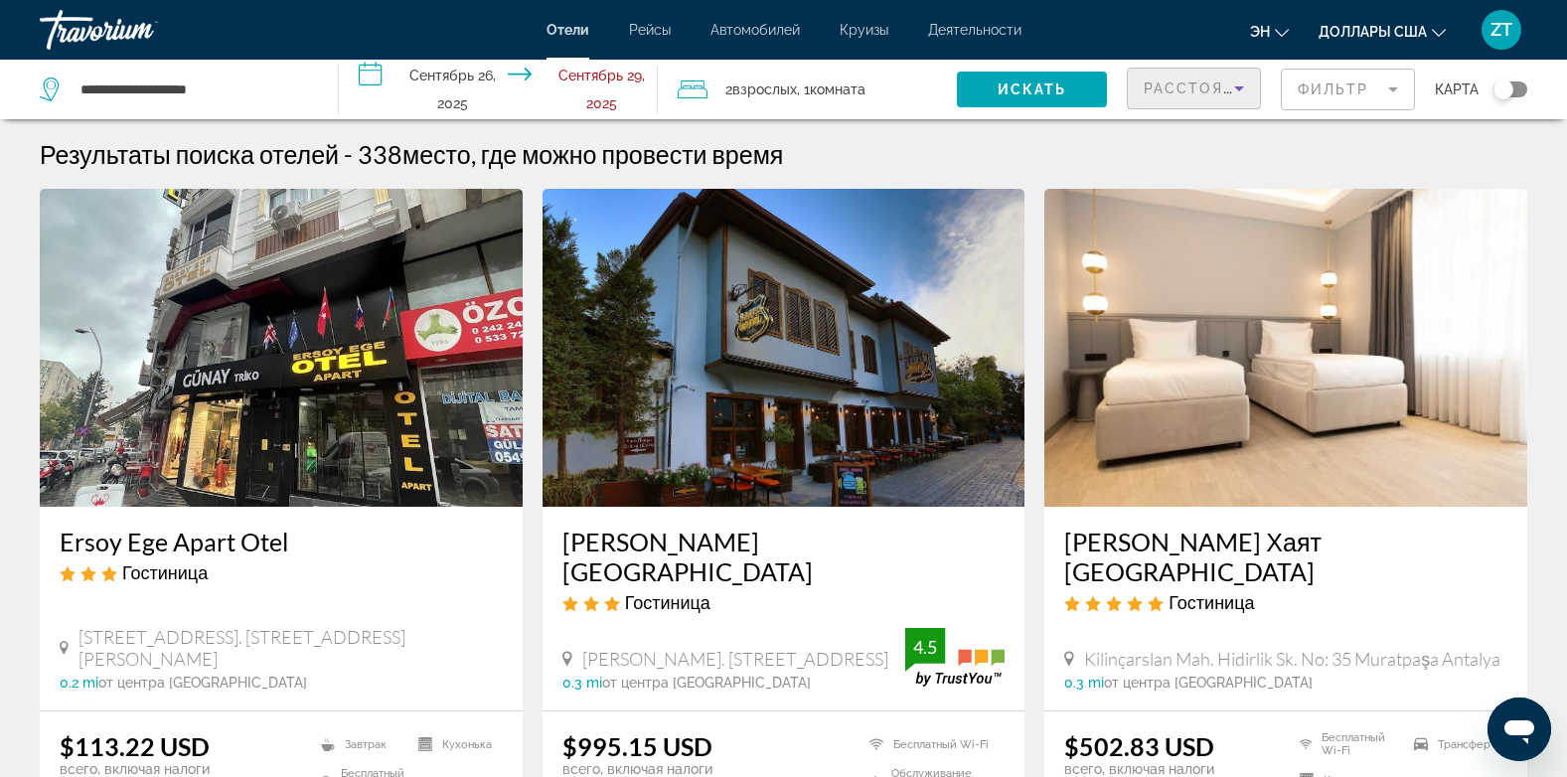
click at [1251, 474] on img "Основное содержание" at bounding box center [1285, 348] width 483 height 318
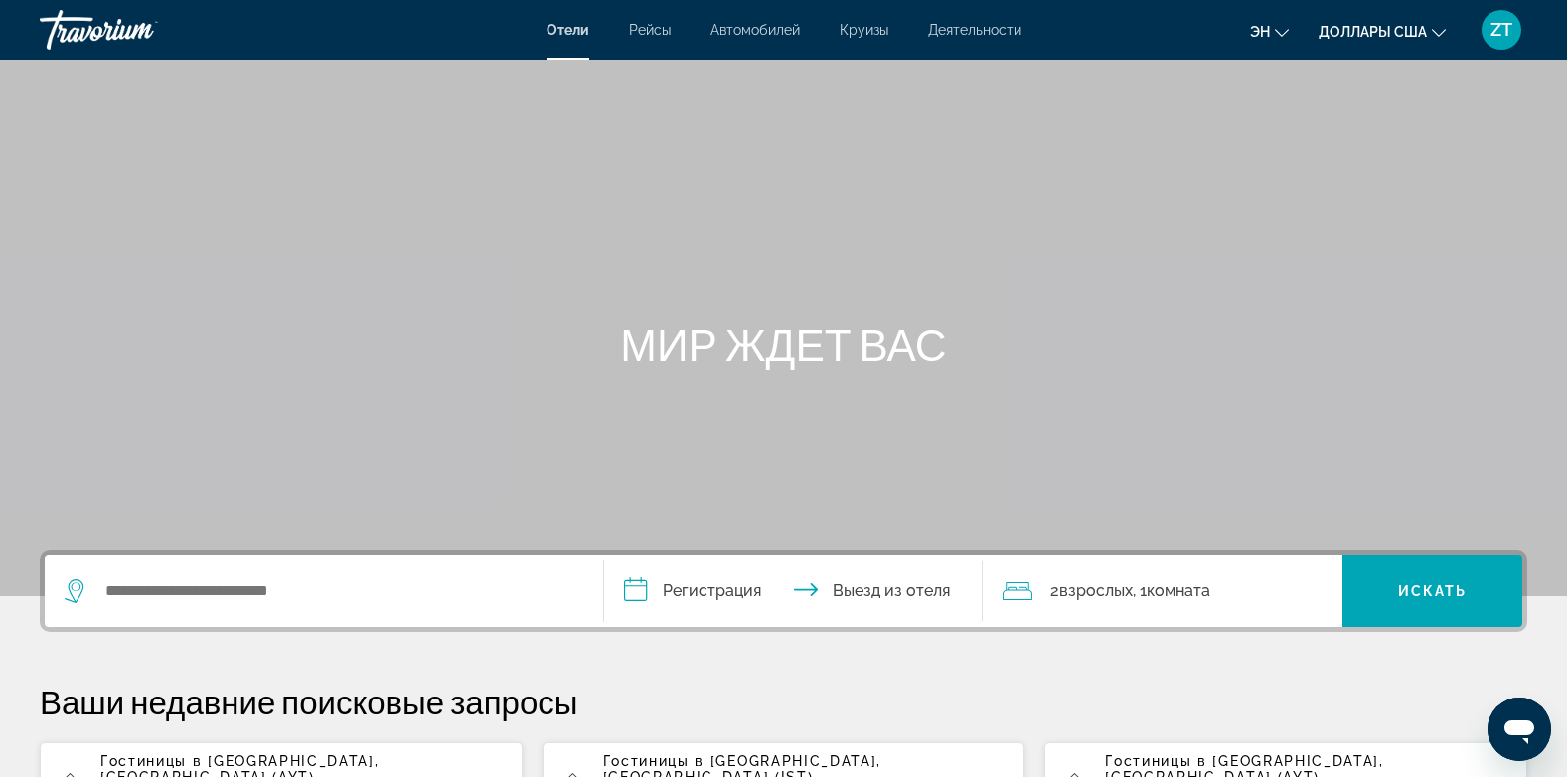
click at [1228, 762] on span "Гостиницы в [GEOGRAPHIC_DATA]" at bounding box center [1242, 761] width 274 height 16
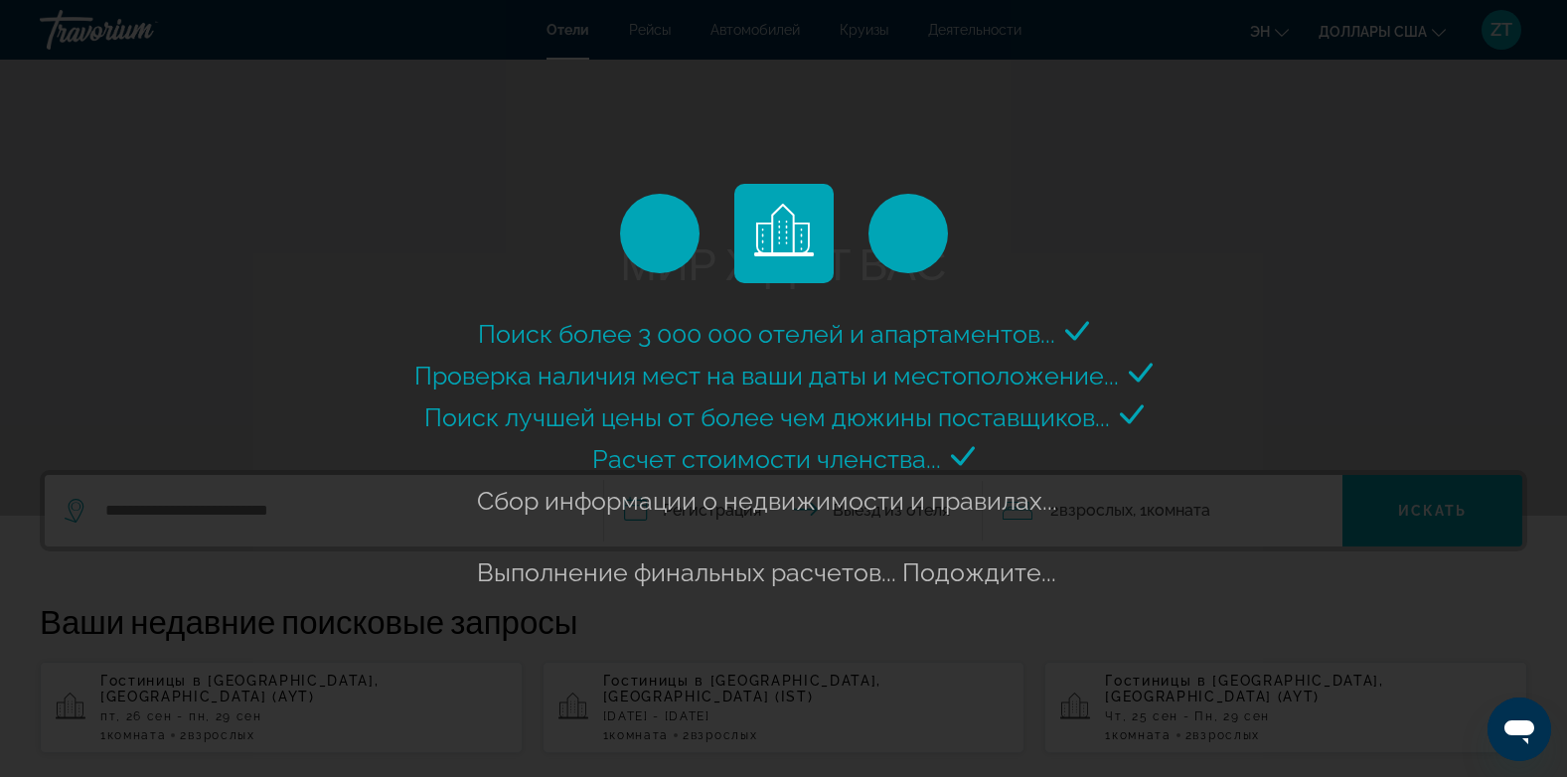
scroll to position [119, 0]
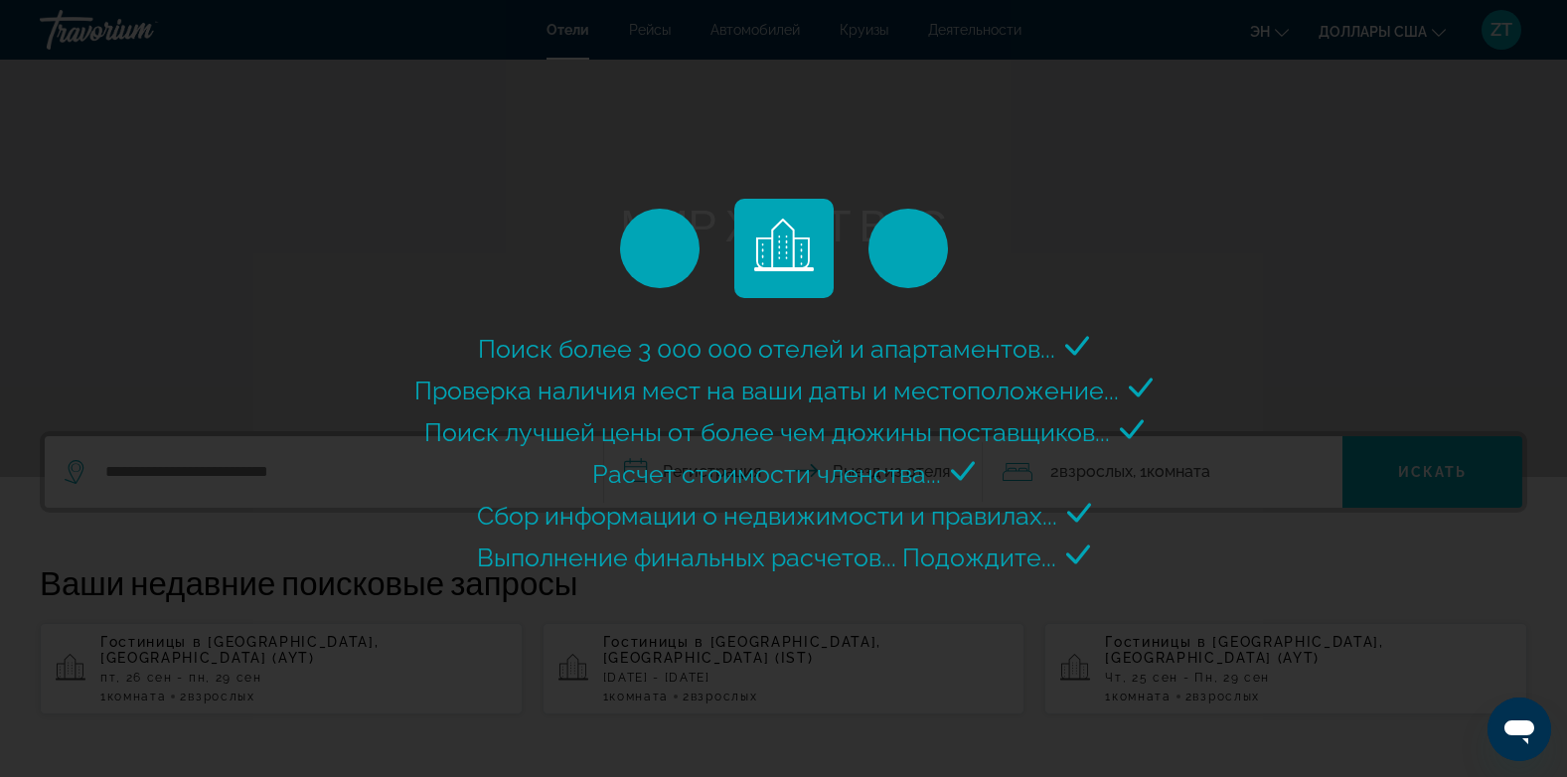
click at [206, 658] on div "**********" at bounding box center [783, 269] width 1567 height 777
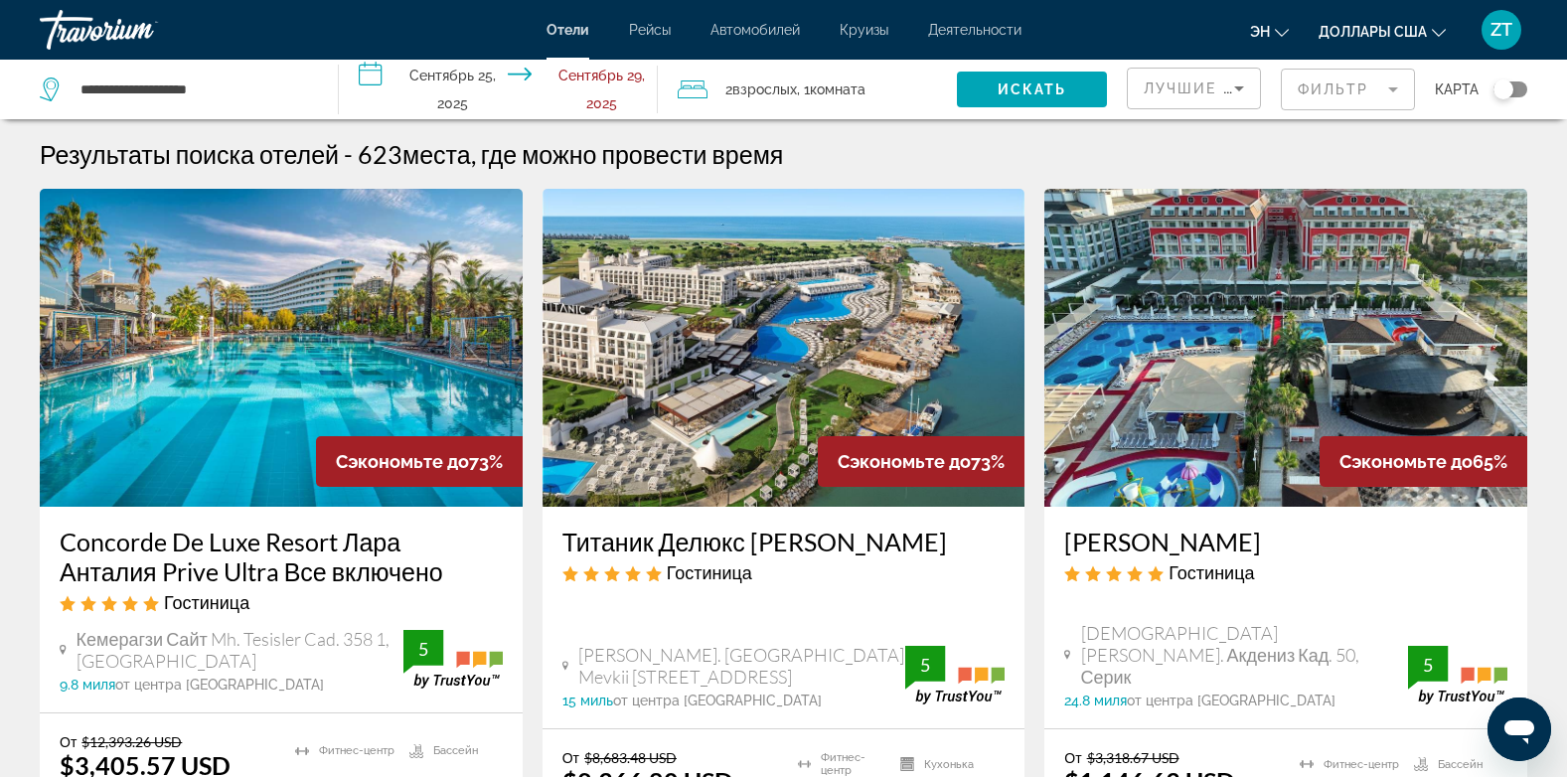
drag, startPoint x: 206, startPoint y: 659, endPoint x: 244, endPoint y: 651, distance: 39.6
click at [244, 651] on span "Кемерагзи Сайт Mh. Tesisler Cad. 358 1, [GEOGRAPHIC_DATA]" at bounding box center [240, 650] width 327 height 44
click at [370, 80] on input "**********" at bounding box center [502, 93] width 327 height 66
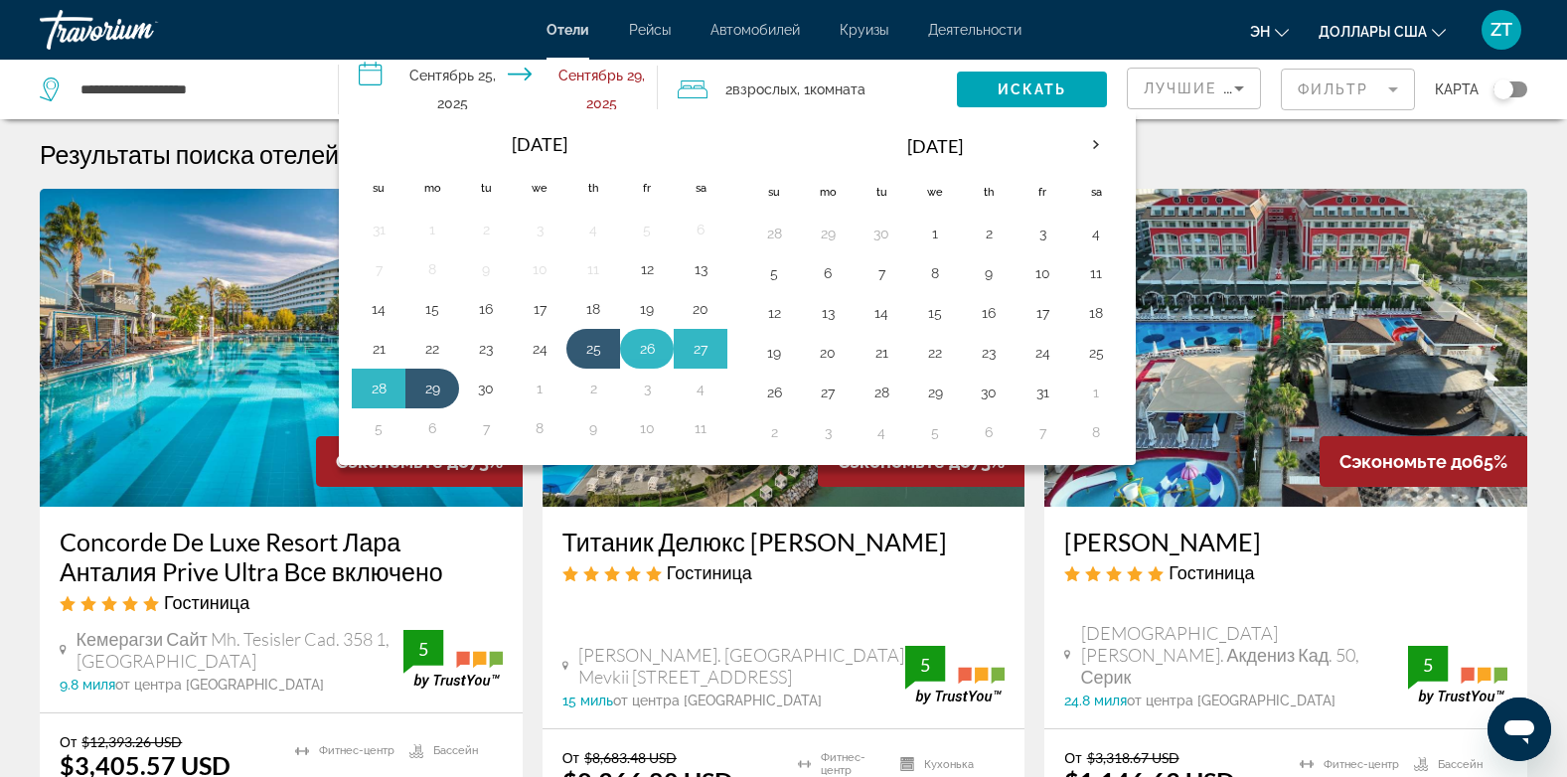
click at [645, 351] on button "26" at bounding box center [647, 349] width 32 height 28
click at [439, 391] on button "29" at bounding box center [432, 389] width 32 height 28
type input "**********"
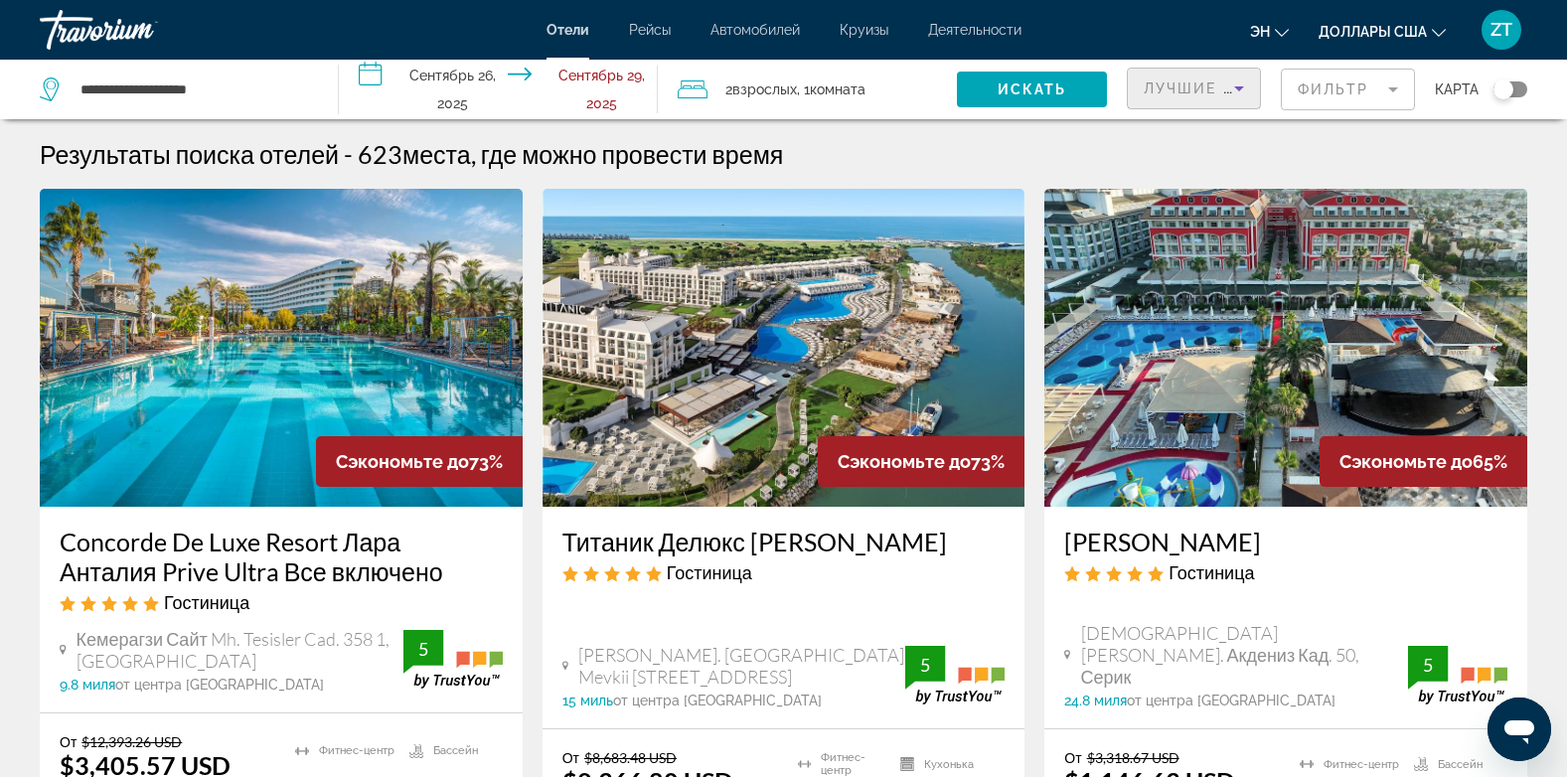
click at [1197, 90] on span "Лучшие предложения" at bounding box center [1250, 88] width 212 height 16
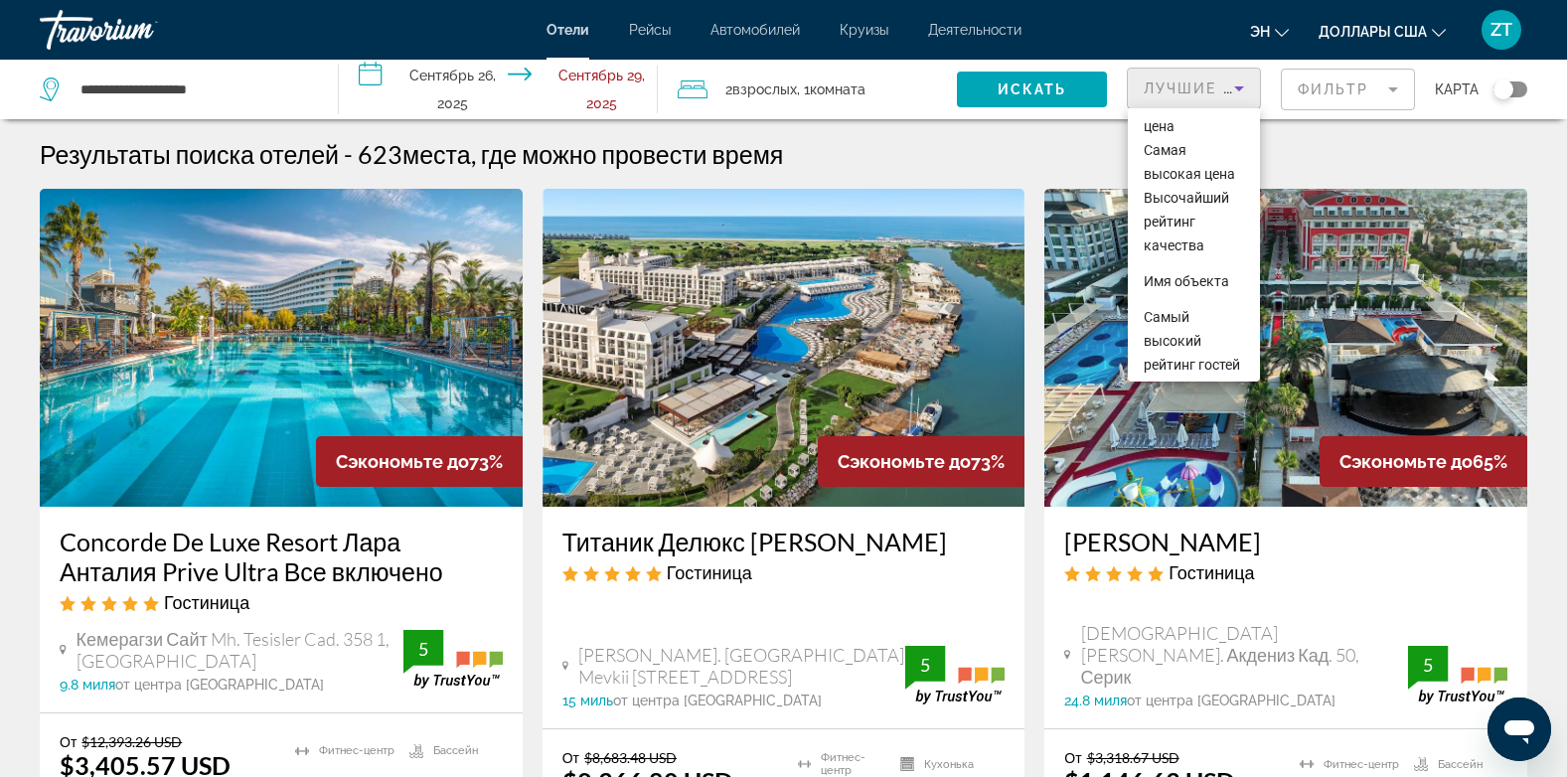
scroll to position [123, 0]
click at [1207, 287] on span "Имя объекта" at bounding box center [1186, 279] width 85 height 16
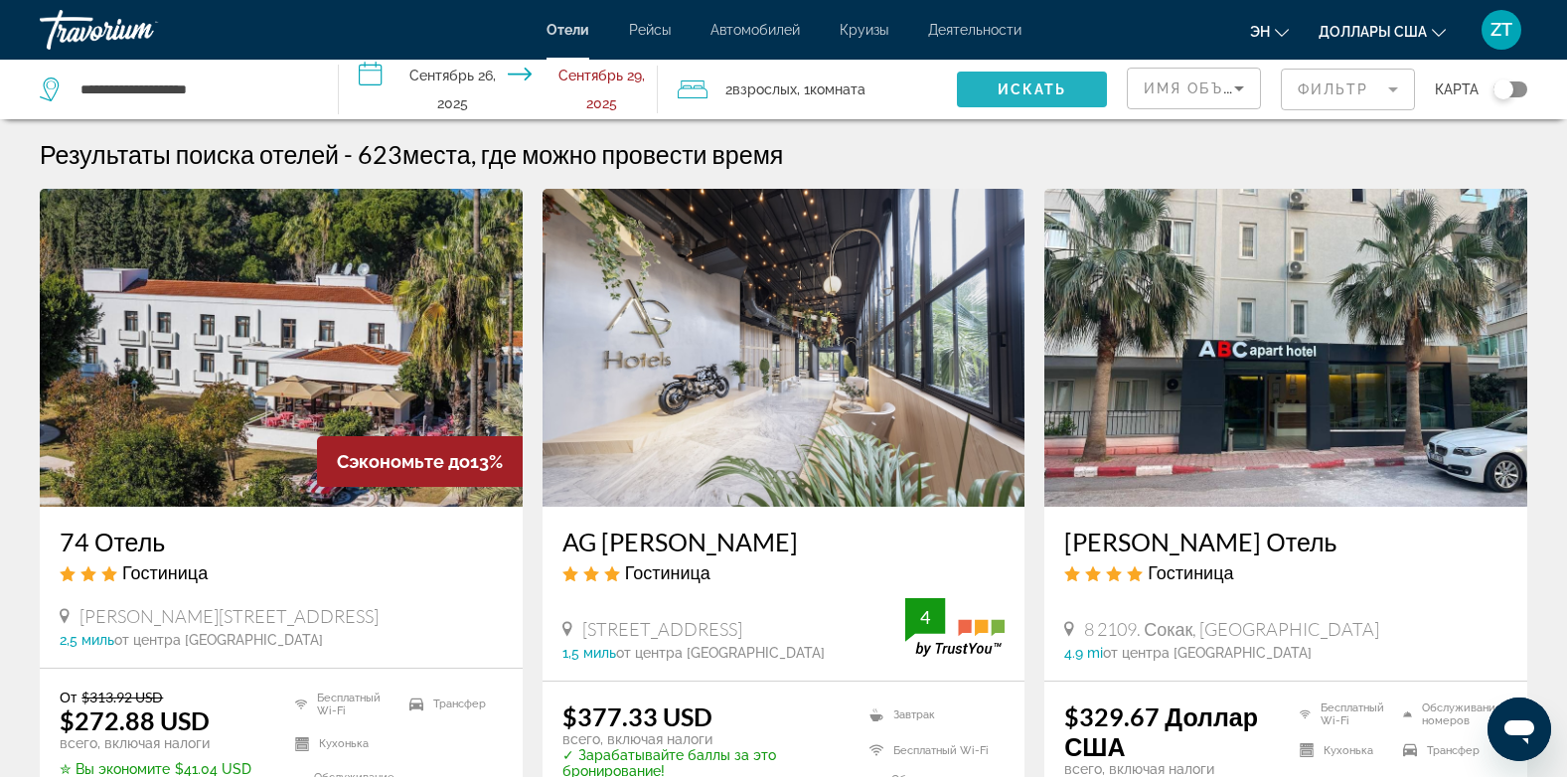
click at [1031, 84] on span "Искать" at bounding box center [1032, 89] width 70 height 16
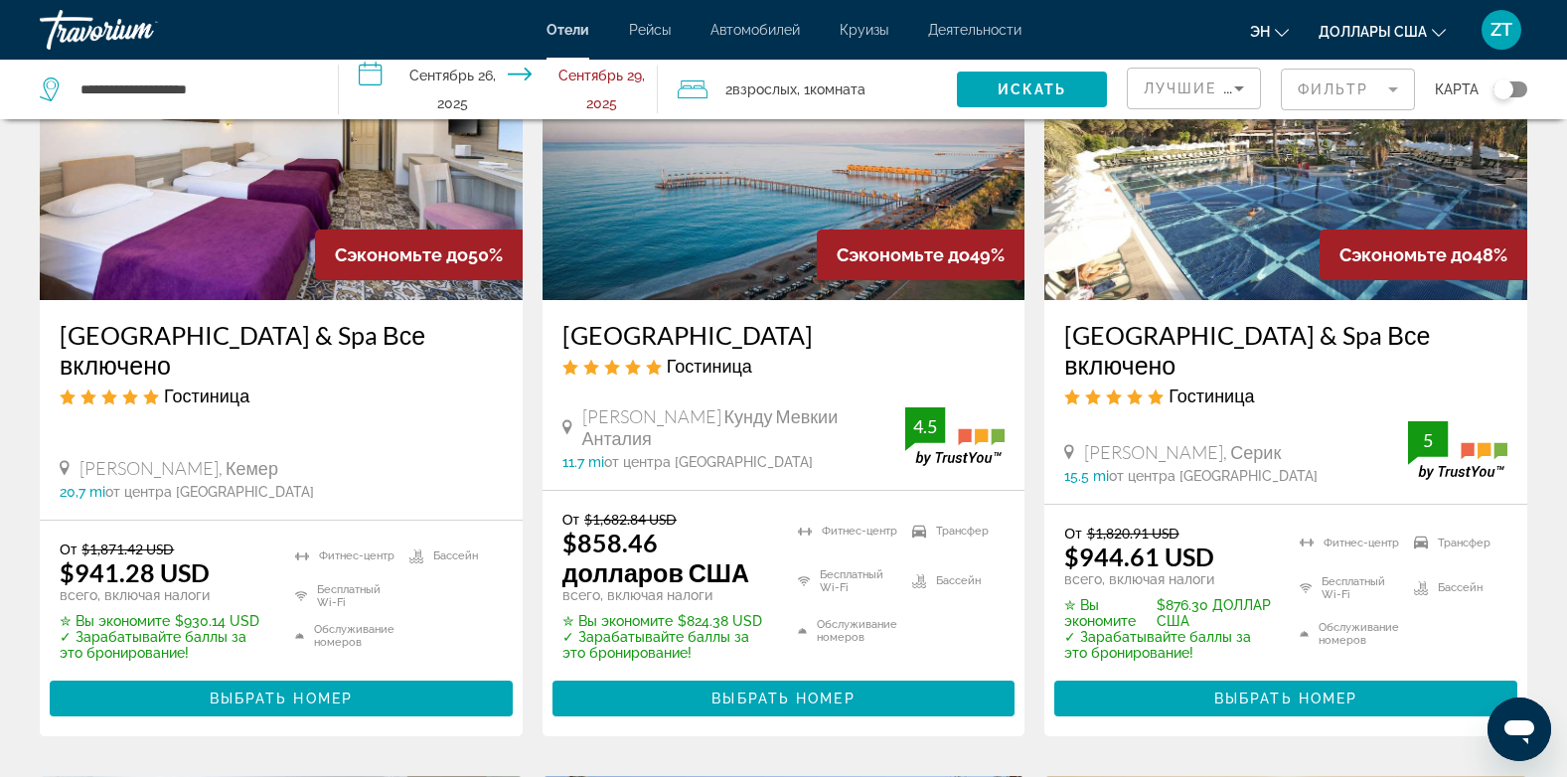
scroll to position [1868, 0]
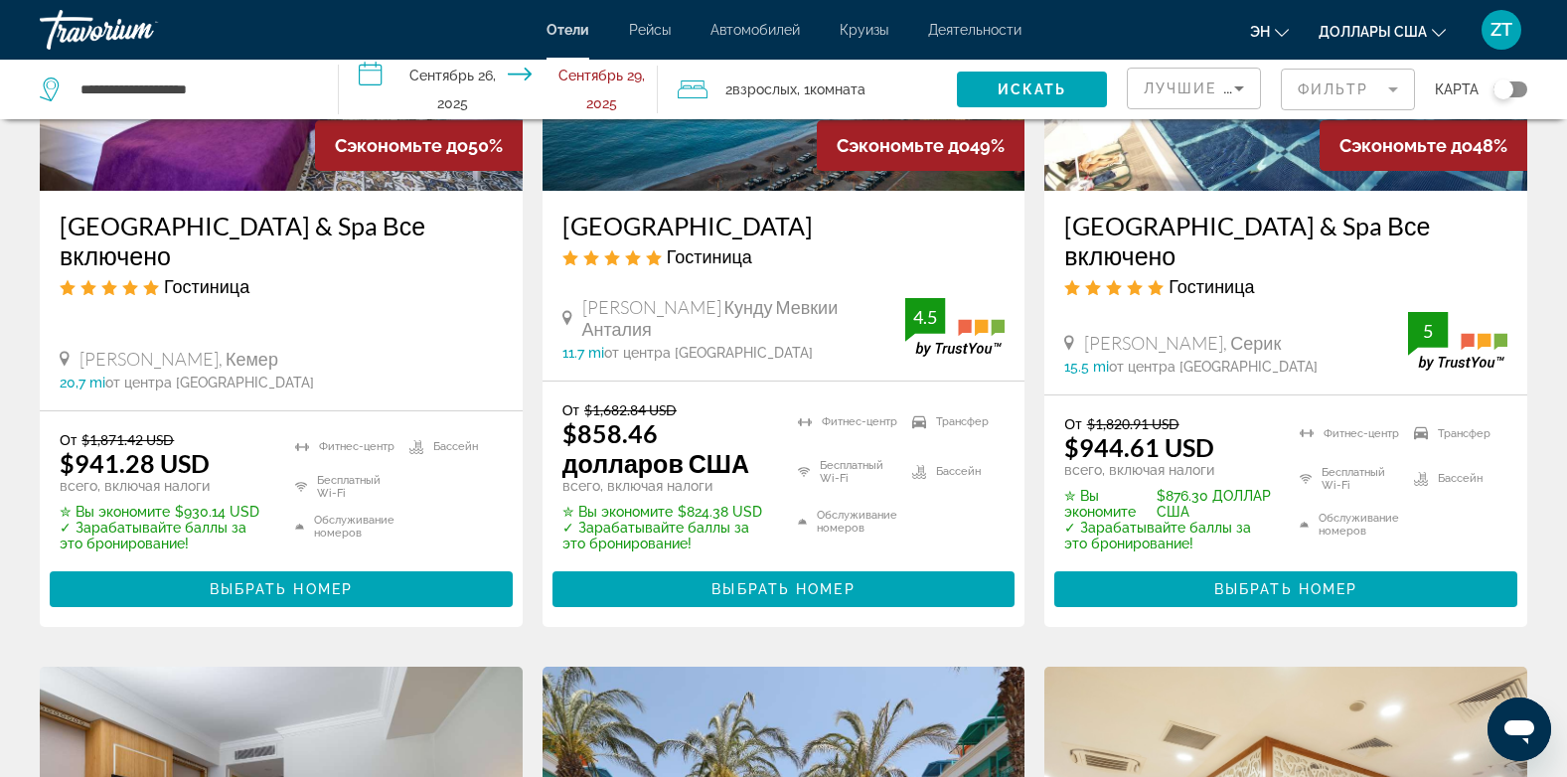
click at [730, 466] on ins "$858.46 долларов США" at bounding box center [655, 448] width 187 height 60
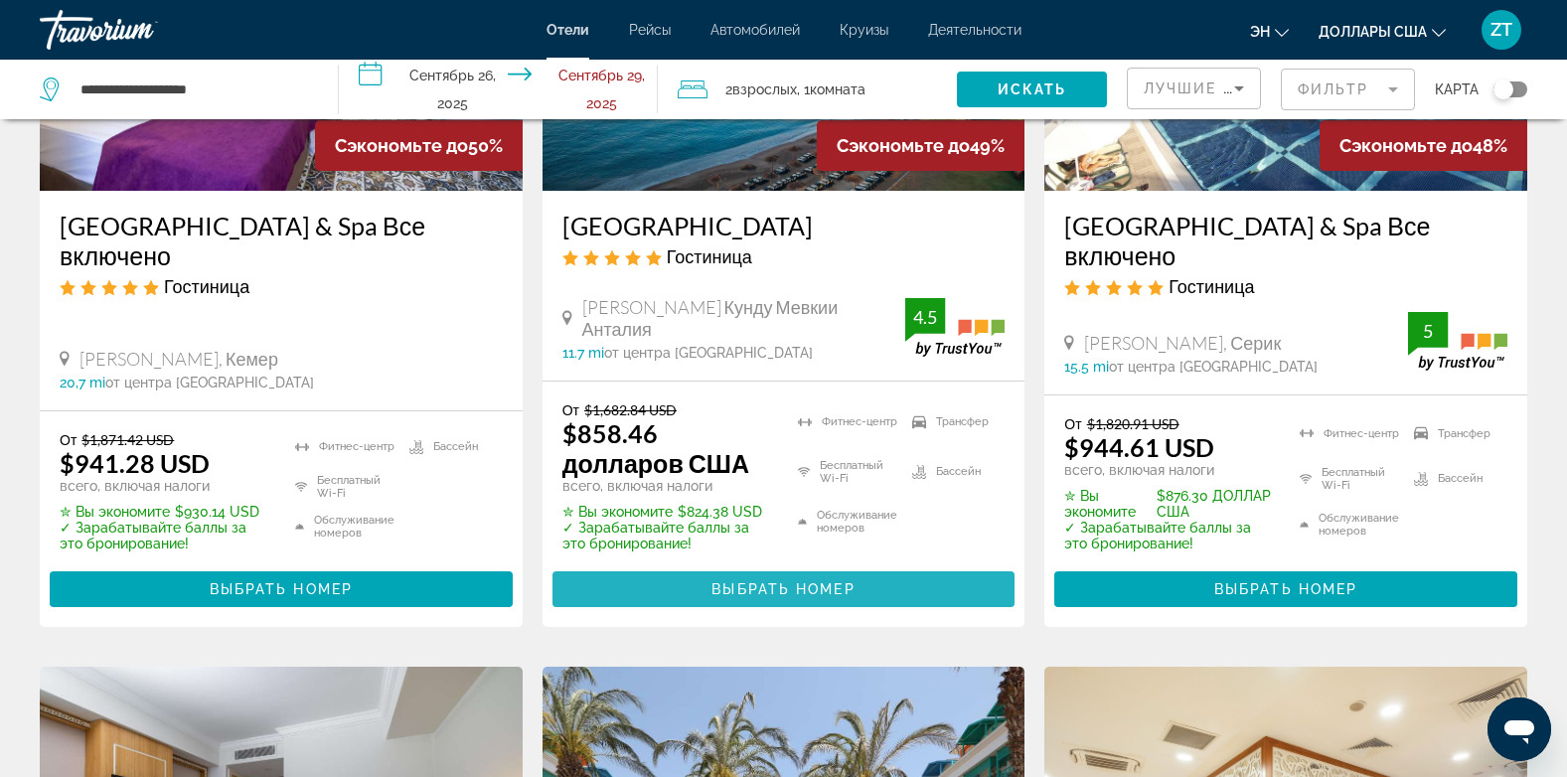
click at [778, 577] on span "Основное содержание" at bounding box center [783, 589] width 463 height 48
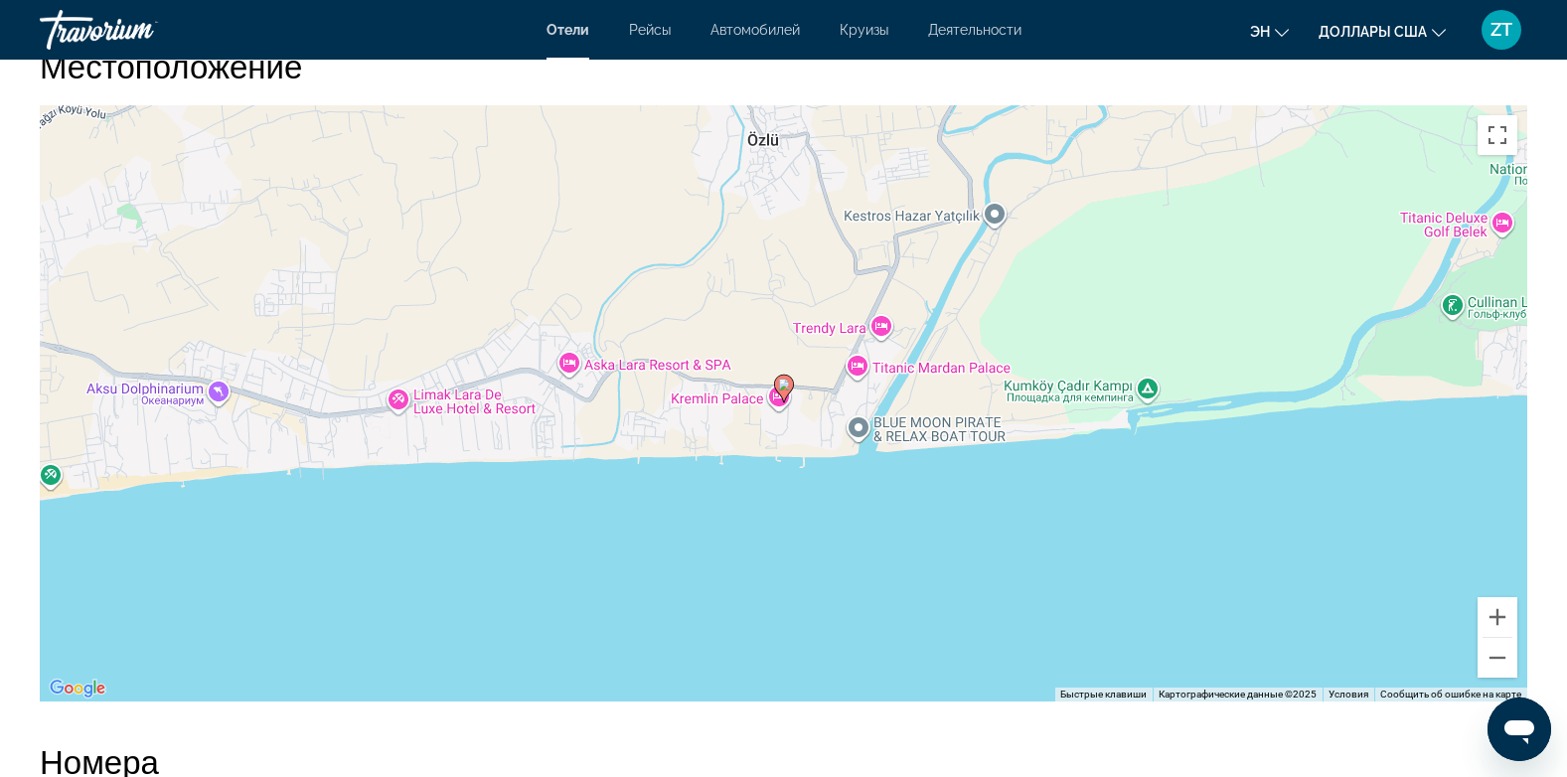
scroll to position [1947, 0]
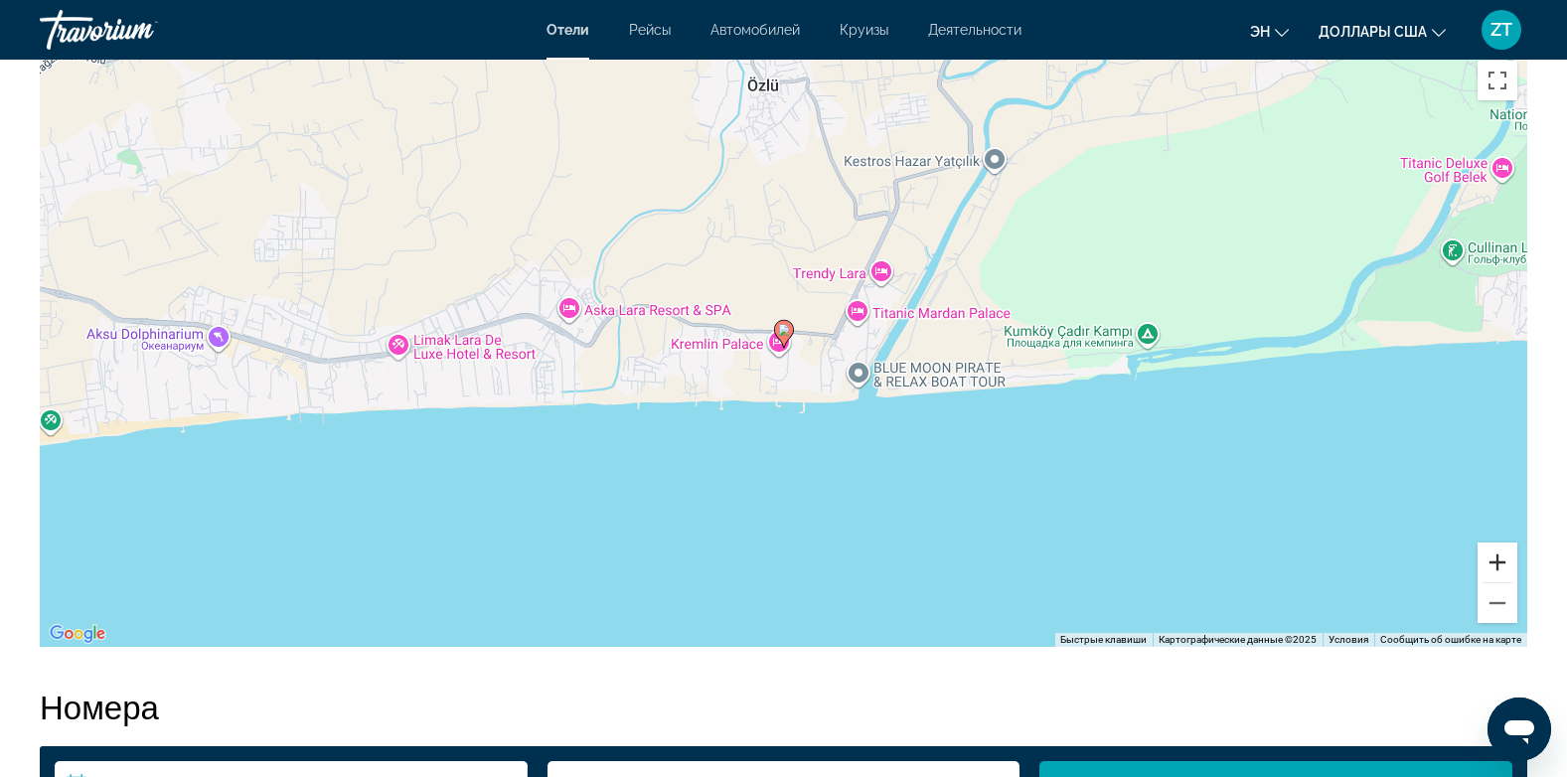
click at [1500, 564] on button "Увеличить" at bounding box center [1497, 562] width 40 height 40
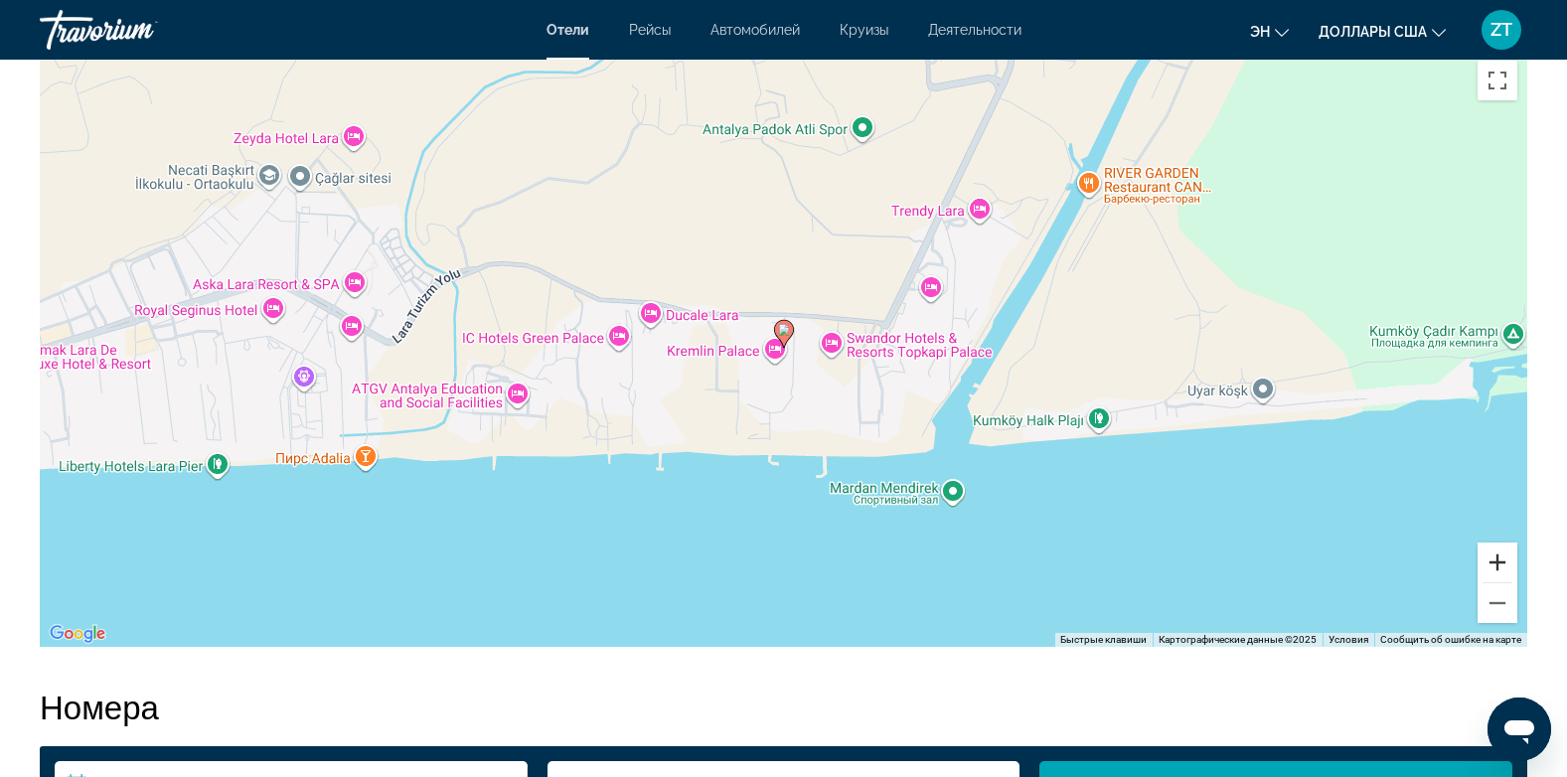
click at [1500, 564] on button "Увеличить" at bounding box center [1497, 562] width 40 height 40
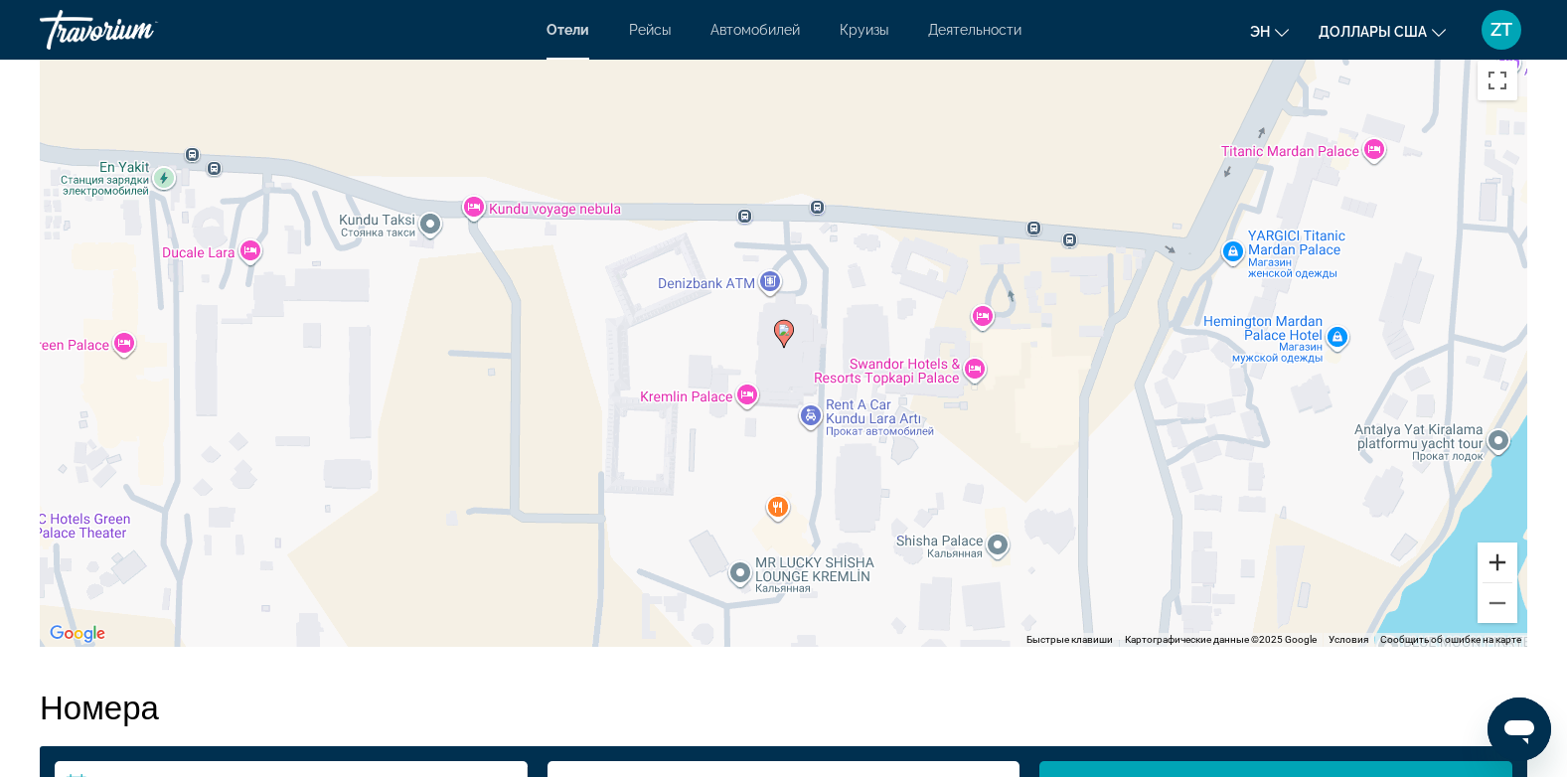
scroll to position [1987, 0]
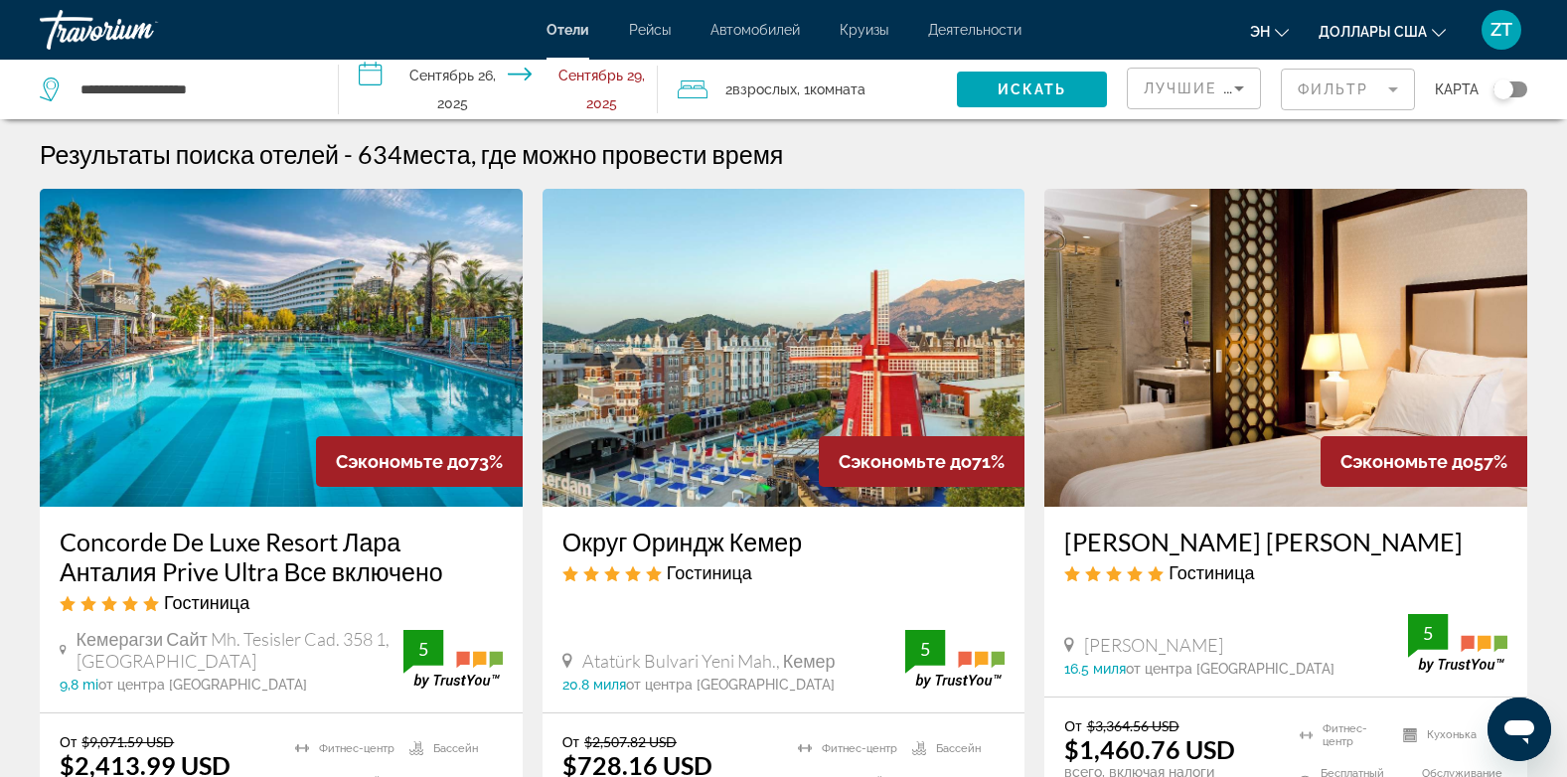
click at [755, 625] on div "Округ Ориндж Кемер [GEOGRAPHIC_DATA] [GEOGRAPHIC_DATA], Кемер 20.8 миля от цент…" at bounding box center [783, 610] width 483 height 206
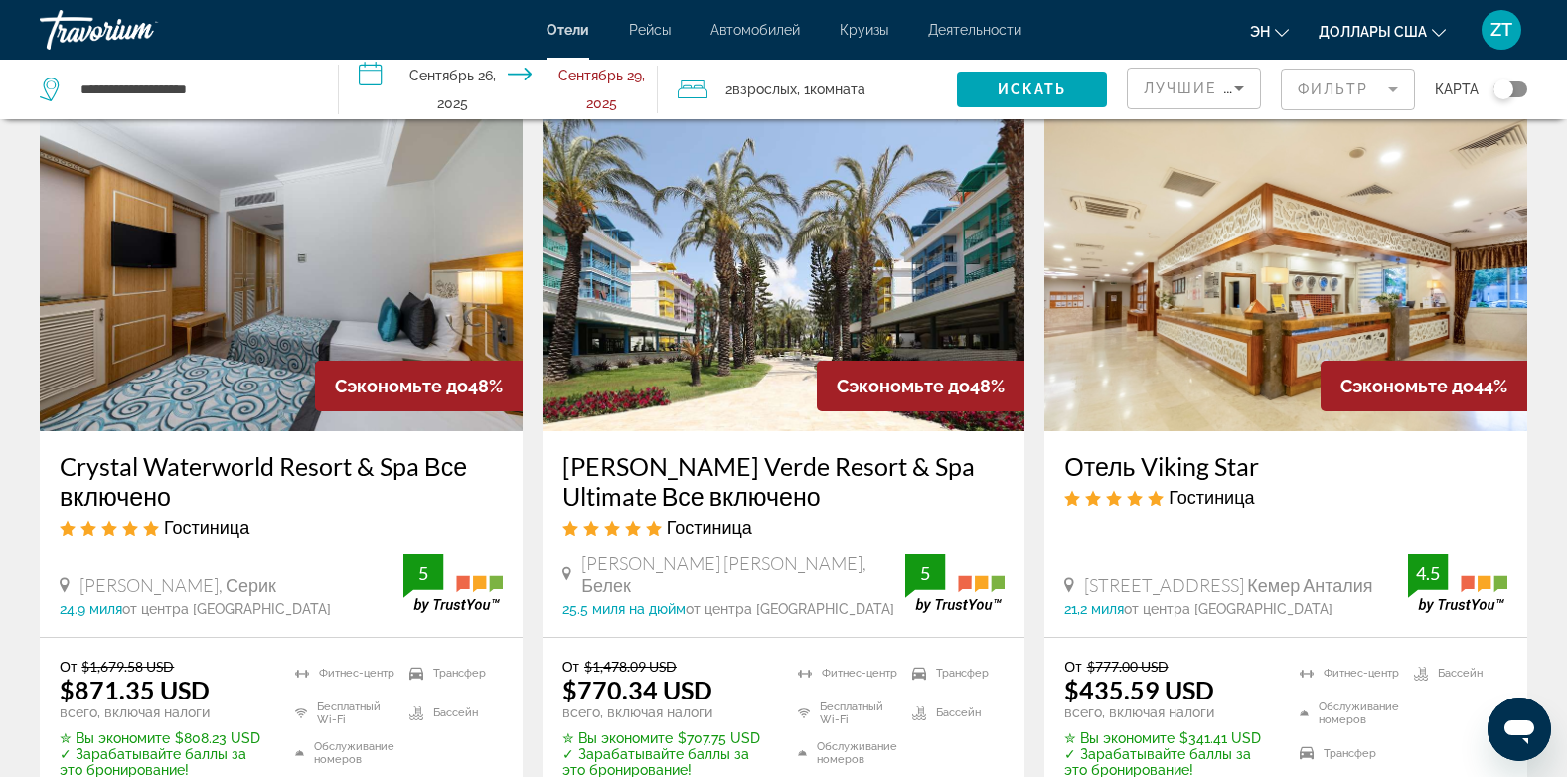
scroll to position [2424, 0]
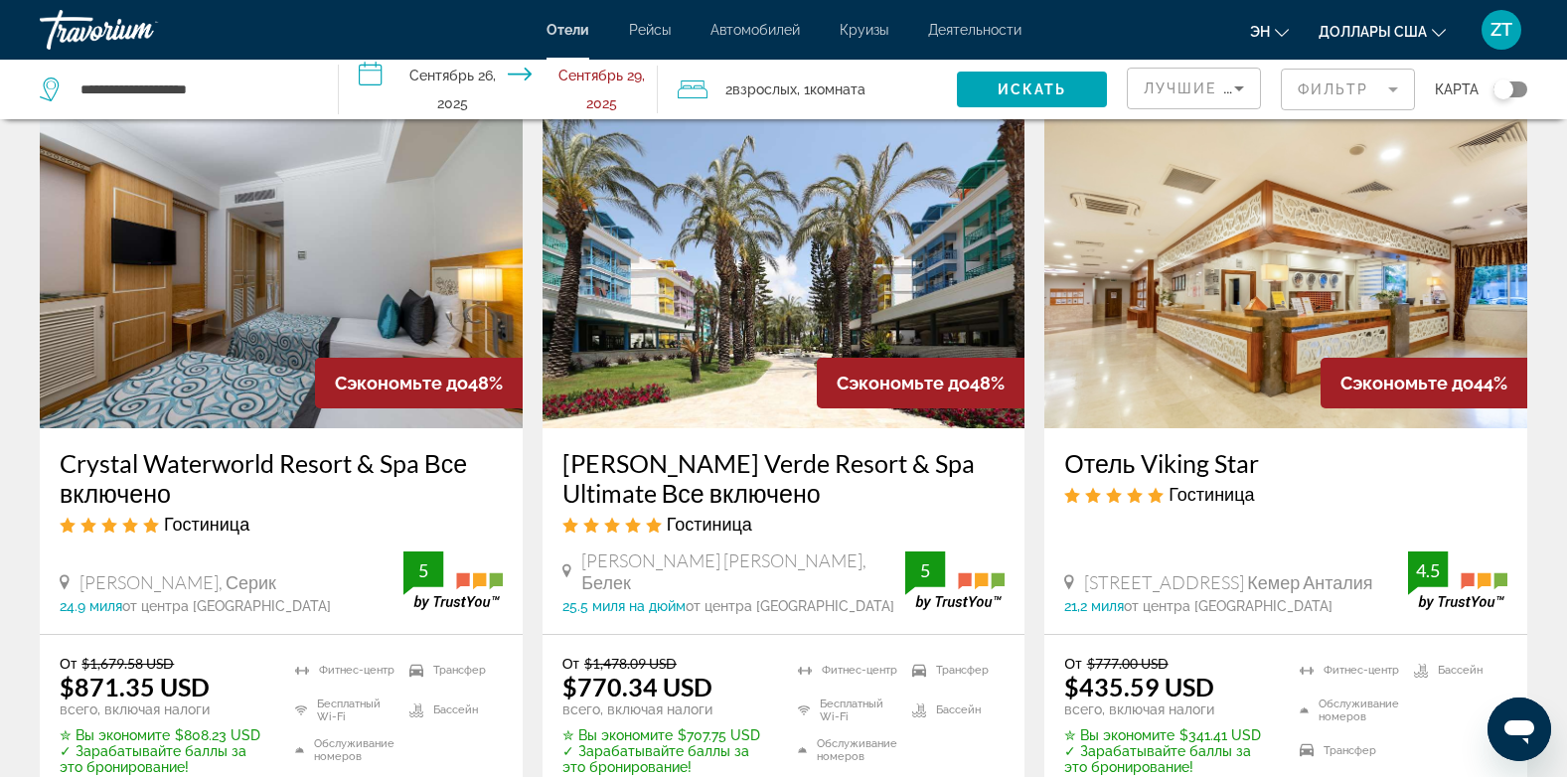
click at [788, 414] on img "Основное содержание" at bounding box center [783, 269] width 483 height 318
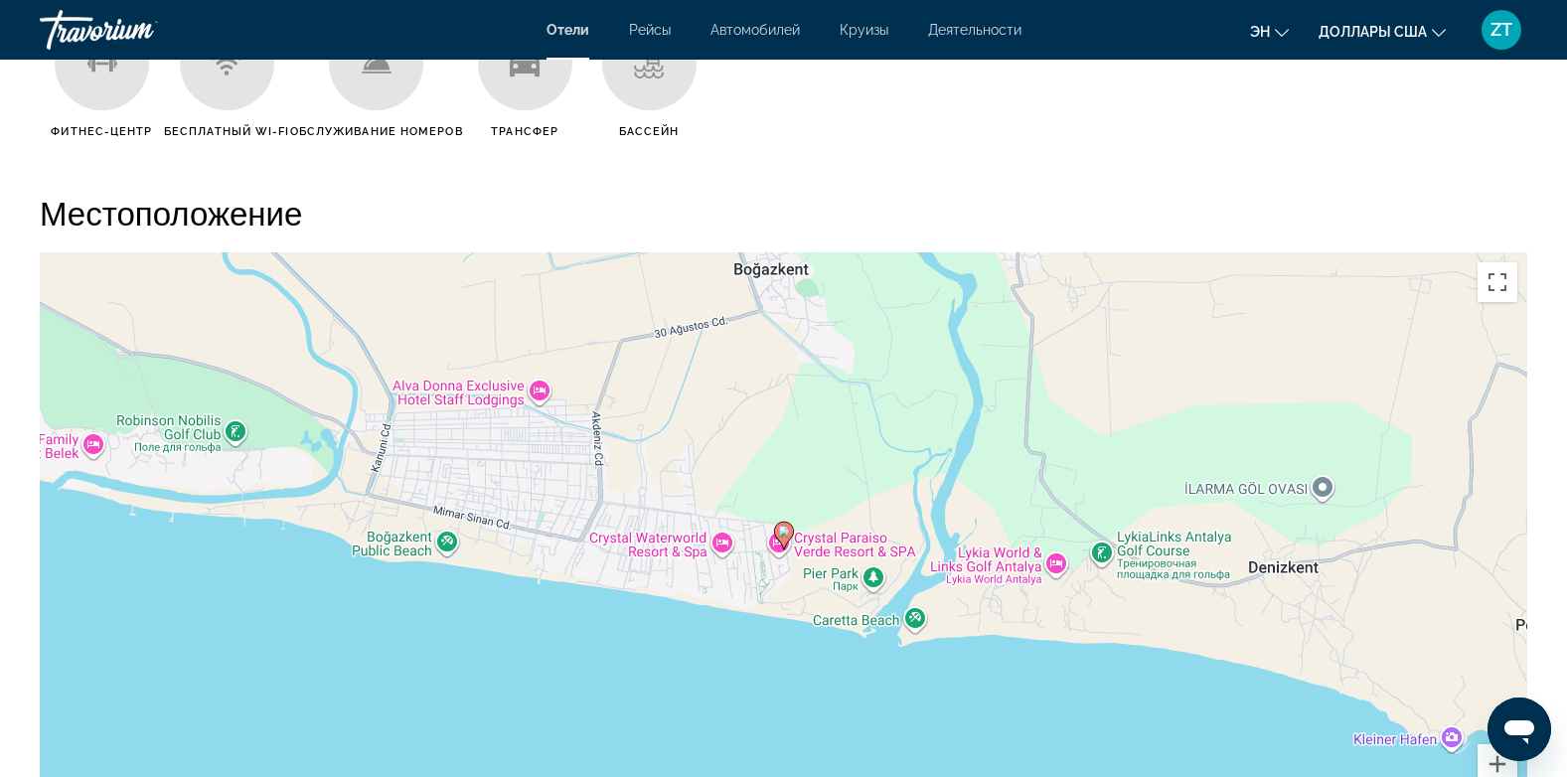
scroll to position [1749, 0]
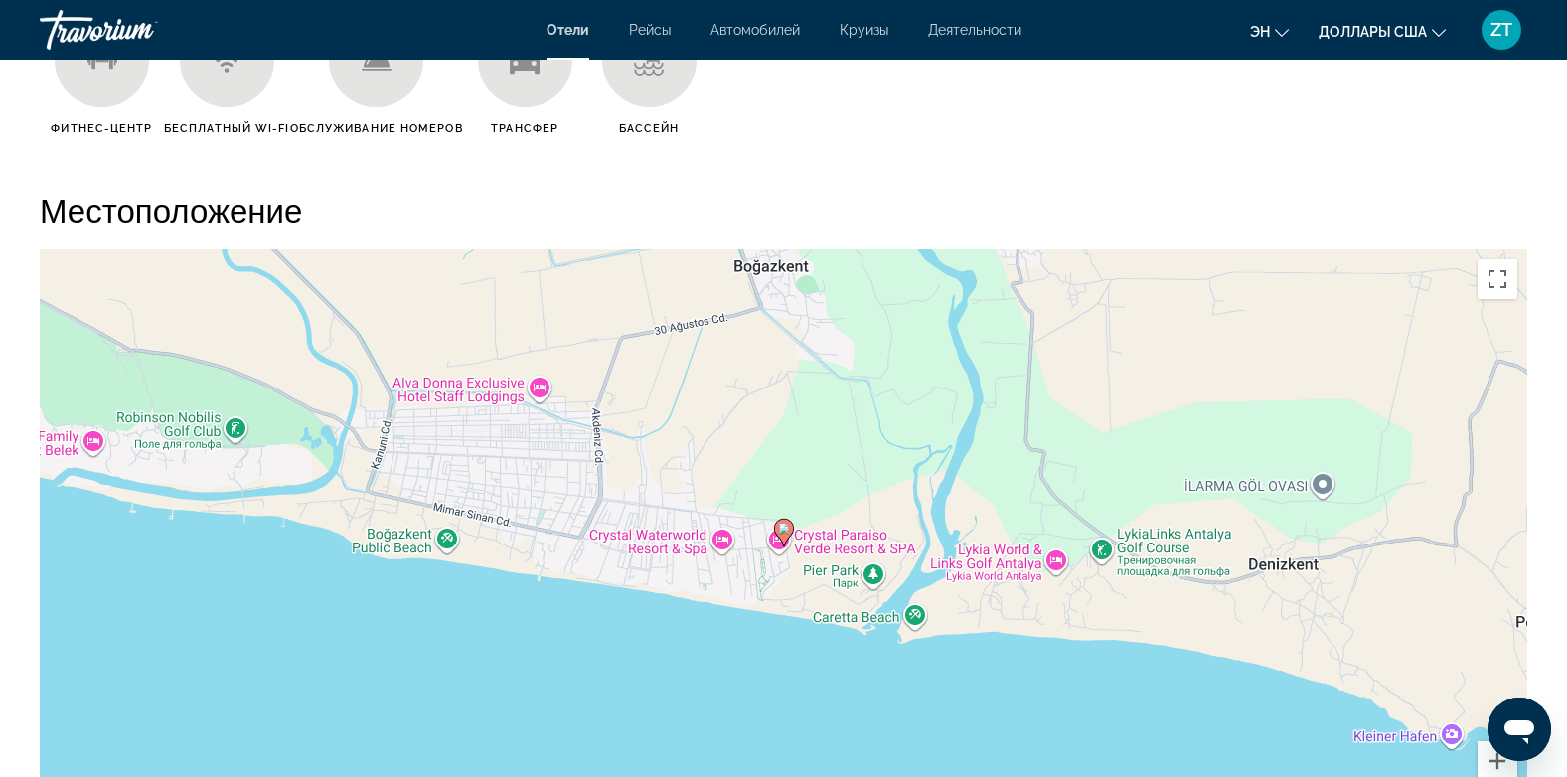
click at [915, 623] on div "Чтобы активировать перетаскивание с помощью клавиатуры, нажмите Alt + Ввод. Пос…" at bounding box center [783, 547] width 1487 height 596
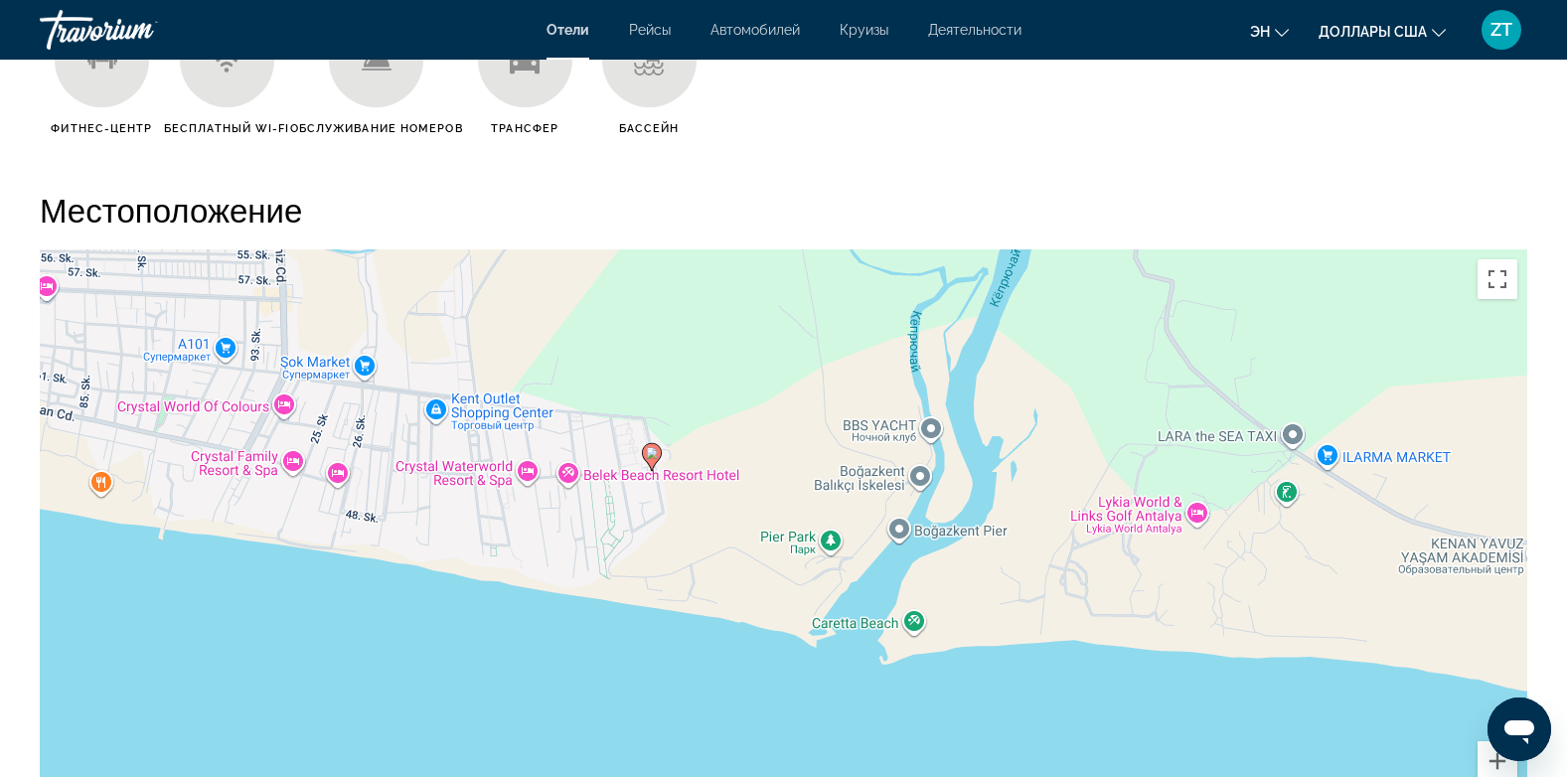
click at [915, 623] on div "Чтобы активировать перетаскивание с помощью клавиатуры, нажмите Alt + Ввод. Пос…" at bounding box center [783, 547] width 1487 height 596
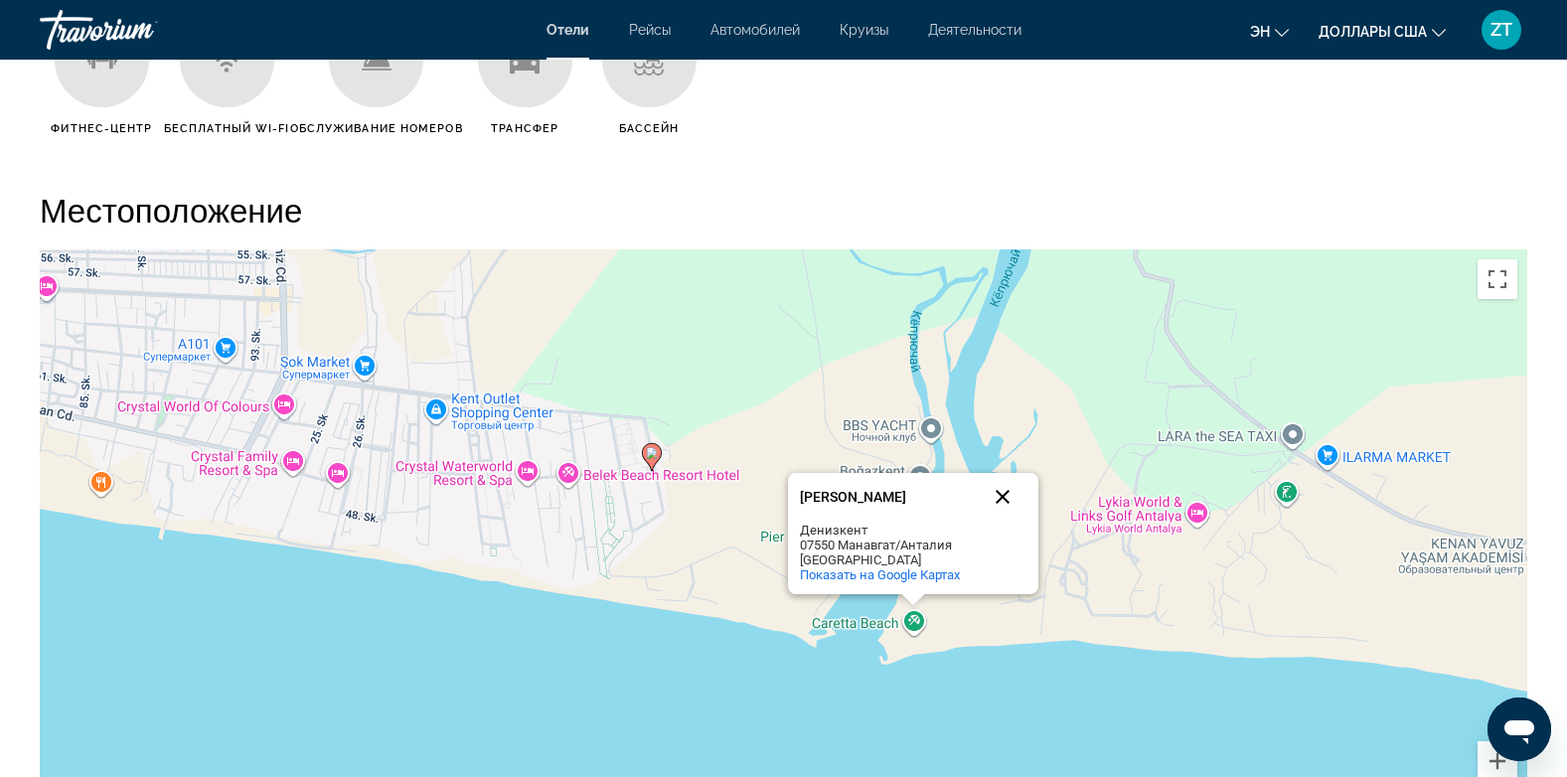
click at [1003, 492] on button "Закрыть" at bounding box center [1003, 497] width 48 height 48
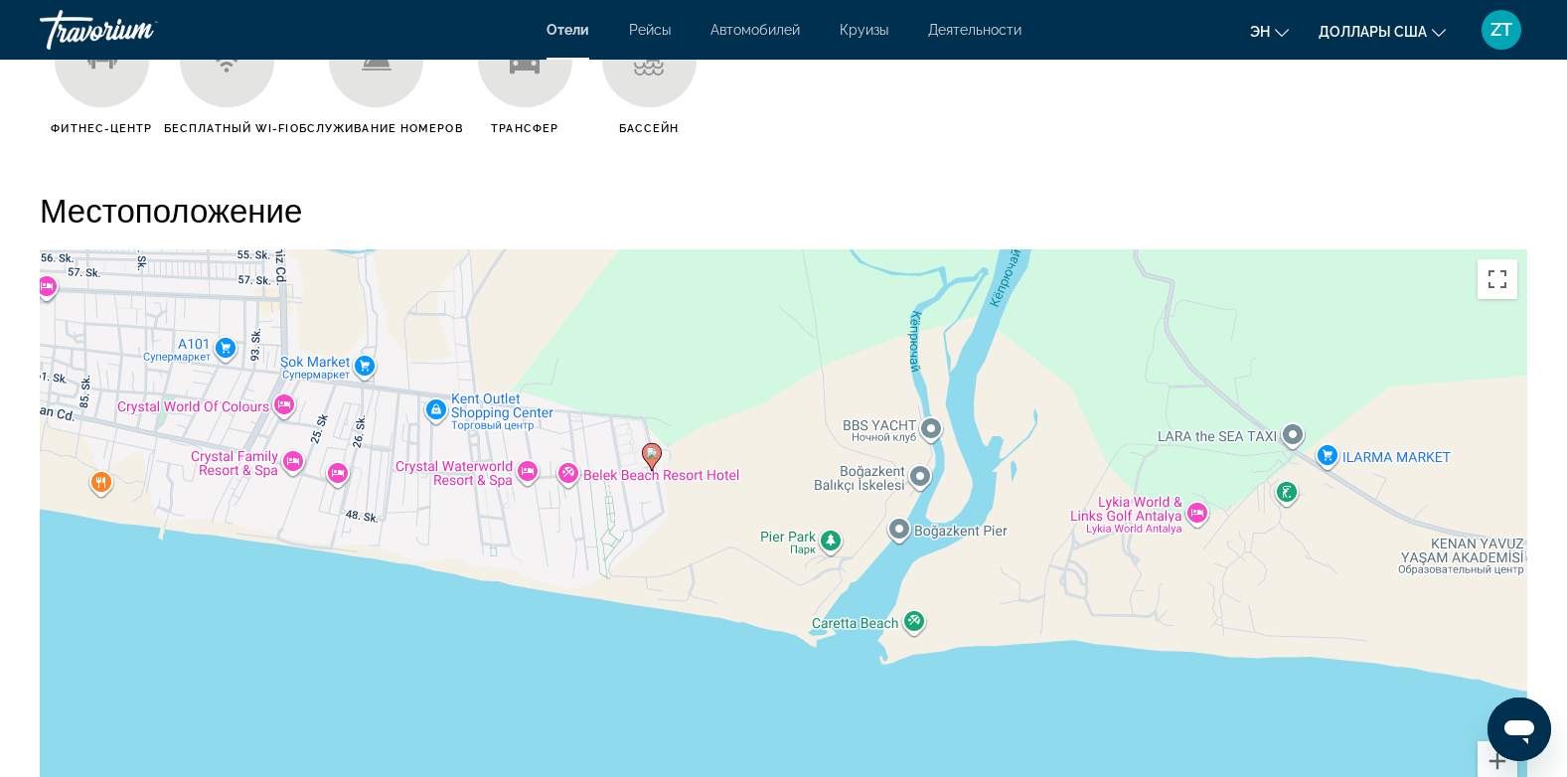
click at [1020, 591] on div "Чтобы активировать перетаскивание с помощью клавиатуры, нажмите Alt + Ввод. Пос…" at bounding box center [783, 547] width 1487 height 596
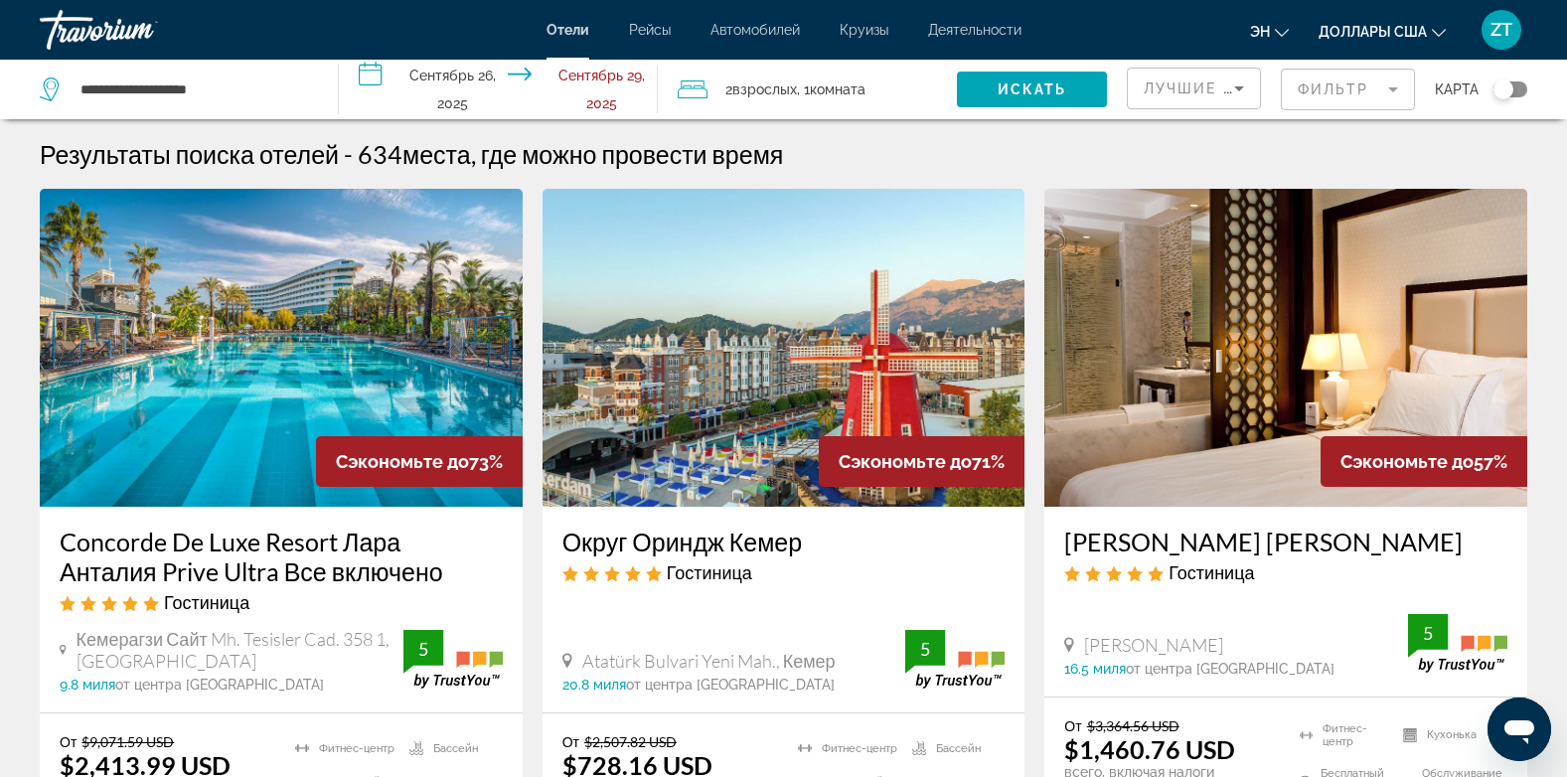
click at [669, 285] on img "Основное содержание" at bounding box center [783, 348] width 483 height 318
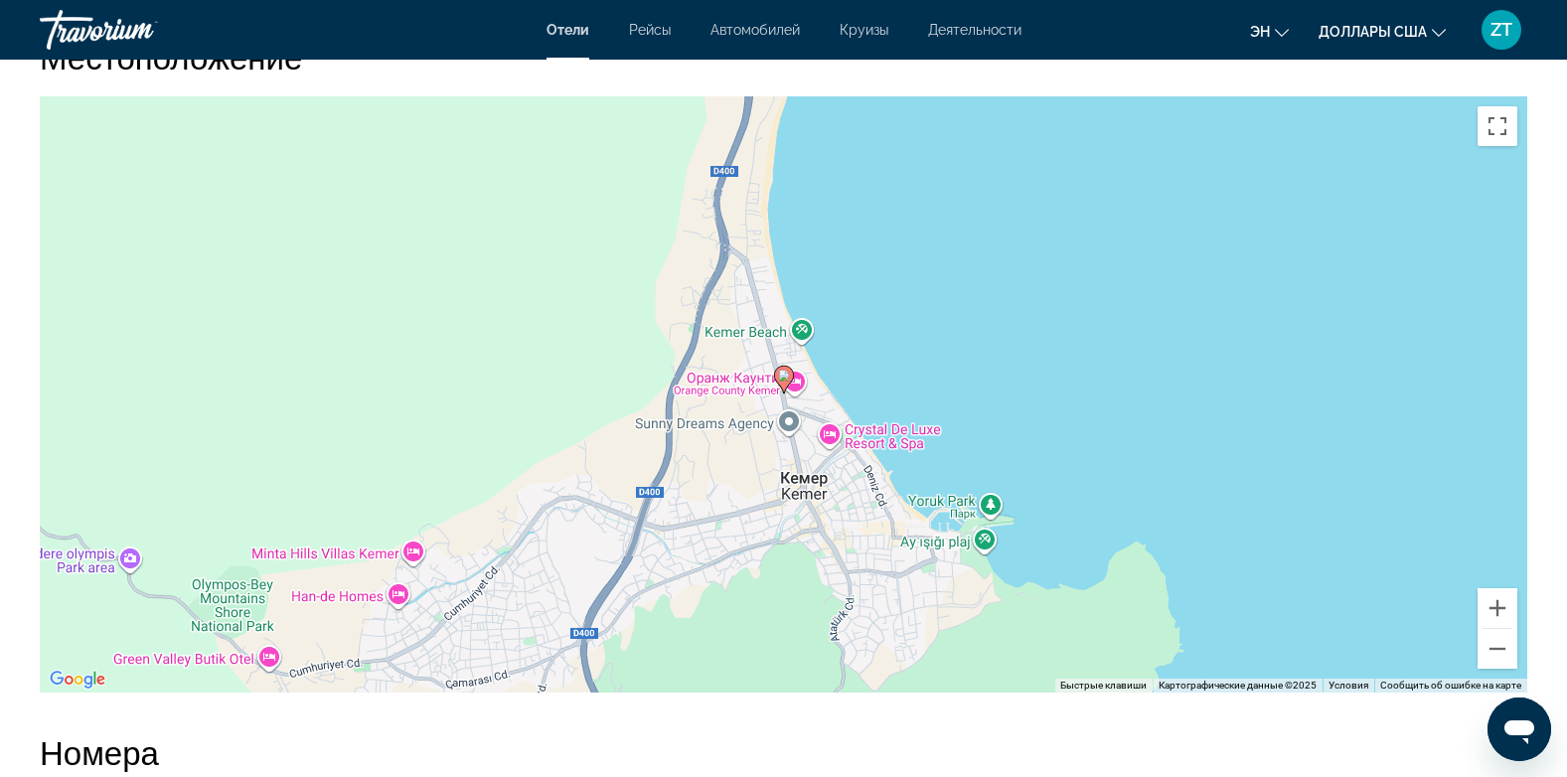
scroll to position [1868, 0]
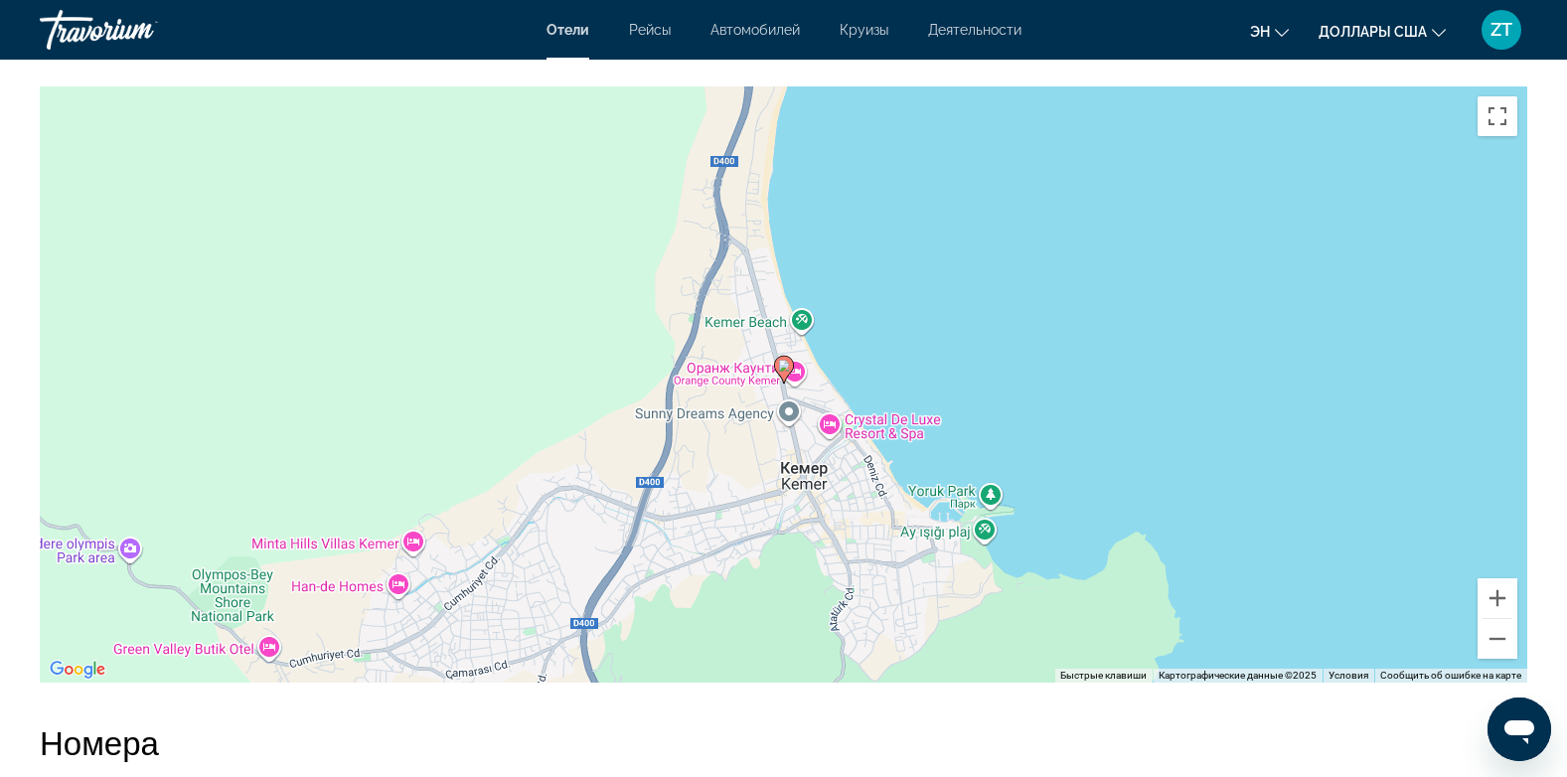
click at [785, 372] on image "Основное содержание" at bounding box center [784, 366] width 12 height 12
click at [1504, 614] on button "Увеличить" at bounding box center [1497, 598] width 40 height 40
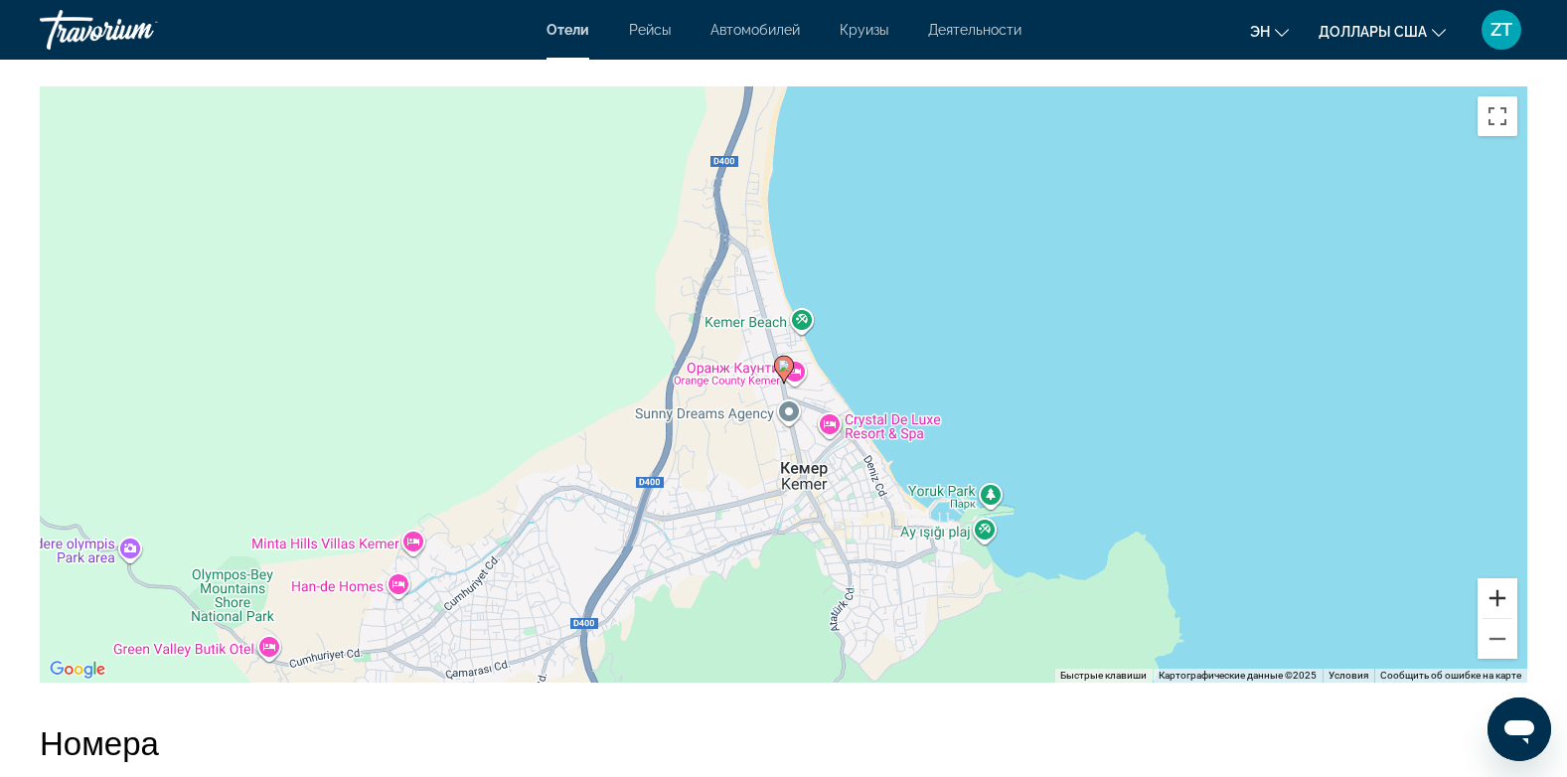
click at [1504, 614] on button "Увеличить" at bounding box center [1497, 598] width 40 height 40
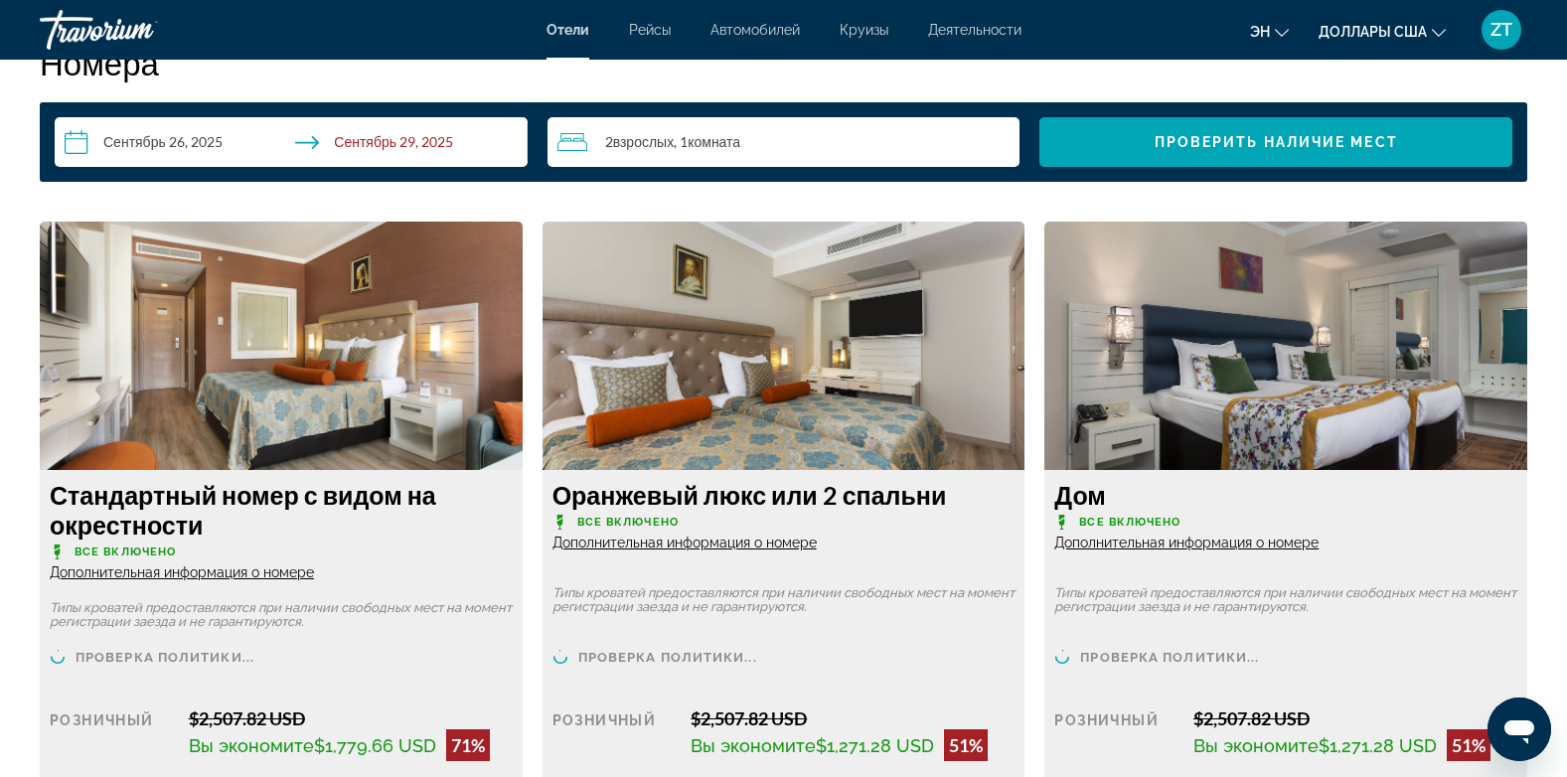
scroll to position [3227, 0]
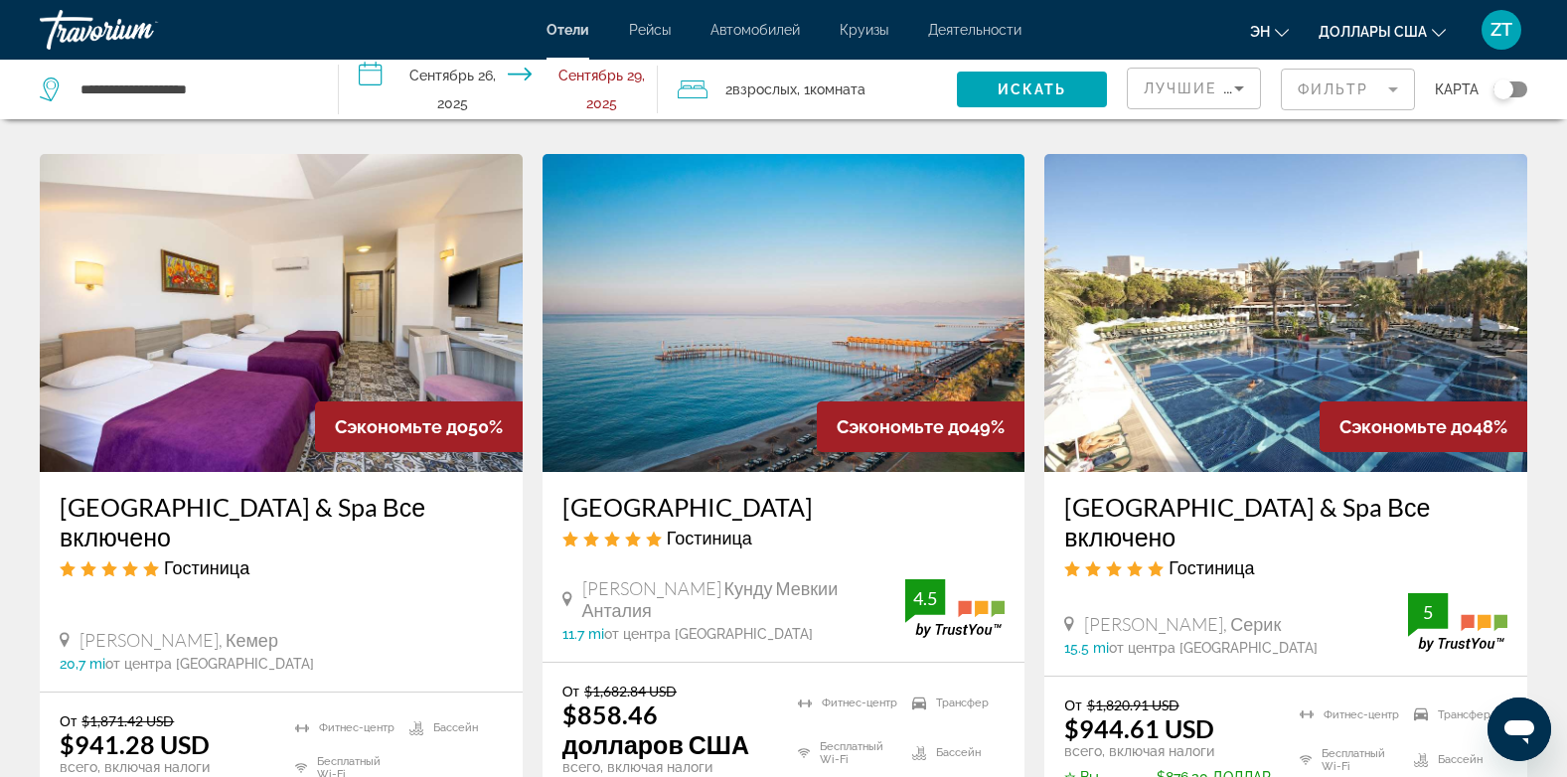
scroll to position [1590, 0]
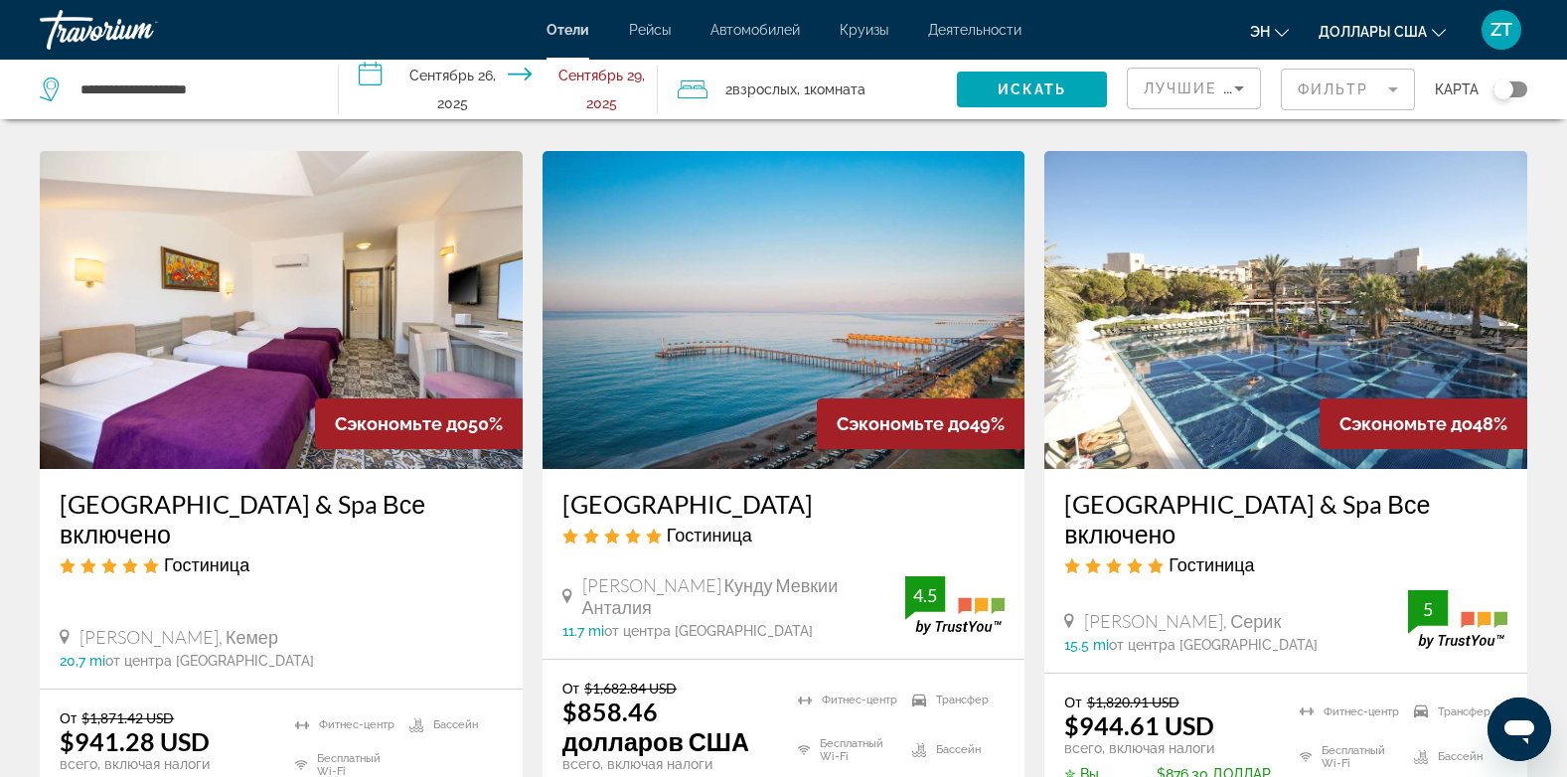
click at [777, 376] on img "Основное содержание" at bounding box center [783, 310] width 483 height 318
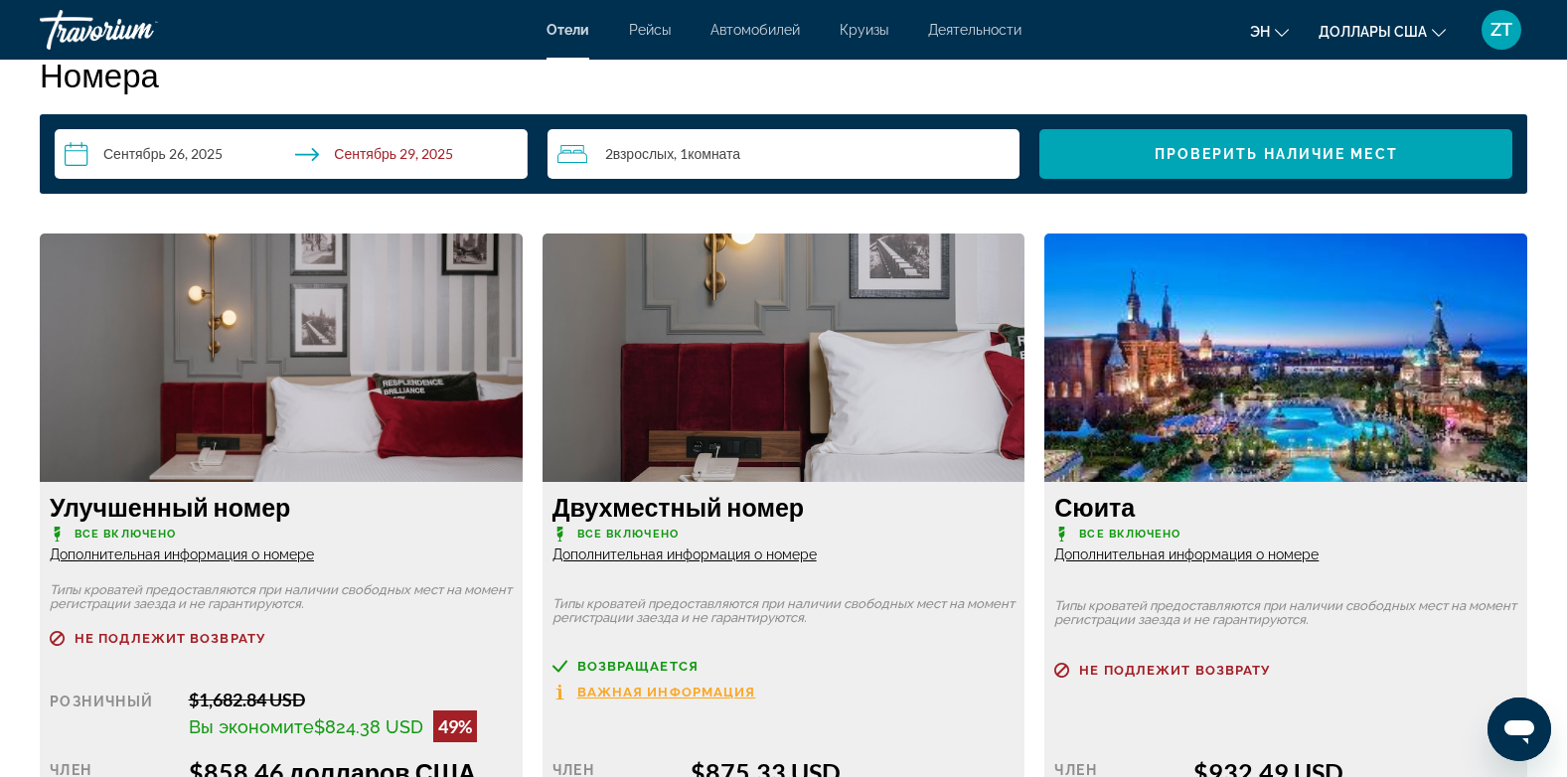
scroll to position [2583, 0]
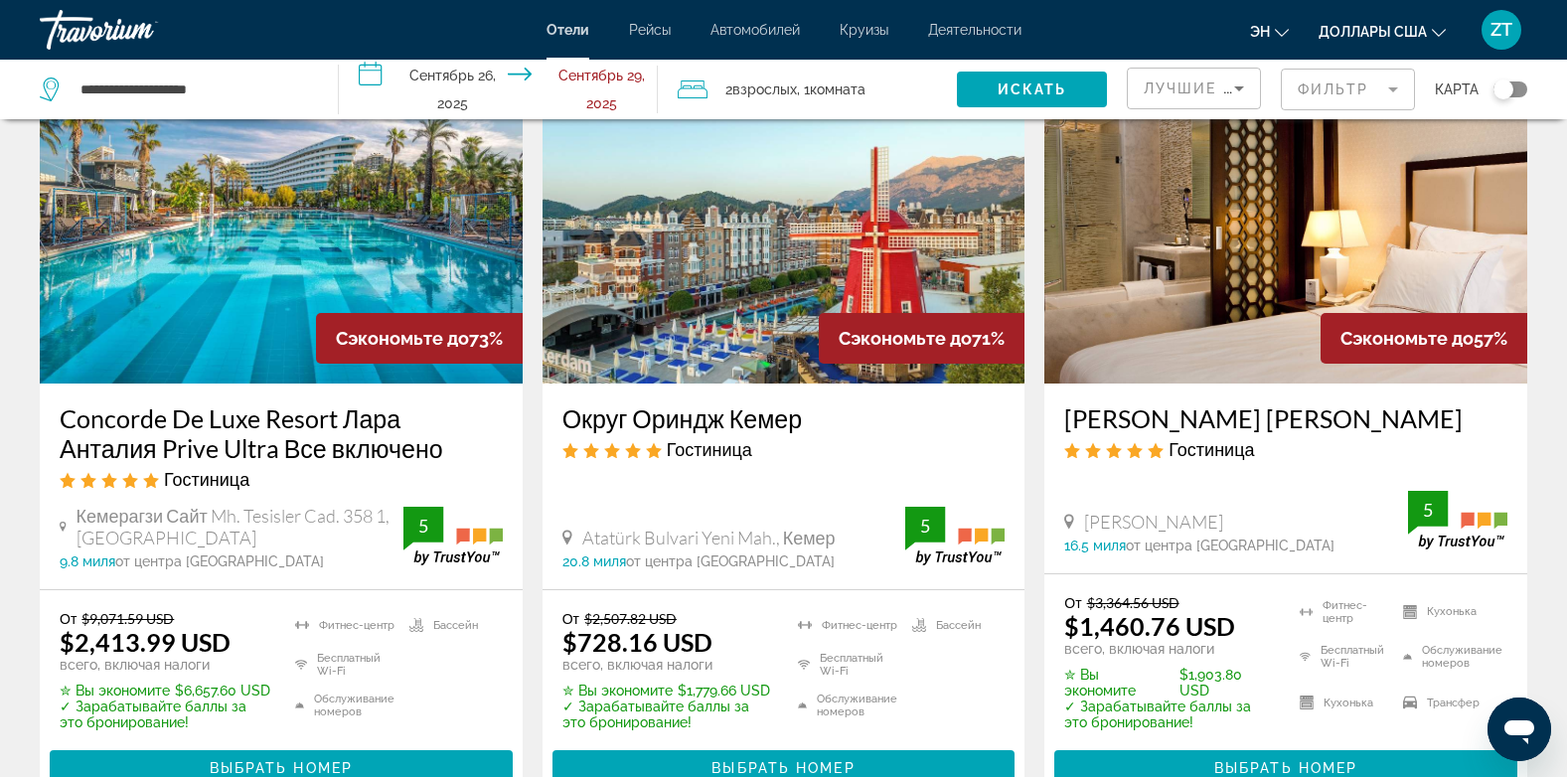
scroll to position [119, 0]
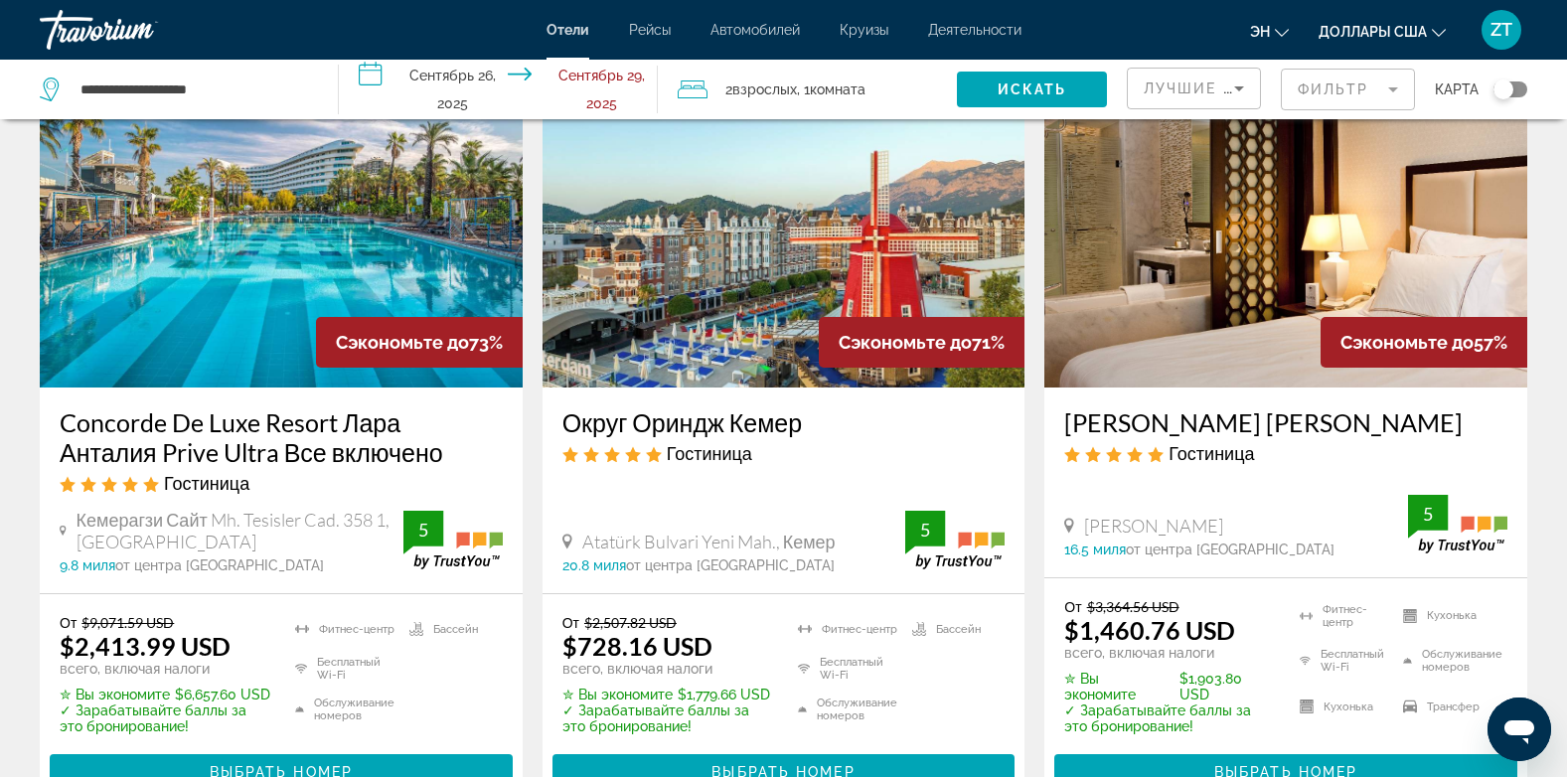
click at [682, 219] on img "Основное содержание" at bounding box center [783, 229] width 483 height 318
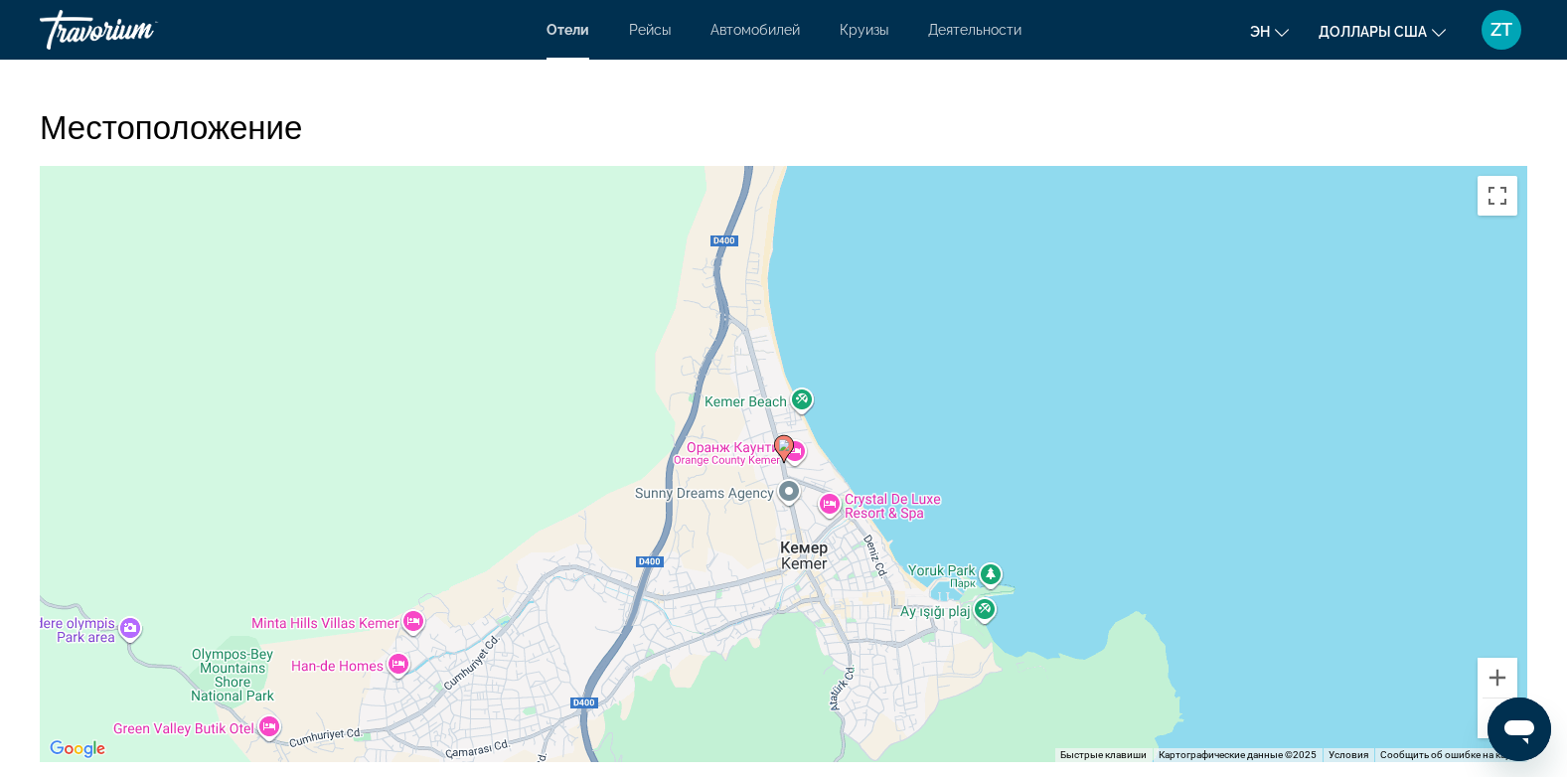
scroll to position [1828, 0]
